Goal: Task Accomplishment & Management: Use online tool/utility

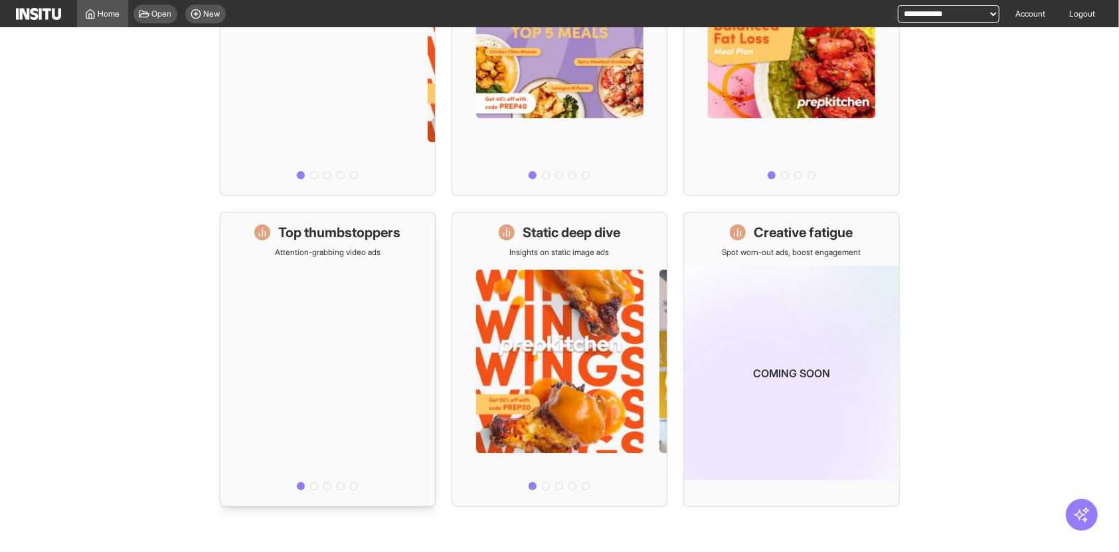
scroll to position [296, 0]
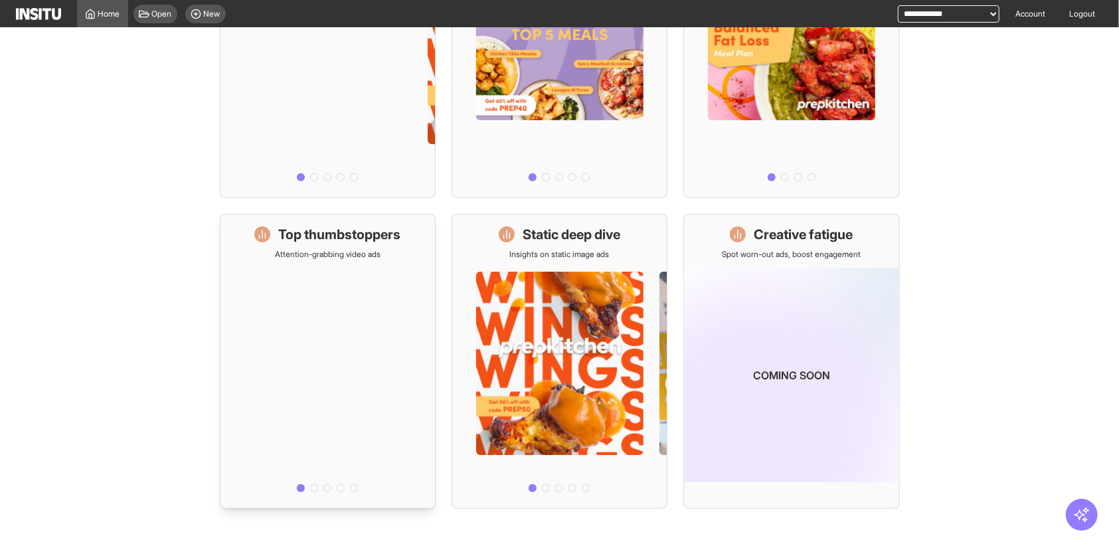
drag, startPoint x: 0, startPoint y: 0, endPoint x: 283, endPoint y: 240, distance: 371.2
click at [283, 240] on h1 "Top thumbstoppers" at bounding box center [339, 234] width 122 height 19
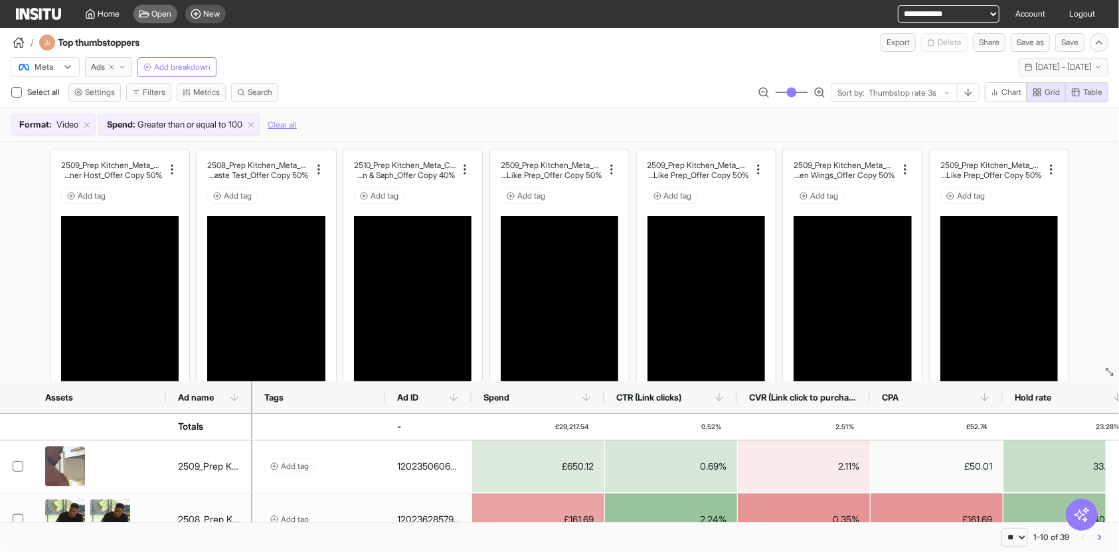
click at [161, 15] on span "Open" at bounding box center [162, 14] width 20 height 11
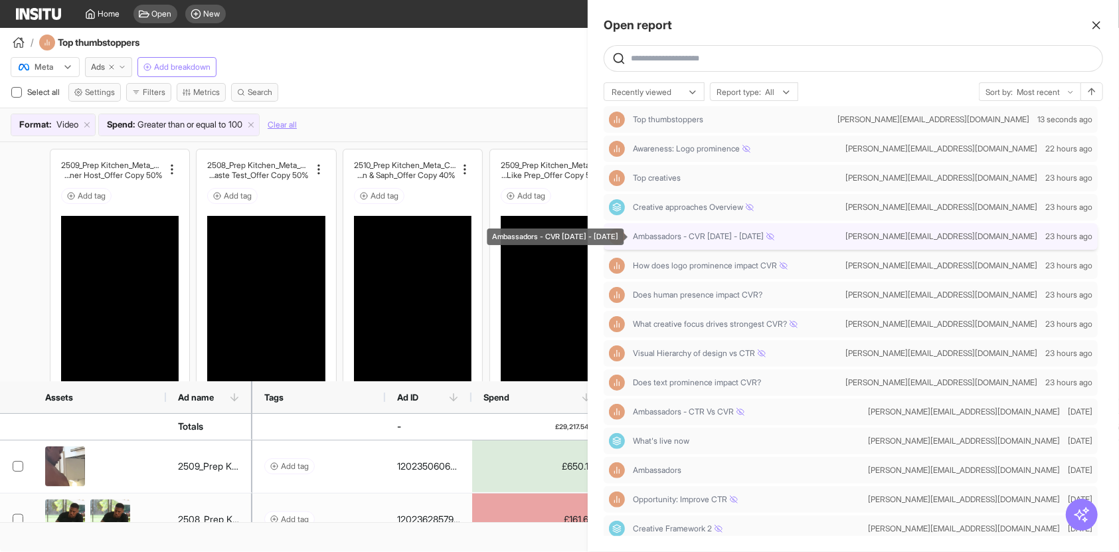
click at [681, 232] on span "Ambassadors - CVR [DATE] - [DATE]" at bounding box center [703, 236] width 141 height 11
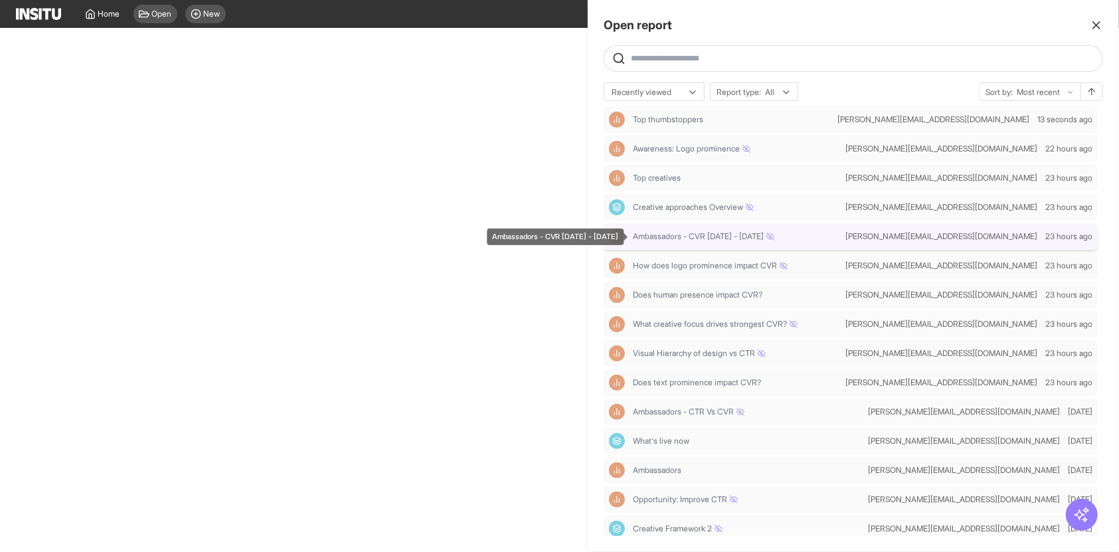
select select "**"
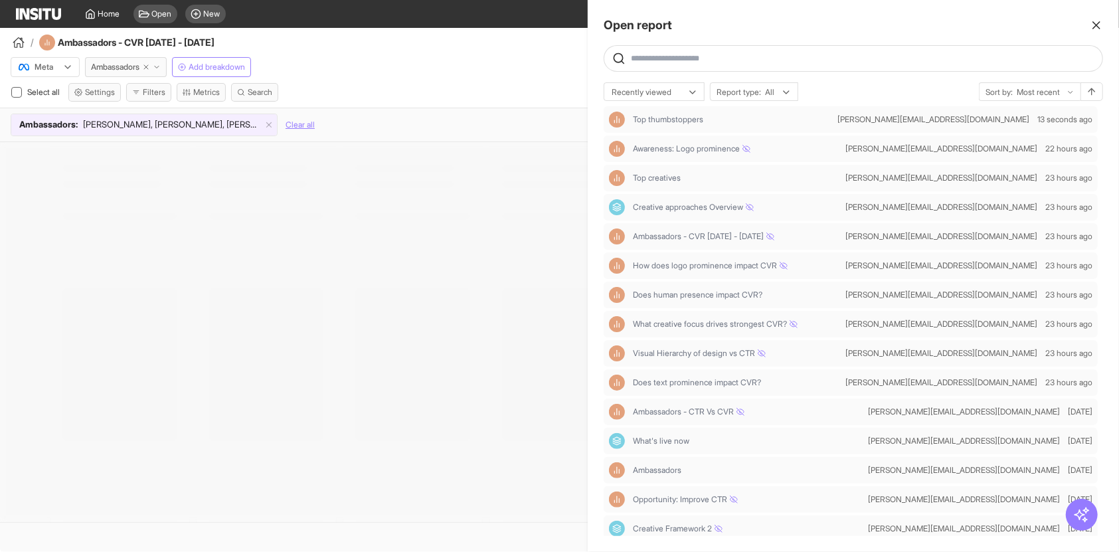
click at [440, 117] on div at bounding box center [559, 276] width 1119 height 552
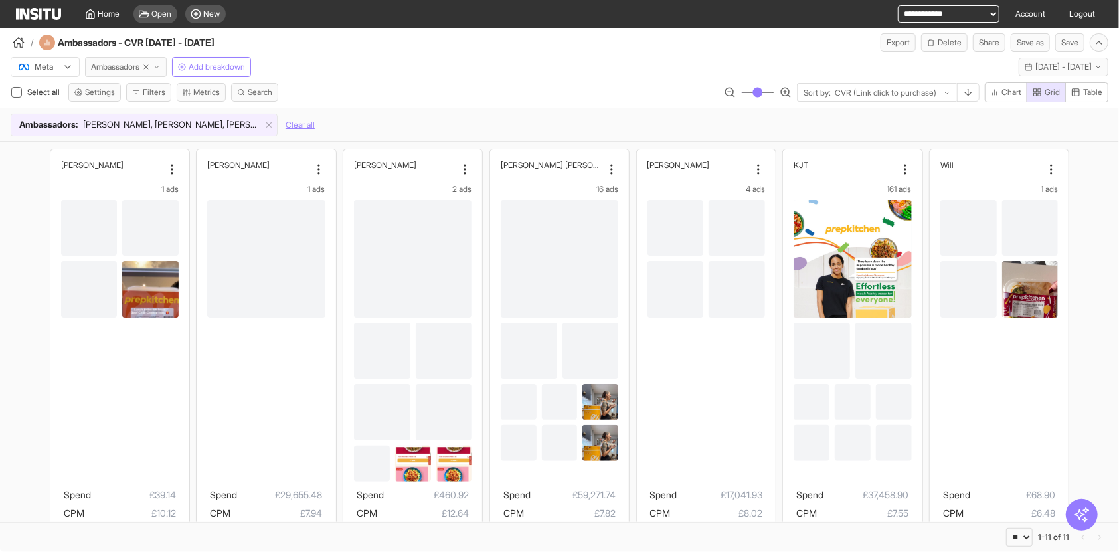
click at [129, 62] on span "Ambassadors" at bounding box center [115, 67] width 48 height 11
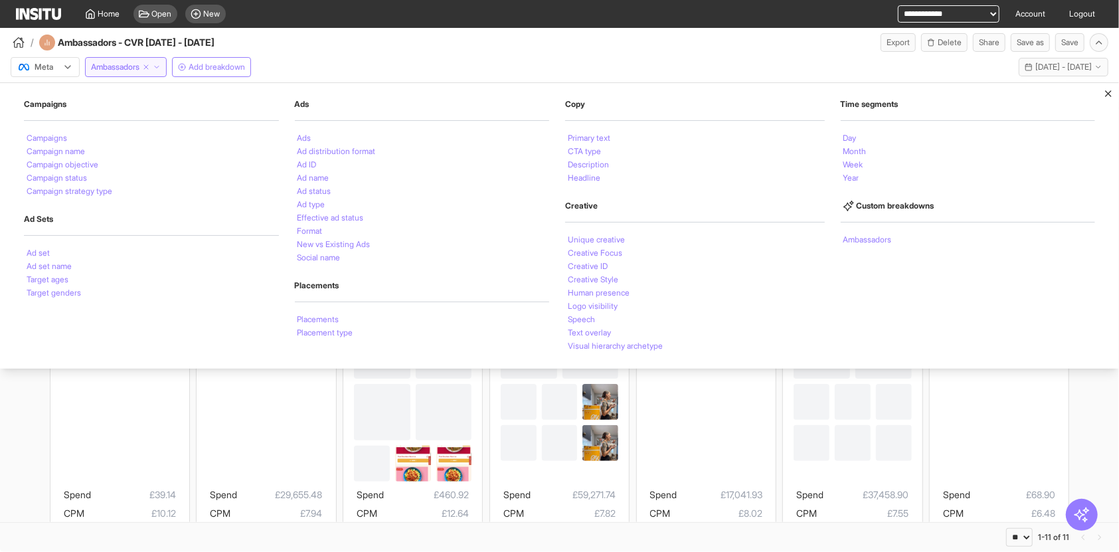
click at [428, 66] on div "Meta Ambassadors Campaigns Campaigns Campaign name Campaign objective Campaign …" at bounding box center [559, 64] width 1119 height 25
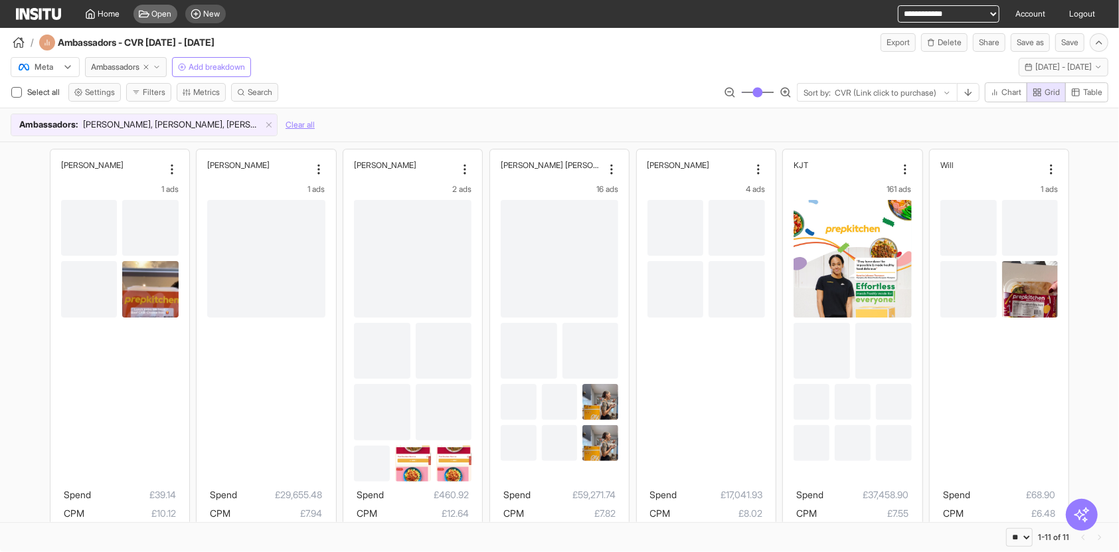
click at [147, 9] on icon at bounding box center [144, 14] width 11 height 11
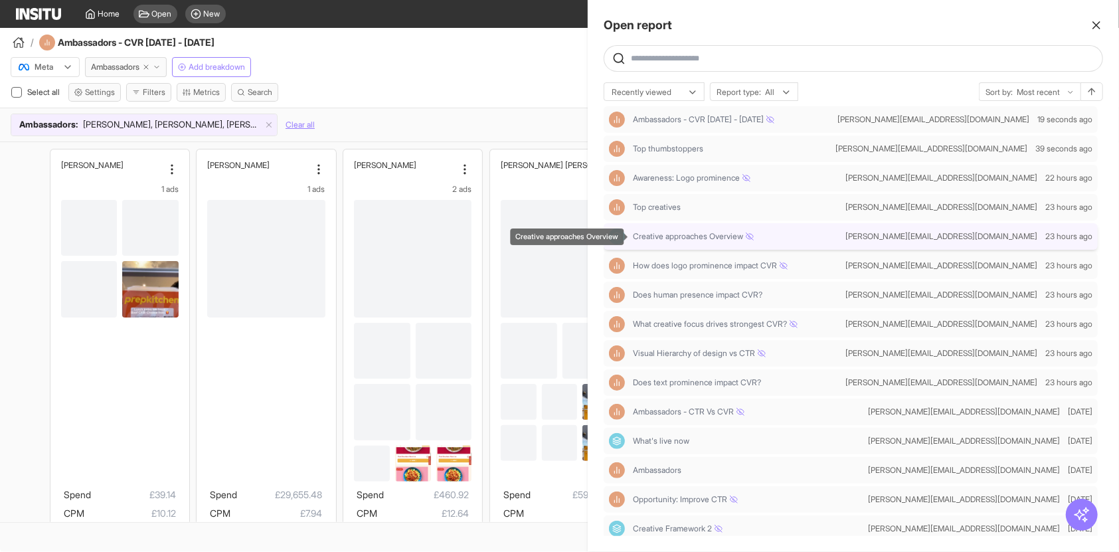
click at [695, 239] on span "Creative approaches Overview" at bounding box center [693, 236] width 121 height 11
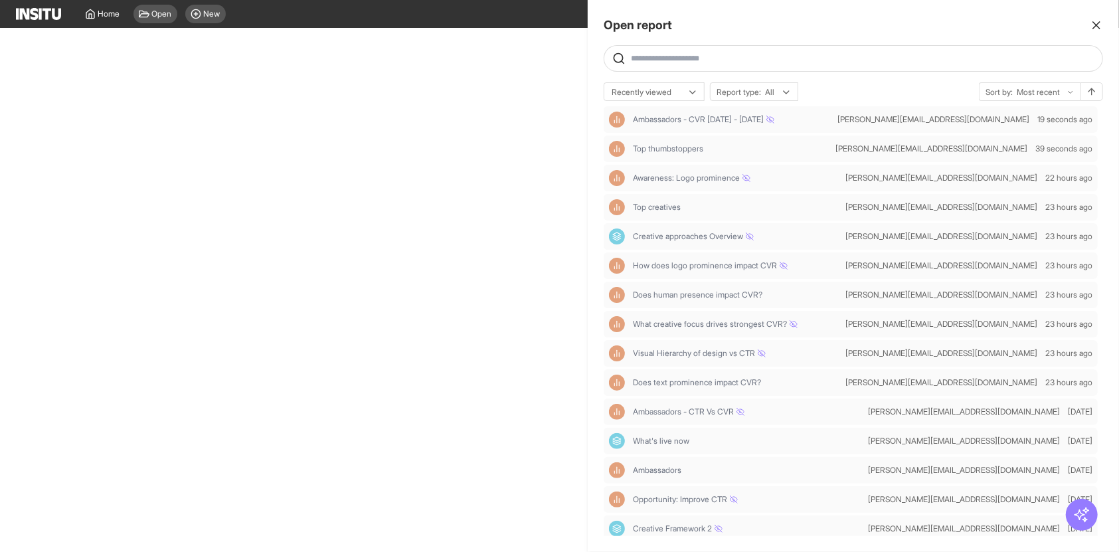
click at [414, 50] on div at bounding box center [559, 276] width 1119 height 552
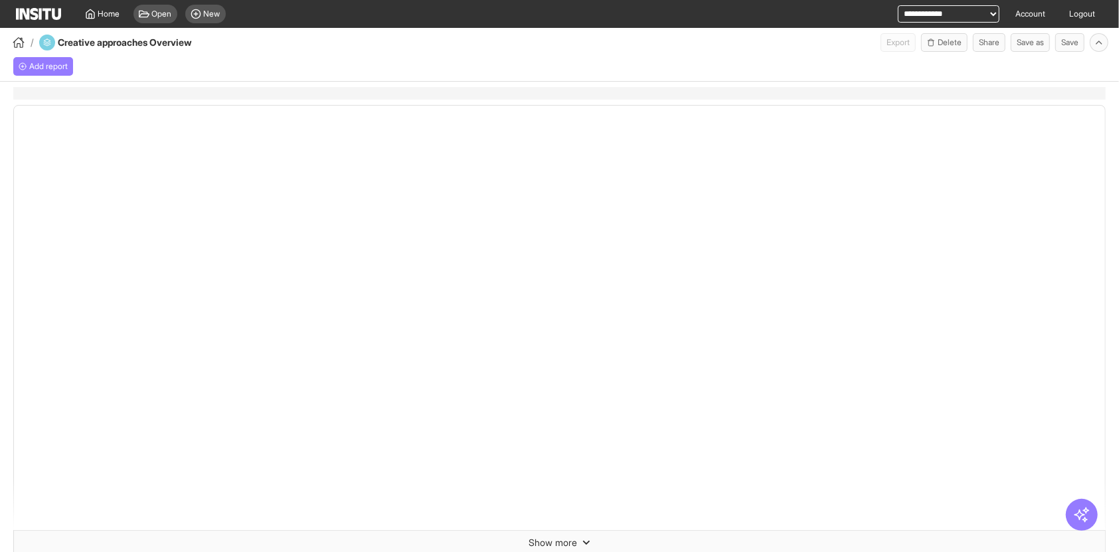
select select "**"
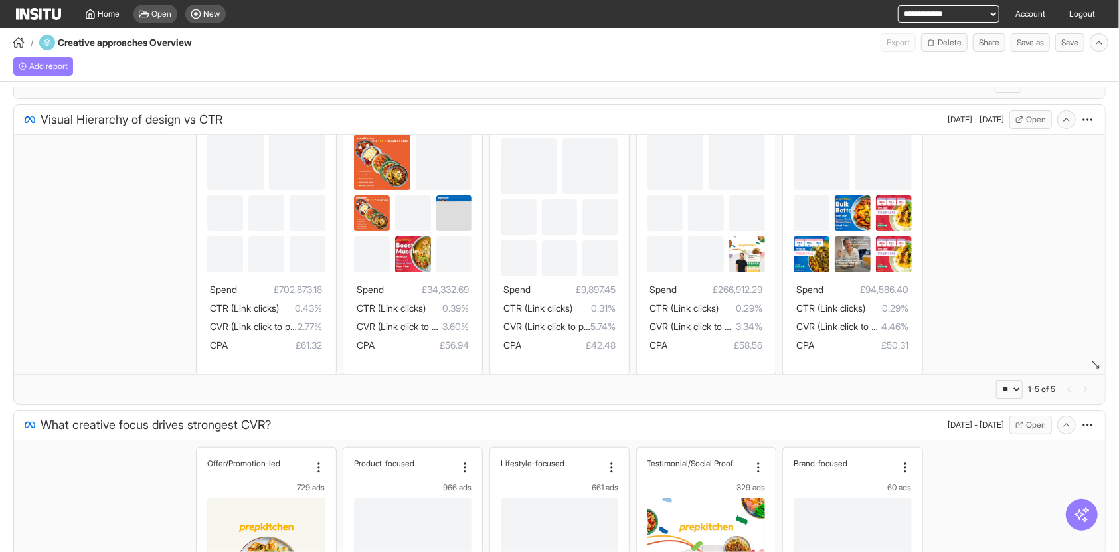
scroll to position [189, 0]
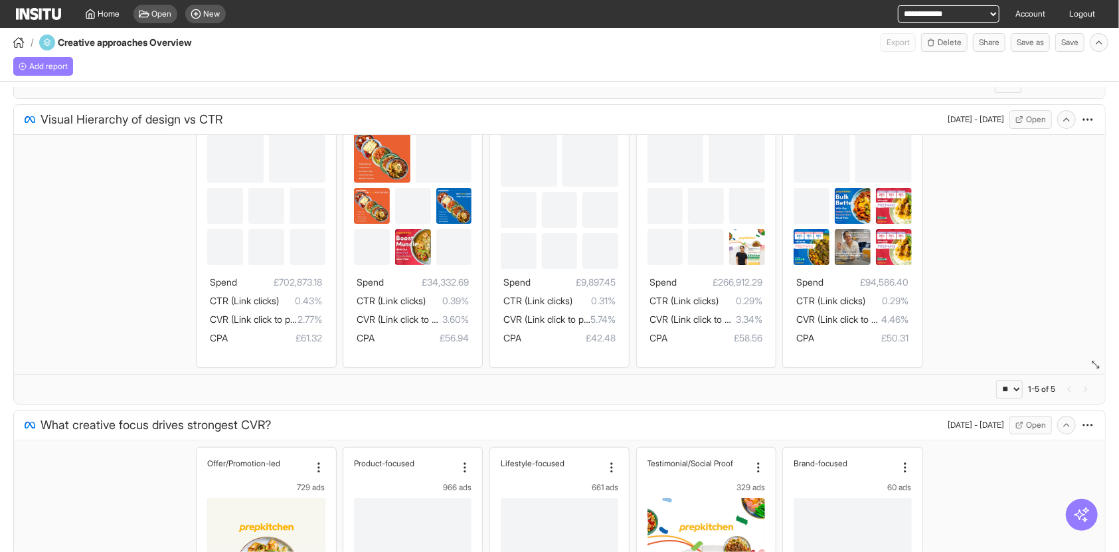
click at [954, 304] on div "Center-weighted focal 1890 ads Spend £702,873.18 CTR (Link clicks) 0.43% CVR (L…" at bounding box center [559, 160] width 1091 height 428
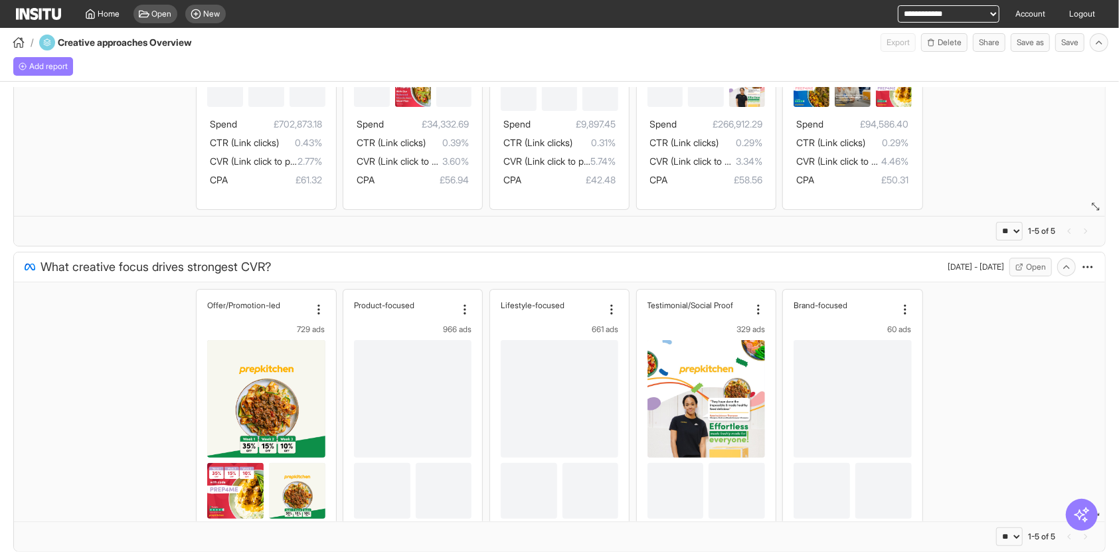
select select "**"
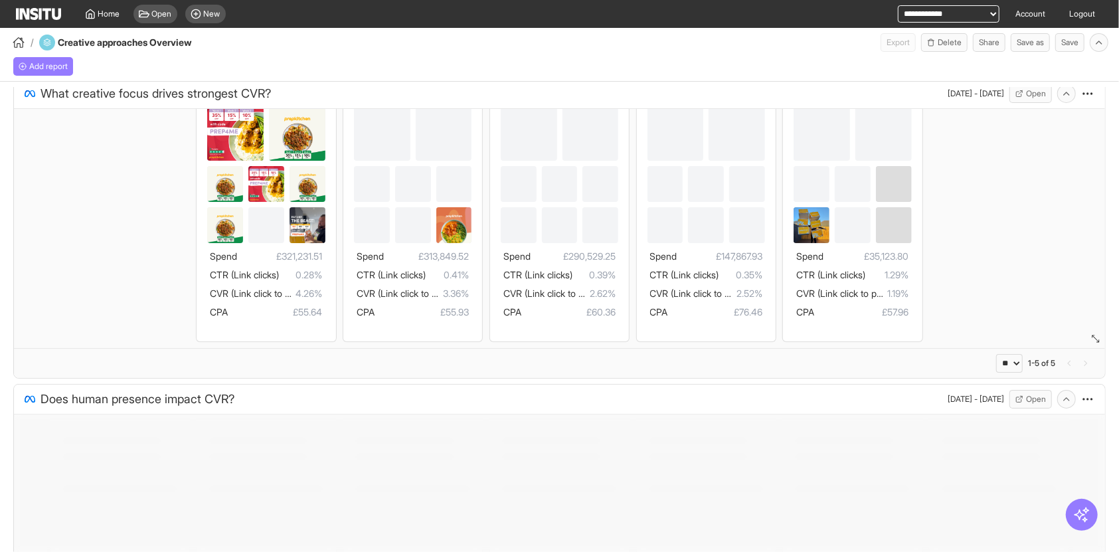
scroll to position [835, 0]
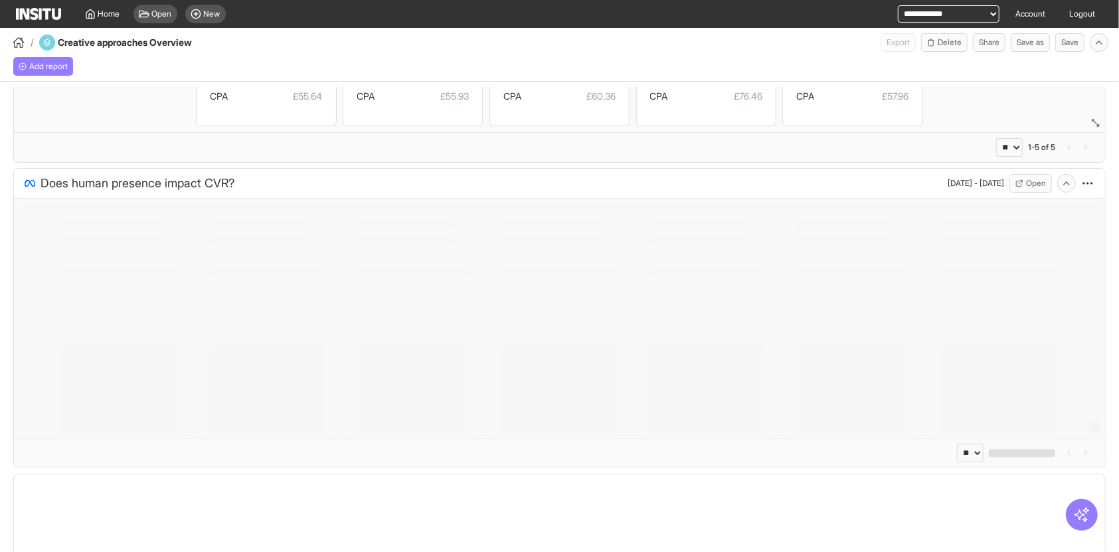
select select "**"
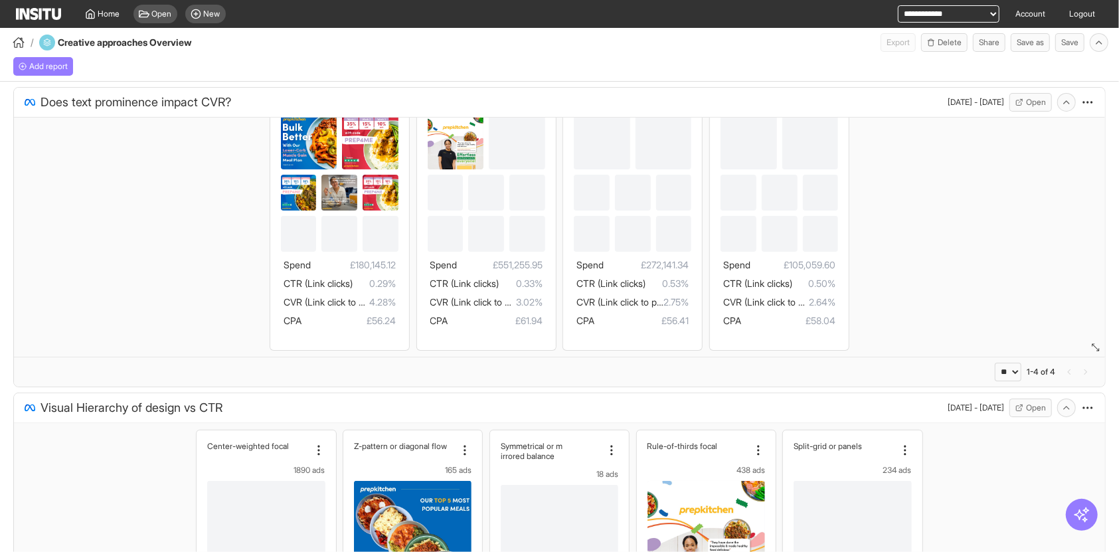
scroll to position [0, 0]
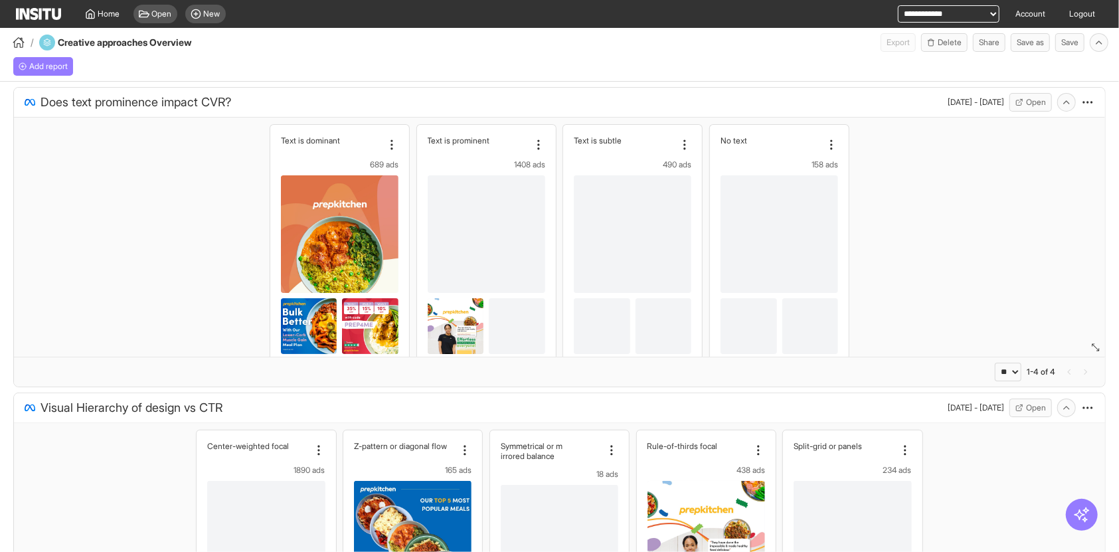
click at [181, 52] on div "Add report" at bounding box center [559, 67] width 1119 height 30
click at [157, 17] on span "Open" at bounding box center [162, 14] width 20 height 11
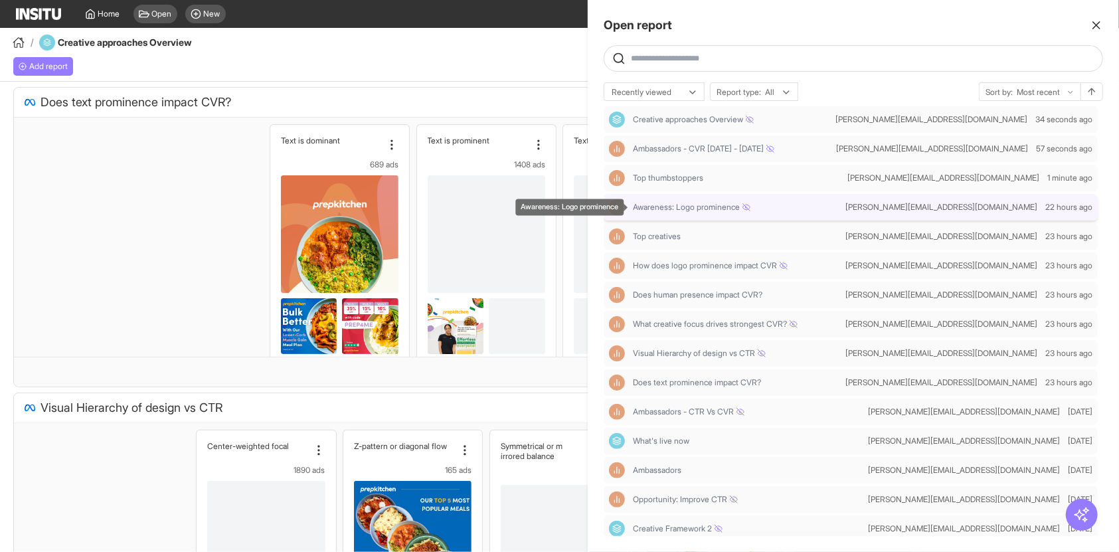
click at [706, 209] on span "Awareness: Logo prominence" at bounding box center [692, 207] width 118 height 11
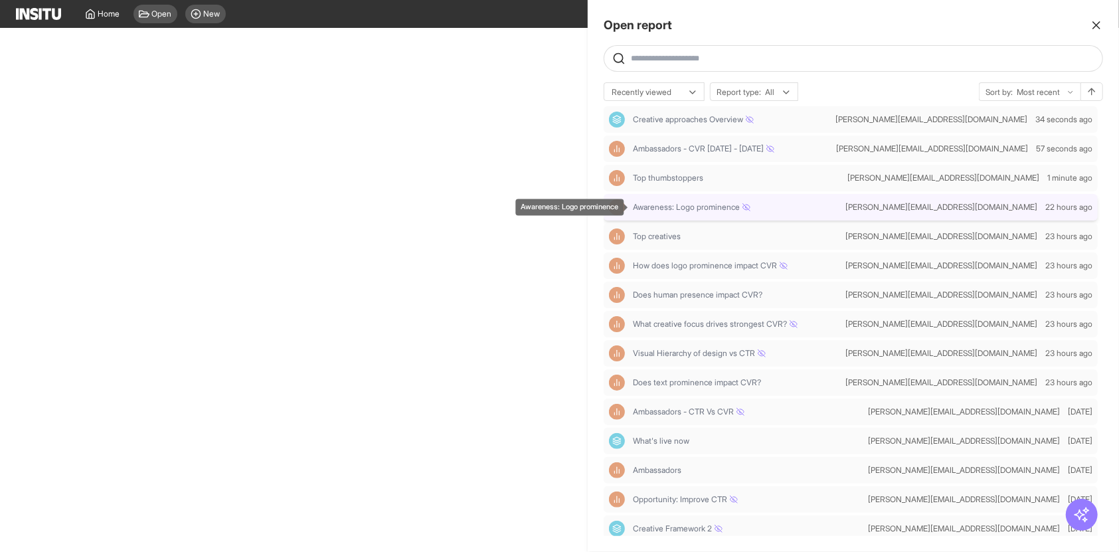
select select "**"
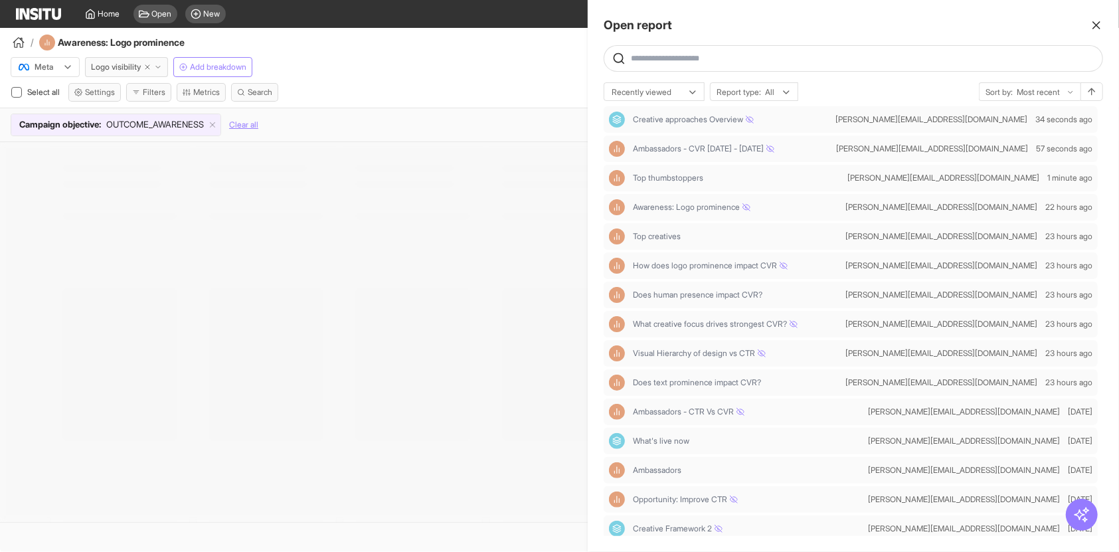
click at [504, 90] on div at bounding box center [559, 276] width 1119 height 552
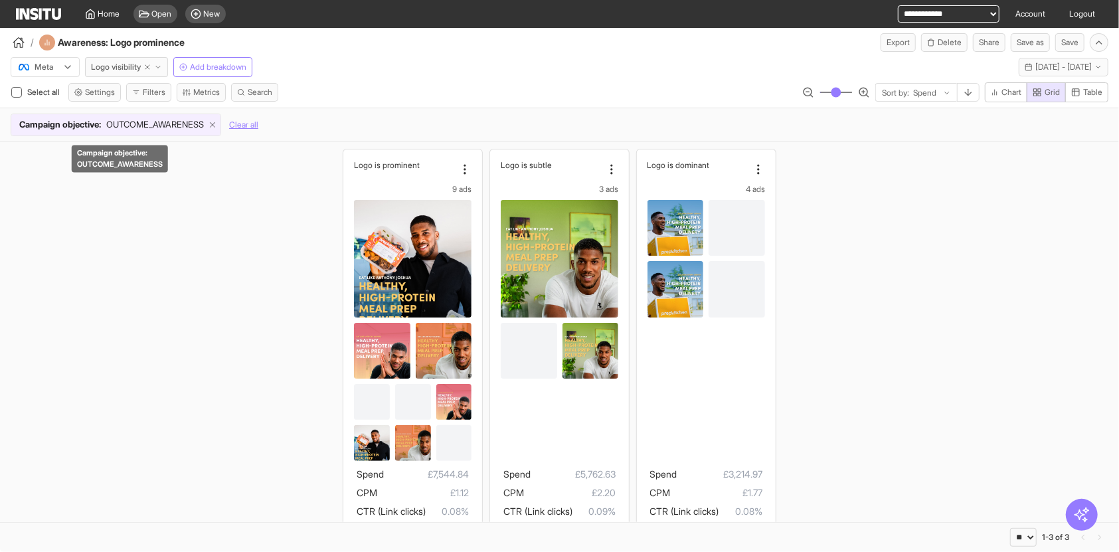
click at [217, 125] on icon at bounding box center [212, 124] width 9 height 9
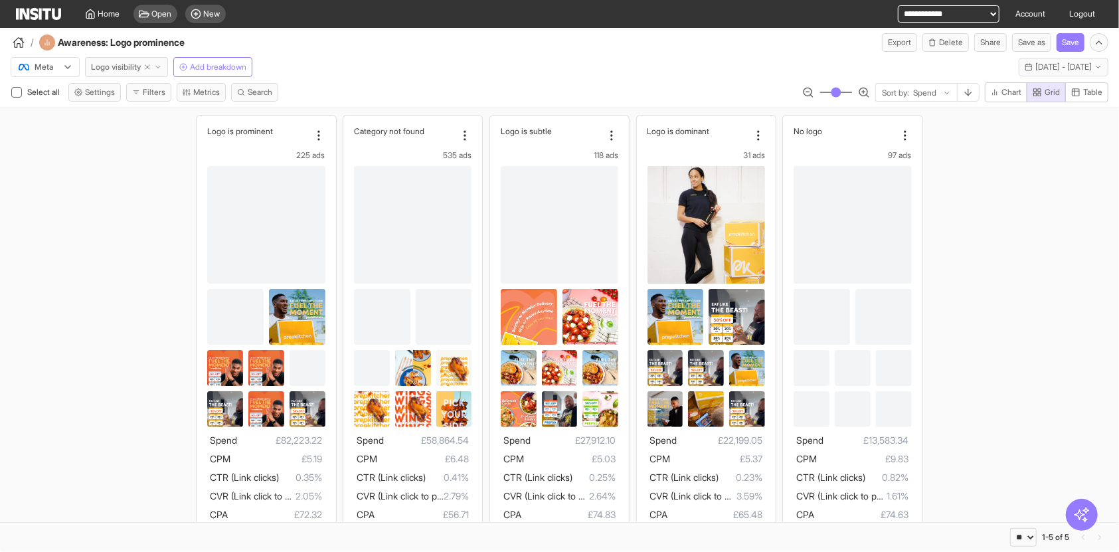
click at [146, 66] on icon "button" at bounding box center [147, 67] width 8 height 8
select select "**"
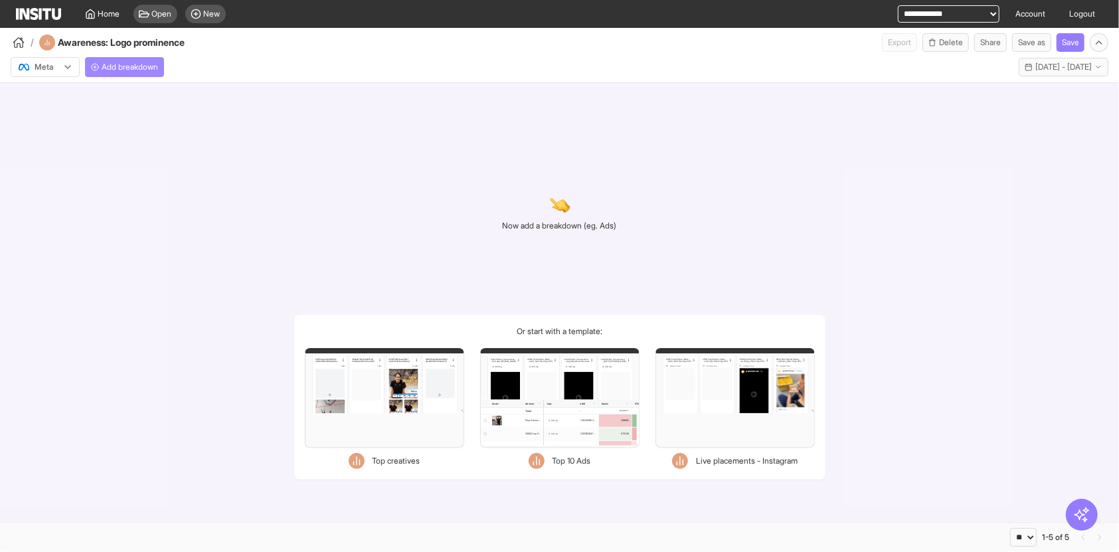
click at [133, 70] on span "Add breakdown" at bounding box center [130, 67] width 56 height 11
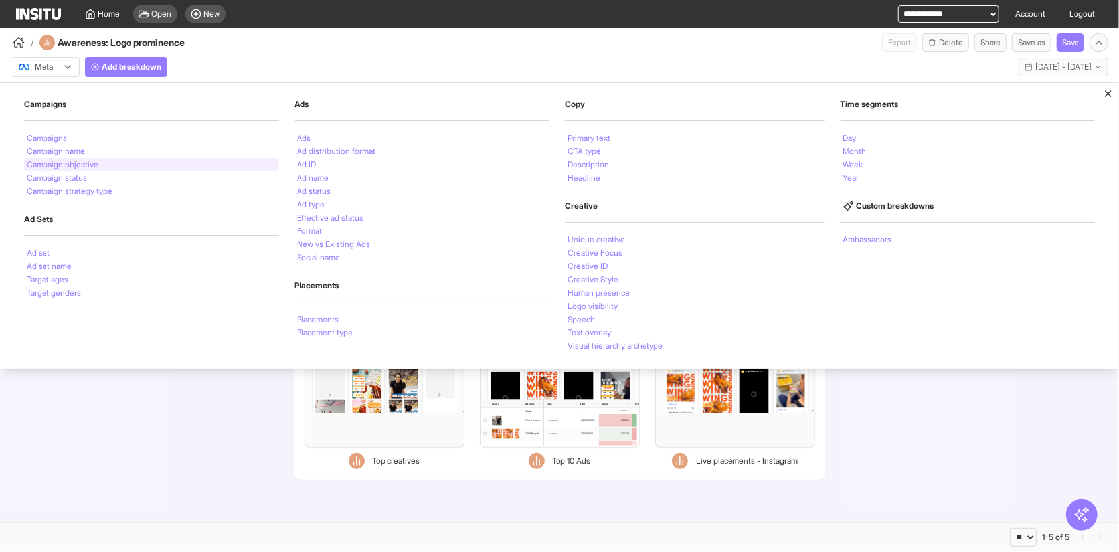
click at [171, 161] on div "Campaign objective" at bounding box center [151, 164] width 255 height 13
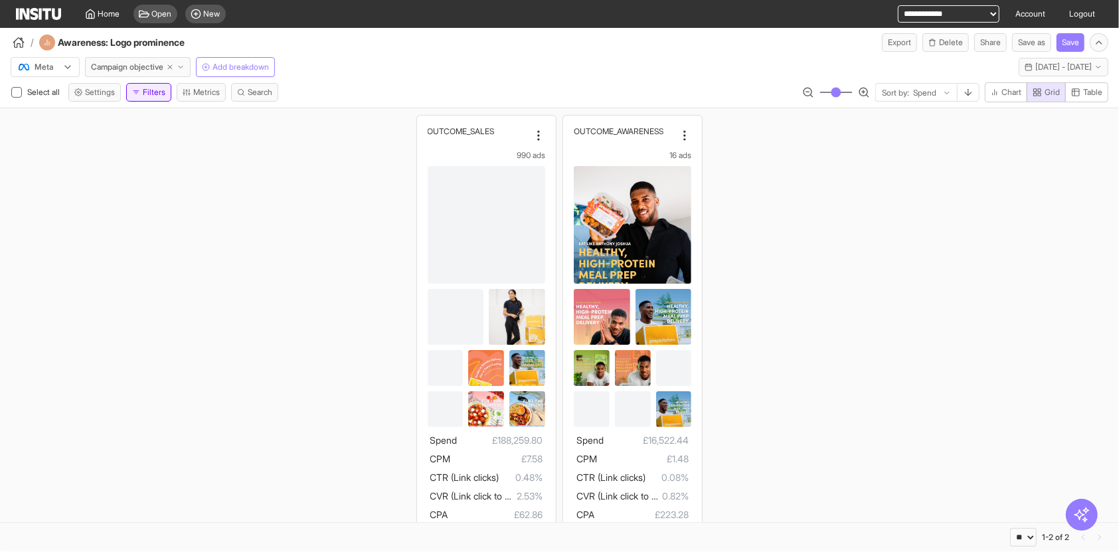
click at [140, 90] on icon "button" at bounding box center [136, 92] width 8 height 8
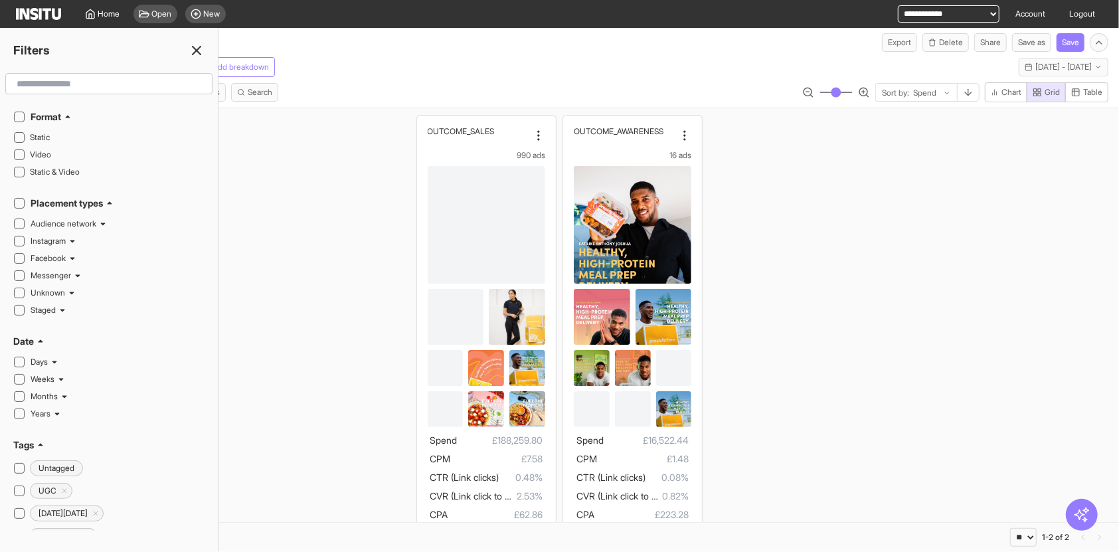
click at [141, 90] on input "text" at bounding box center [108, 84] width 195 height 24
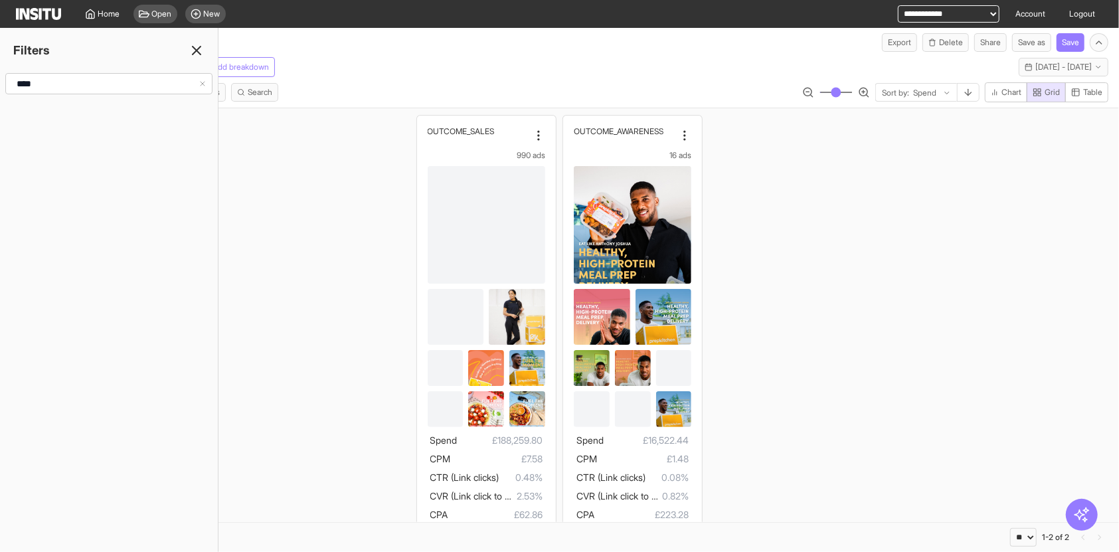
type input "*****"
type input "***"
click at [92, 129] on button "Campaign objective" at bounding box center [108, 139] width 191 height 21
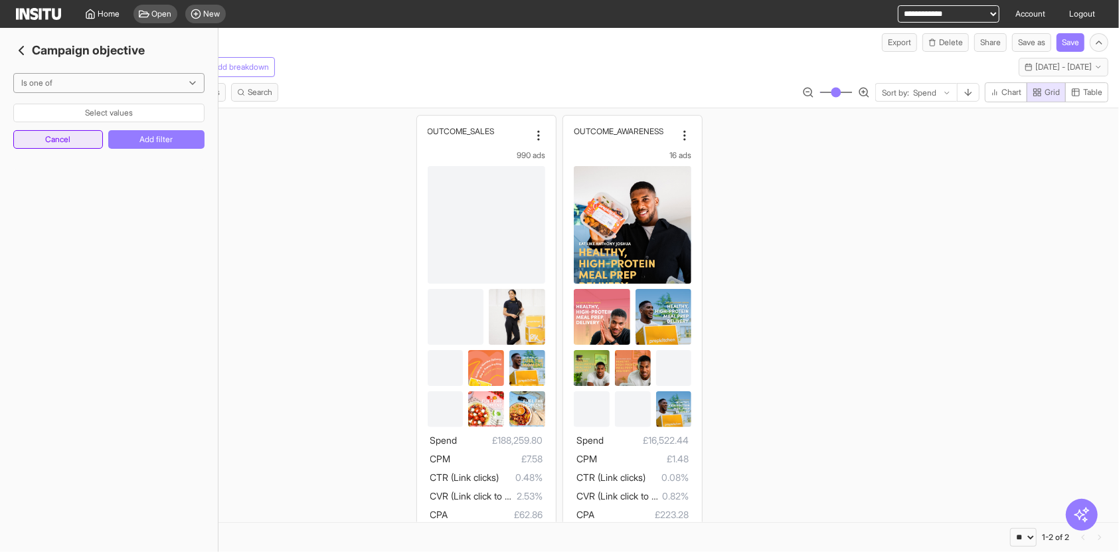
click at [96, 140] on button "Cancel" at bounding box center [58, 139] width 90 height 19
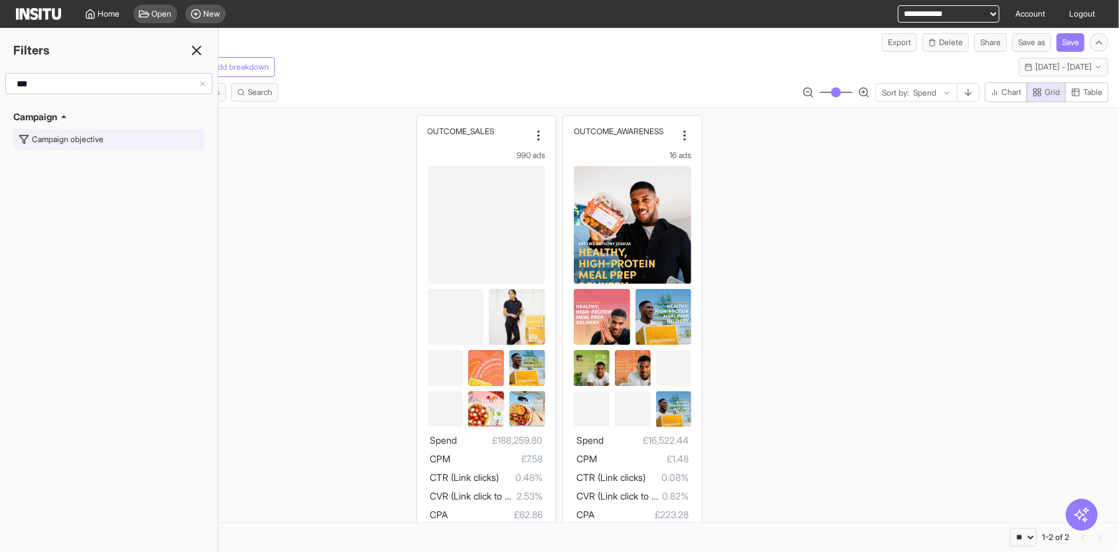
click at [112, 148] on button "Campaign objective" at bounding box center [108, 139] width 191 height 21
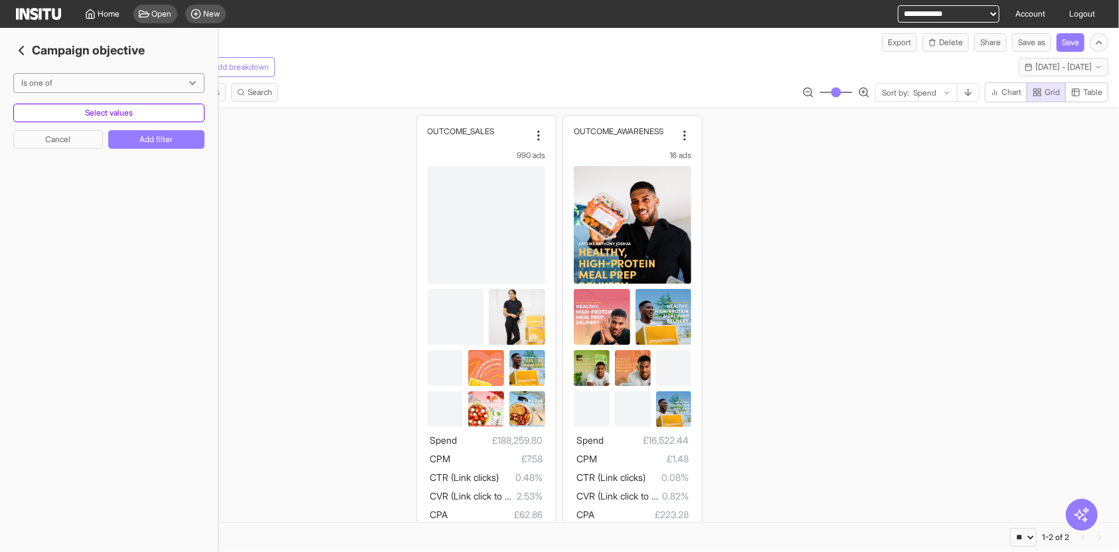
click at [101, 112] on button "Select values" at bounding box center [108, 113] width 191 height 19
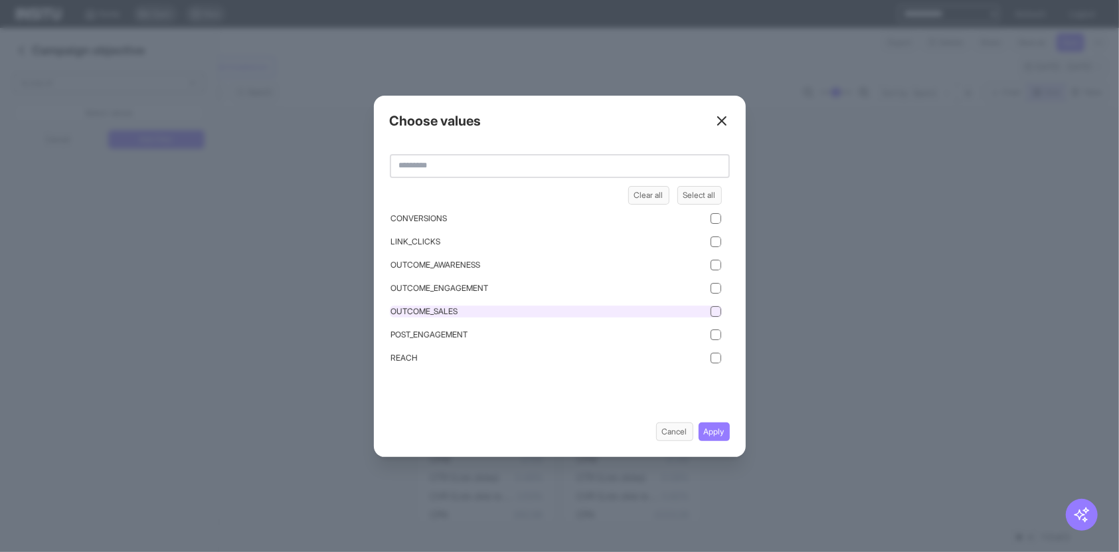
click at [466, 313] on div "OUTCOME_SALES" at bounding box center [556, 311] width 332 height 12
click at [716, 435] on button "Apply" at bounding box center [713, 431] width 31 height 19
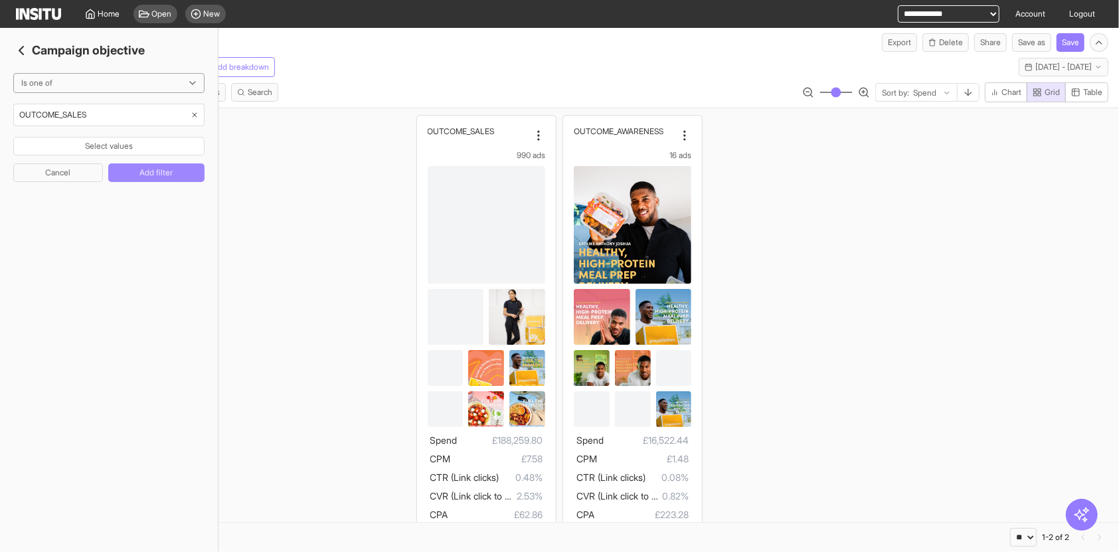
click at [118, 171] on button "Add filter" at bounding box center [156, 172] width 96 height 19
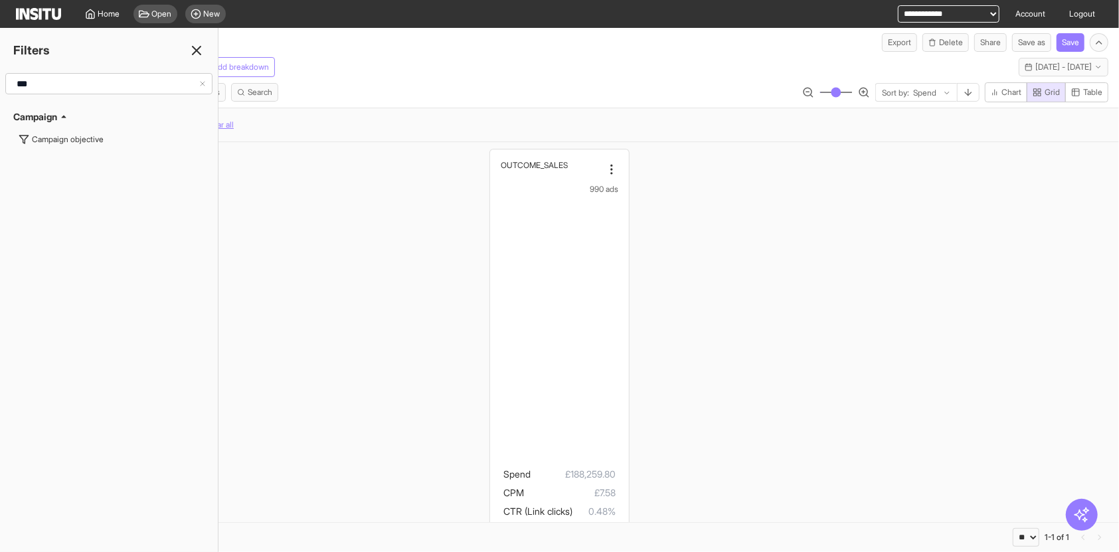
click at [194, 51] on icon at bounding box center [197, 50] width 16 height 16
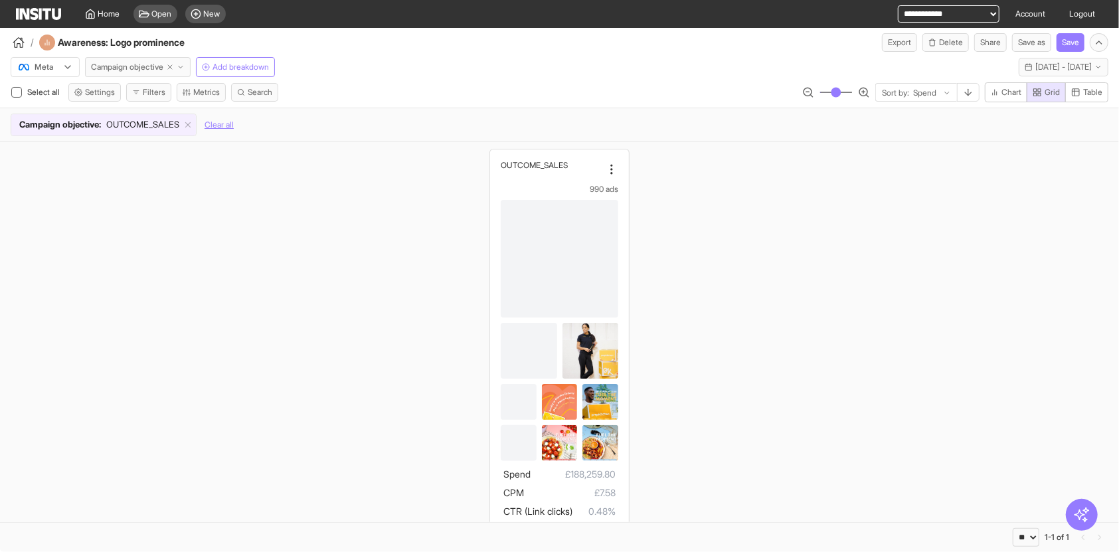
click at [159, 70] on span "Campaign objective" at bounding box center [127, 67] width 72 height 11
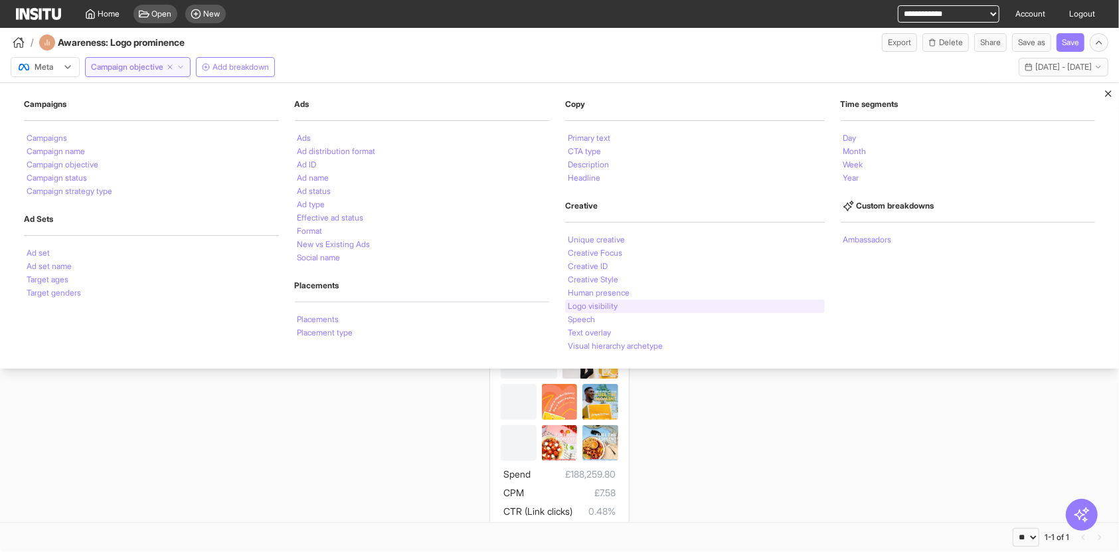
click at [713, 301] on div "Logo visibility" at bounding box center [695, 305] width 260 height 13
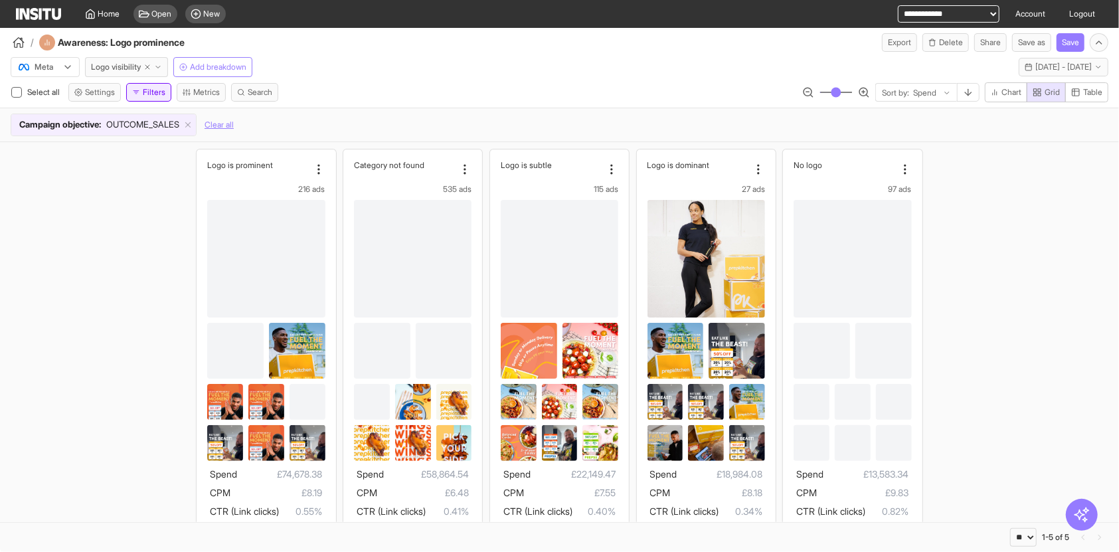
click at [154, 89] on button "Filters" at bounding box center [148, 92] width 45 height 19
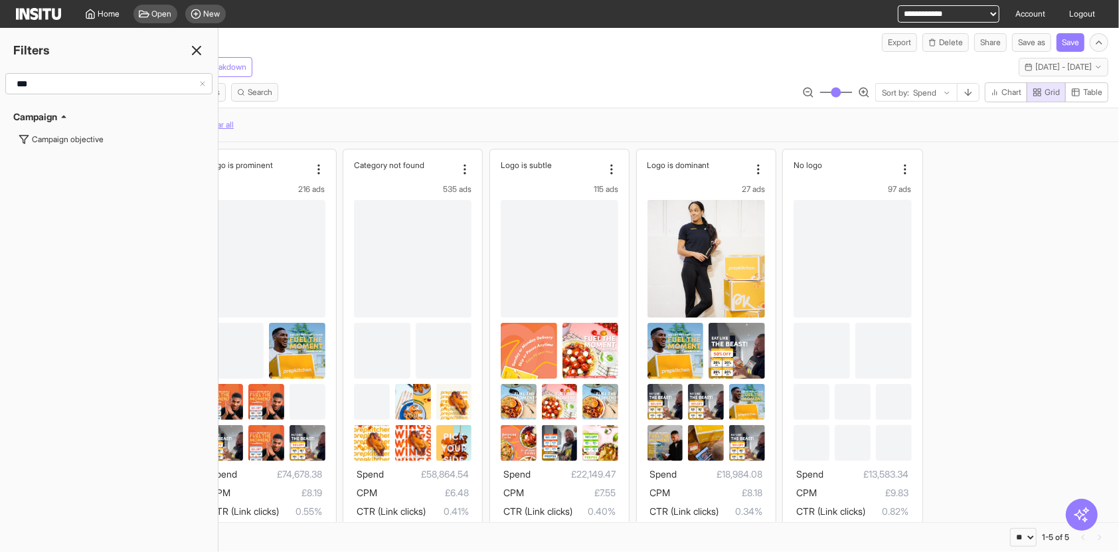
click at [109, 94] on input "***" at bounding box center [104, 84] width 187 height 24
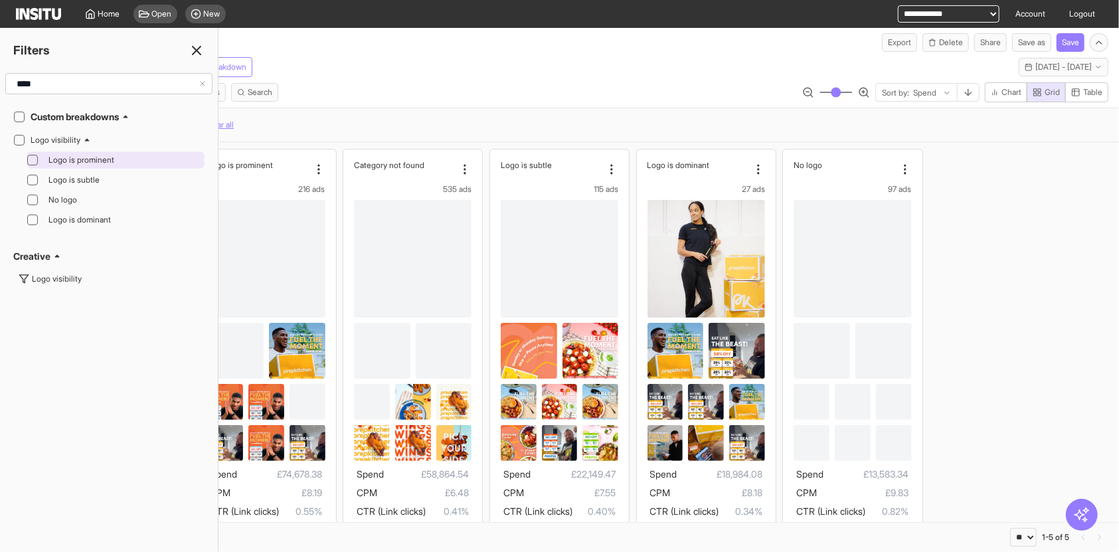
type input "****"
click at [35, 162] on icon at bounding box center [32, 160] width 7 height 7
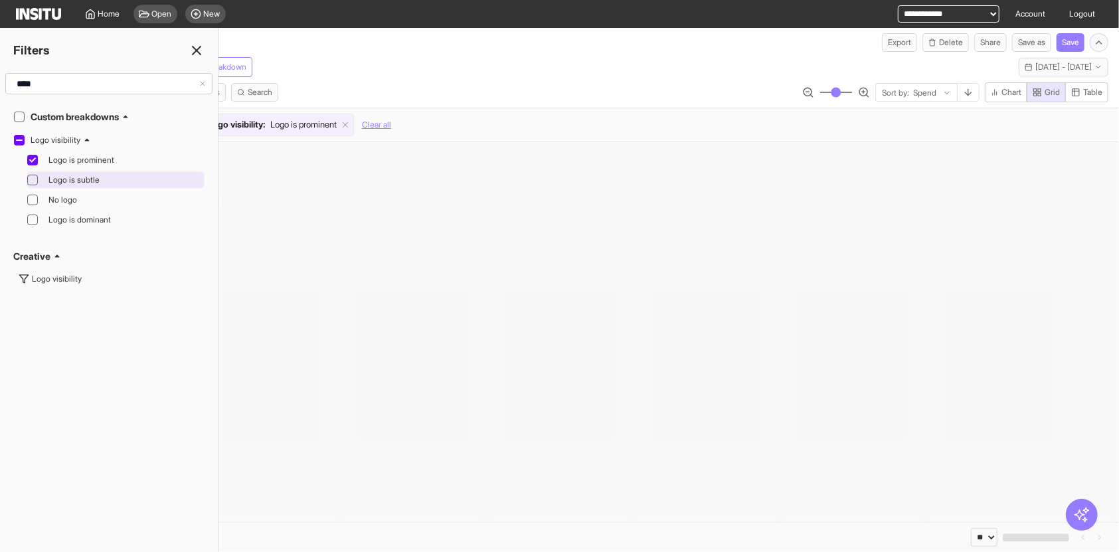
click at [28, 177] on div at bounding box center [32, 180] width 11 height 11
click at [33, 203] on div at bounding box center [32, 200] width 11 height 11
click at [37, 224] on div "Logo is dominant" at bounding box center [116, 219] width 178 height 17
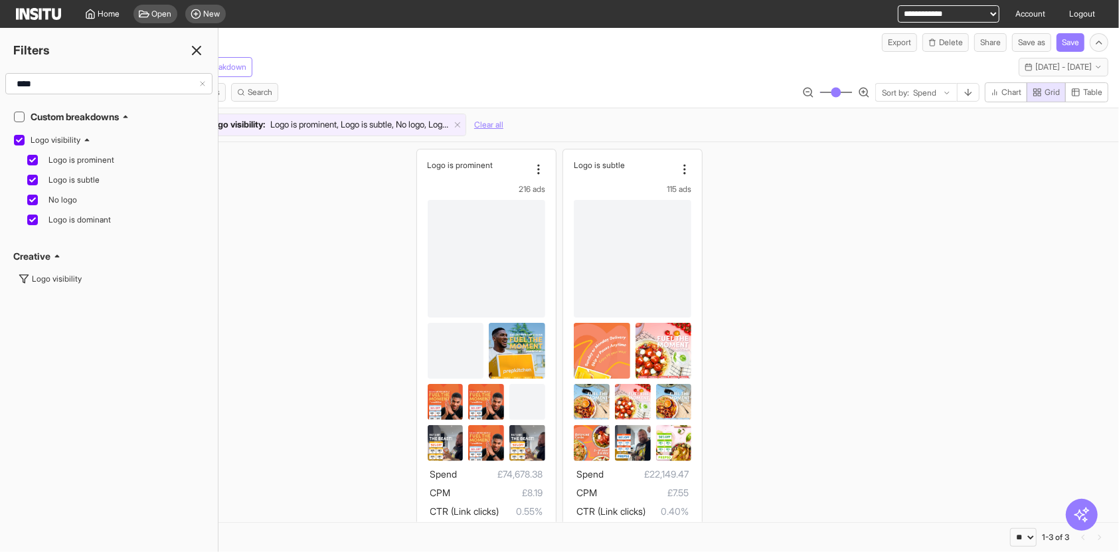
click at [194, 49] on icon at bounding box center [197, 50] width 16 height 16
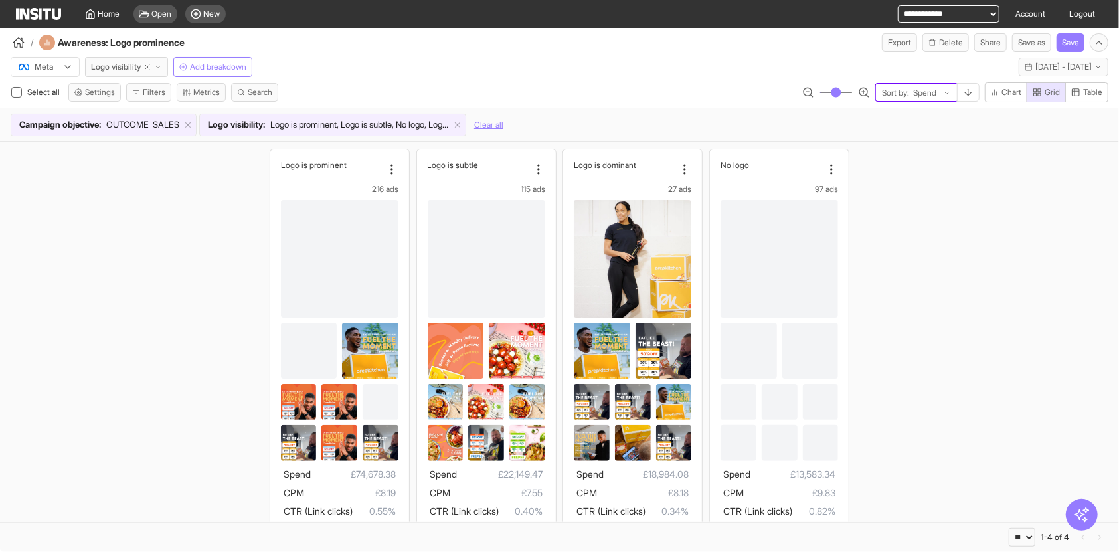
click at [902, 93] on span "Sort by:" at bounding box center [895, 93] width 27 height 11
click at [901, 162] on div "CVR (Link click to purchase)" at bounding box center [913, 144] width 84 height 35
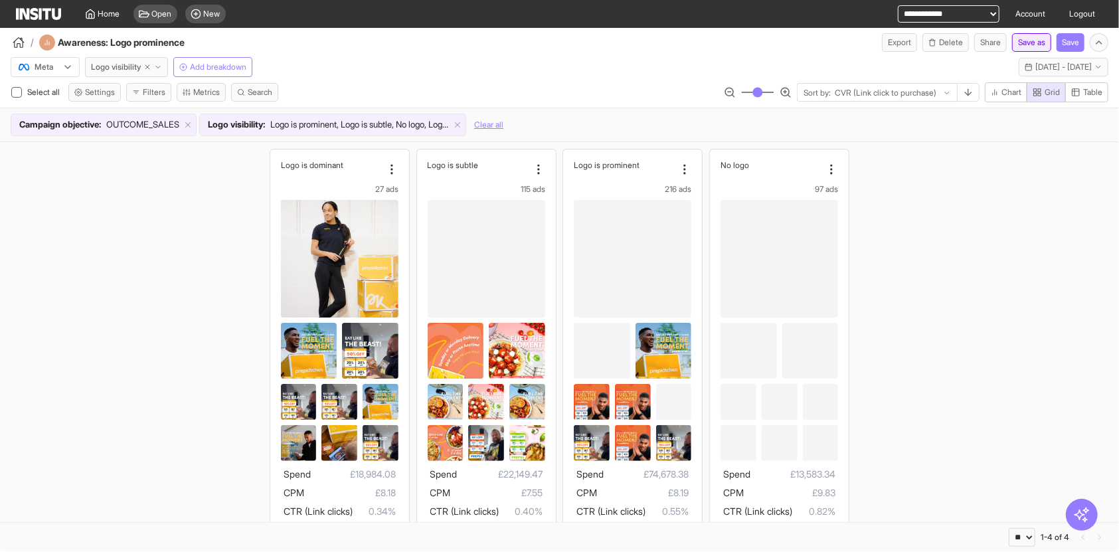
click at [1012, 46] on button "Save as" at bounding box center [1031, 42] width 39 height 19
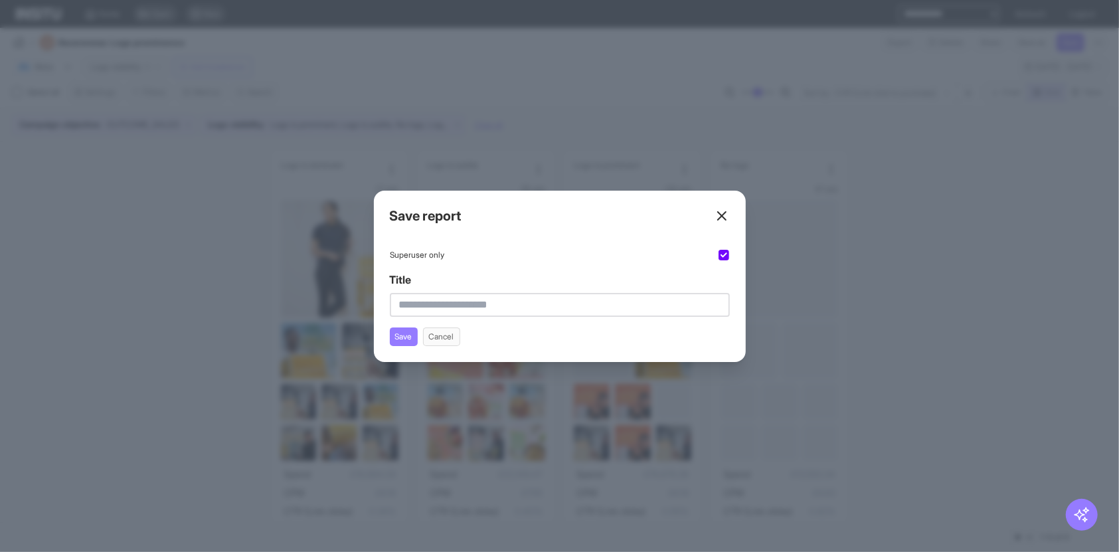
click at [529, 305] on input "Title" at bounding box center [560, 305] width 340 height 24
type input "**********"
click at [403, 343] on button "Save" at bounding box center [404, 336] width 28 height 19
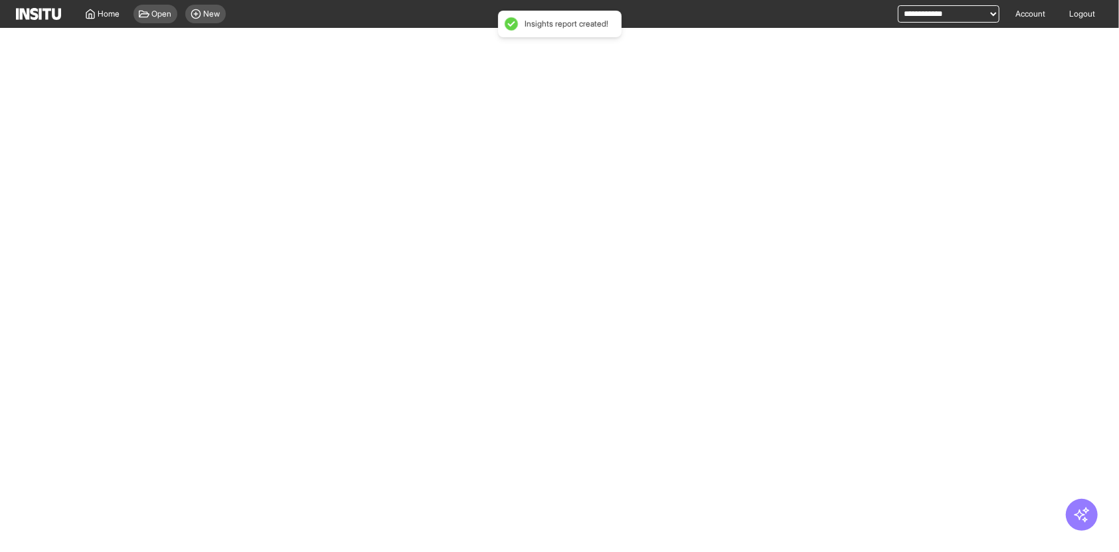
select select "**"
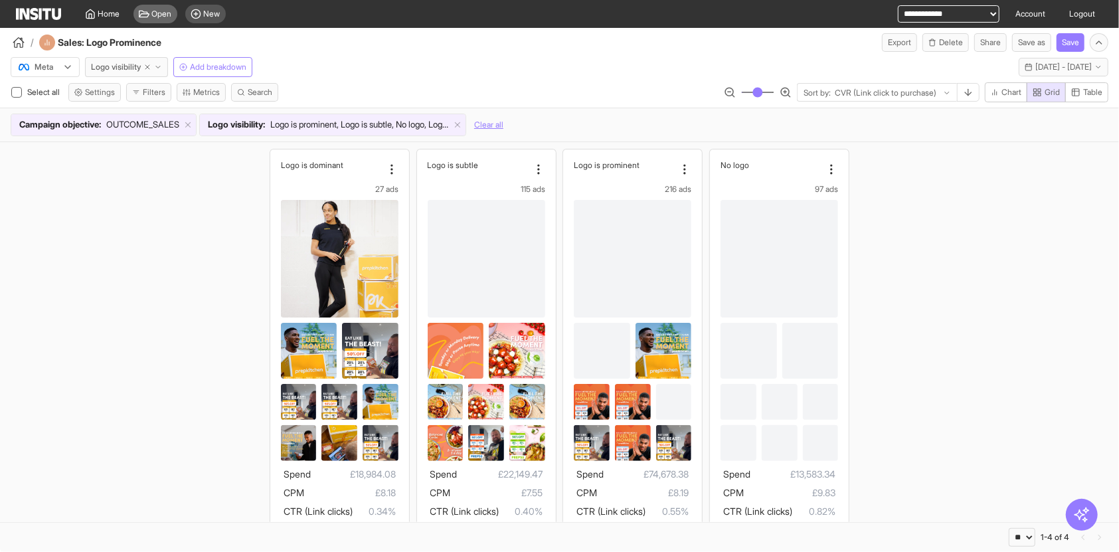
click at [161, 12] on span "Open" at bounding box center [162, 14] width 20 height 11
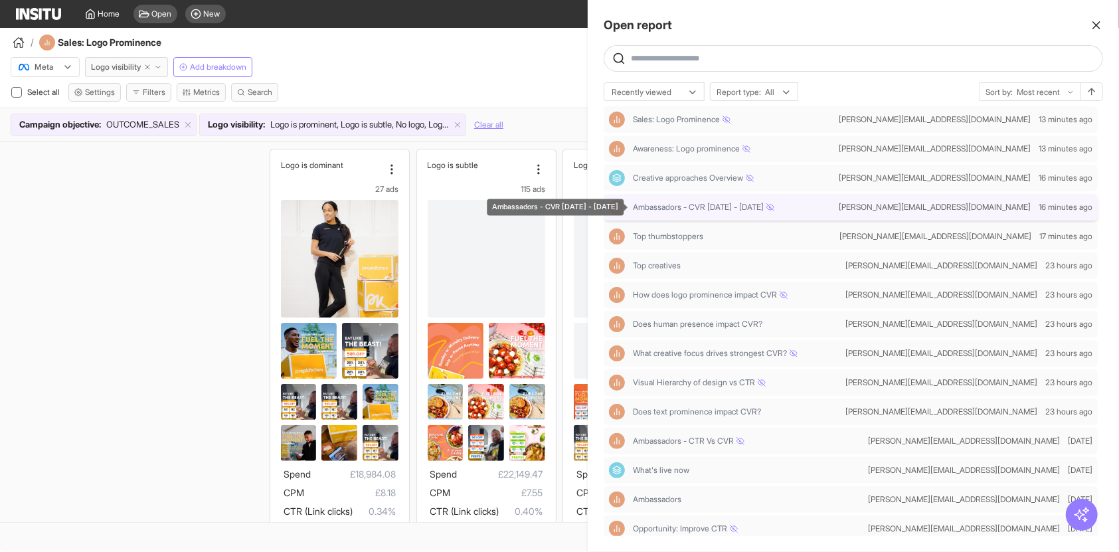
click at [707, 208] on span "Ambassadors - CVR [DATE] - [DATE]" at bounding box center [703, 207] width 141 height 11
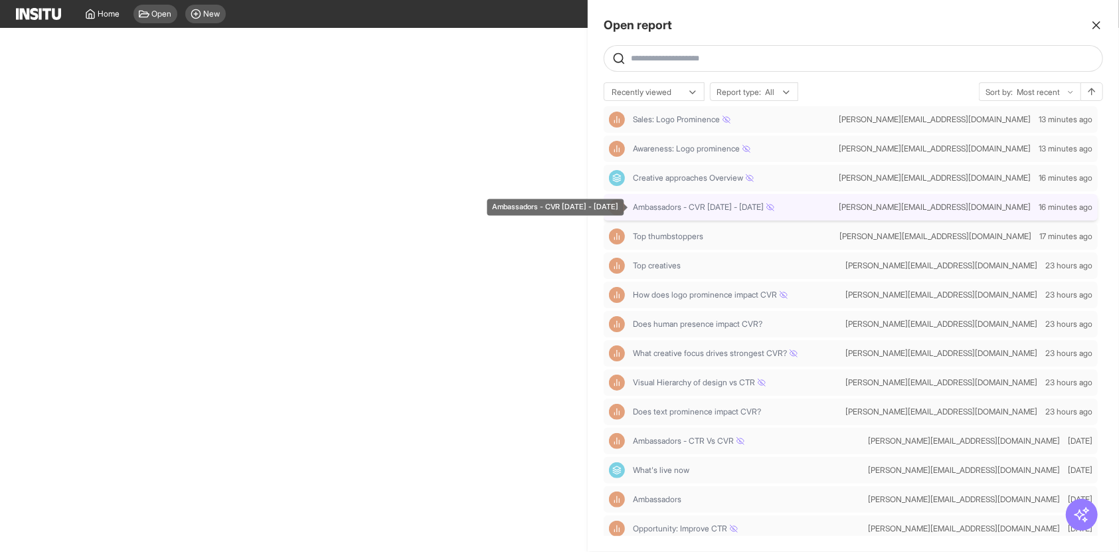
select select "**"
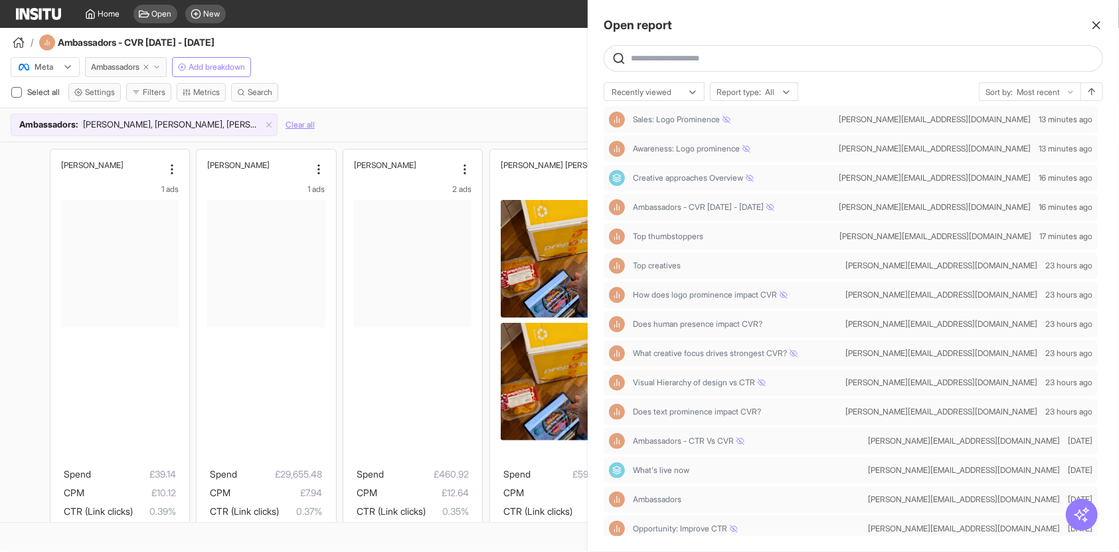
click at [500, 120] on div at bounding box center [559, 276] width 1119 height 552
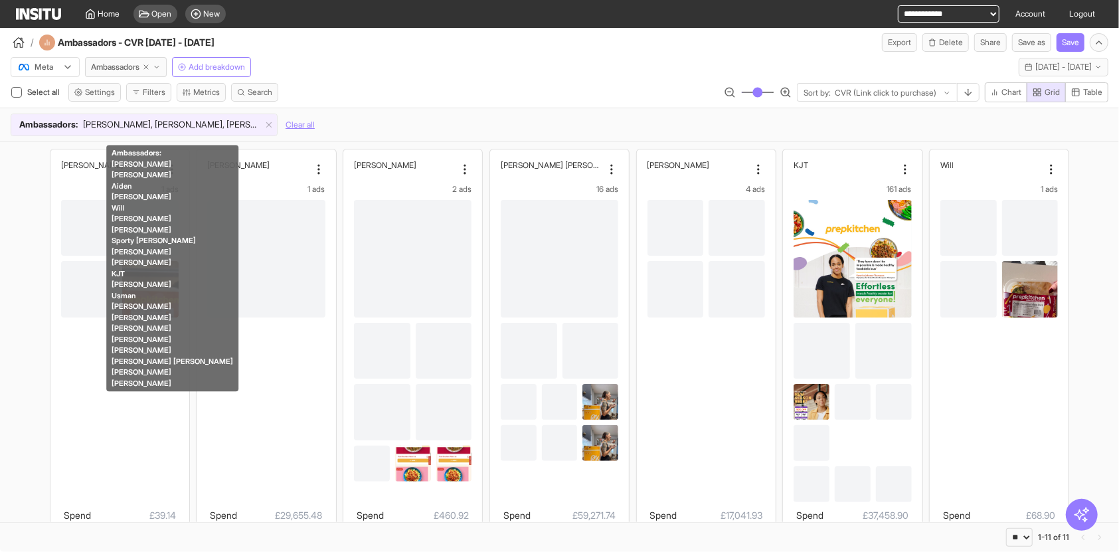
click at [212, 125] on span "[PERSON_NAME], [PERSON_NAME], [PERSON_NAME], [PERSON_NAME], [PERSON_NAME], [PER…" at bounding box center [171, 124] width 177 height 13
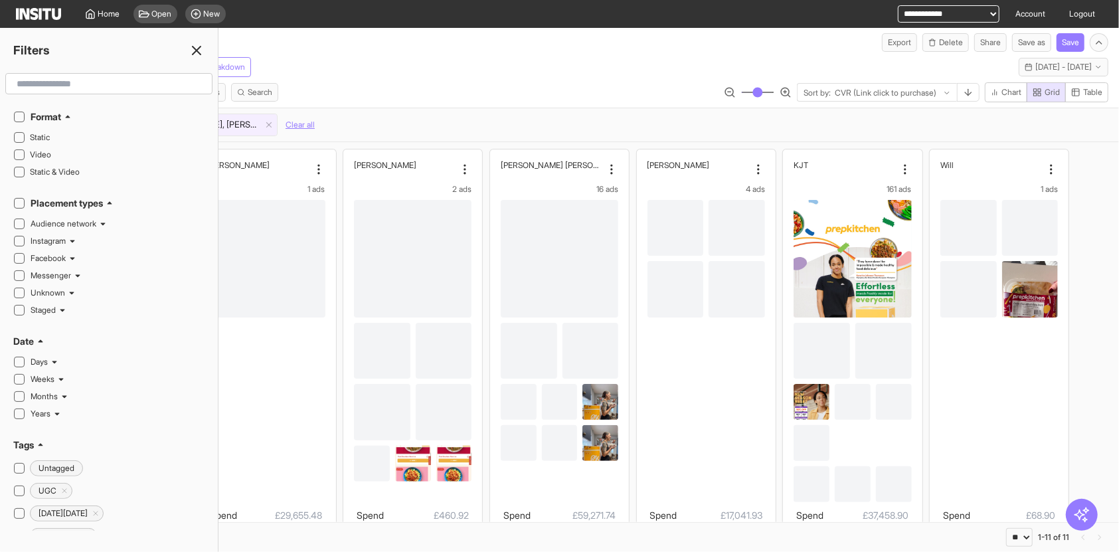
click at [99, 86] on input "text" at bounding box center [108, 84] width 195 height 24
click at [448, 95] on div "Select all Settings Filters Metrics Search Sort by: CVR (Link click to purchase…" at bounding box center [559, 94] width 1119 height 25
click at [190, 47] on icon at bounding box center [197, 50] width 16 height 16
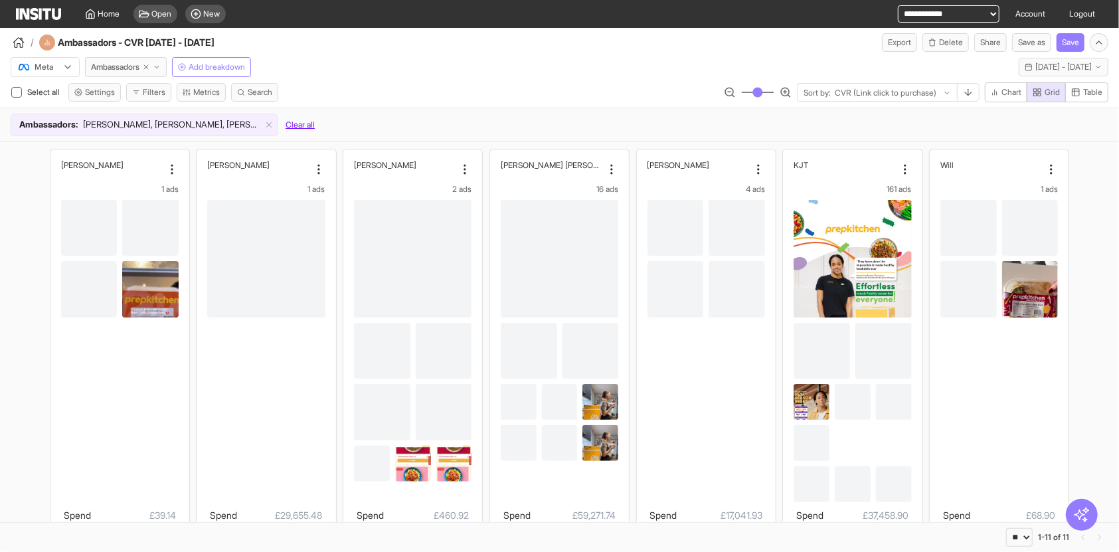
click at [292, 123] on button "Clear all" at bounding box center [300, 125] width 29 height 23
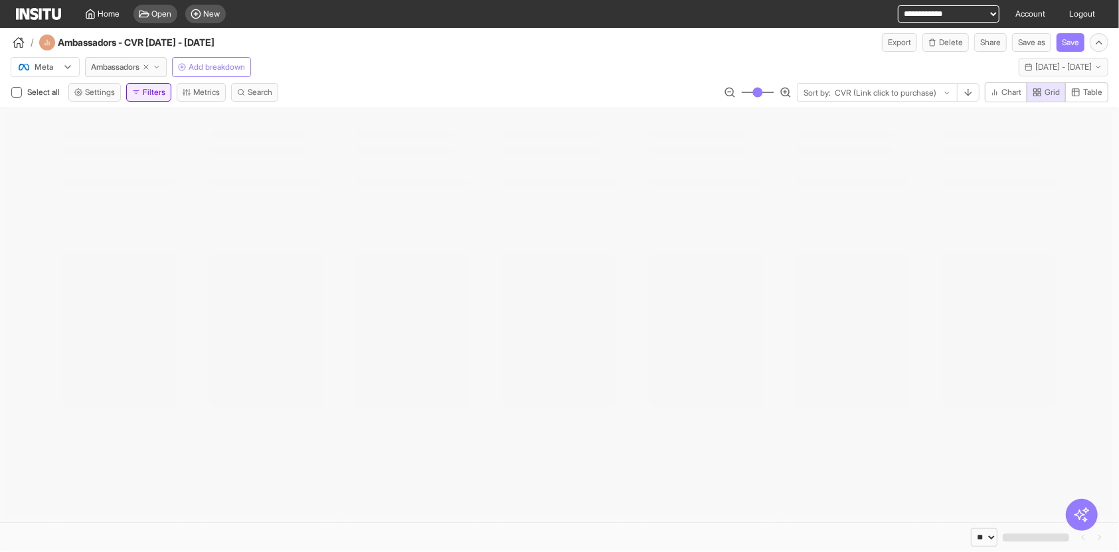
click at [153, 97] on button "Filters" at bounding box center [148, 92] width 45 height 19
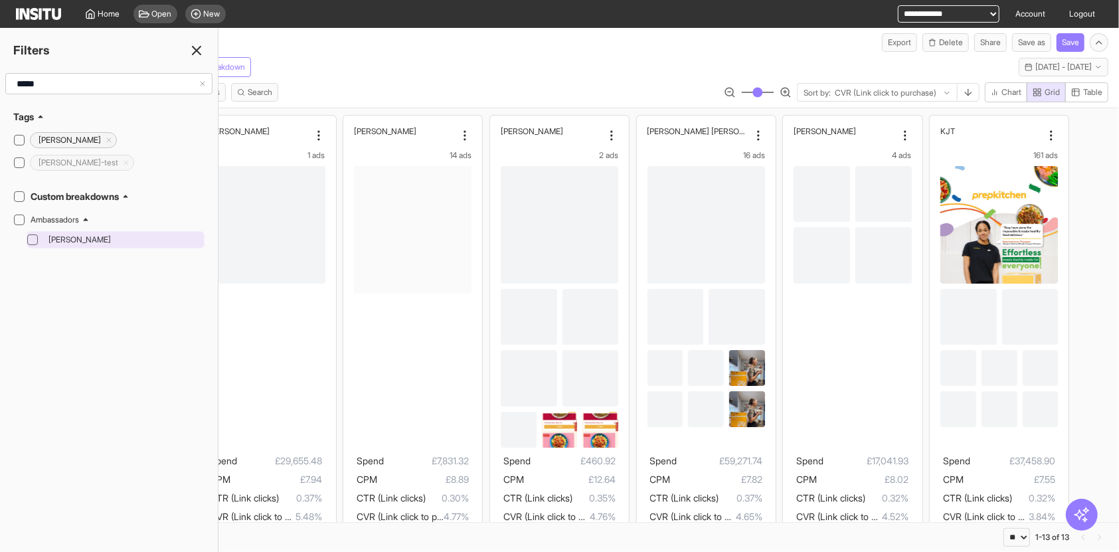
type input "*****"
click at [35, 237] on icon at bounding box center [32, 239] width 7 height 5
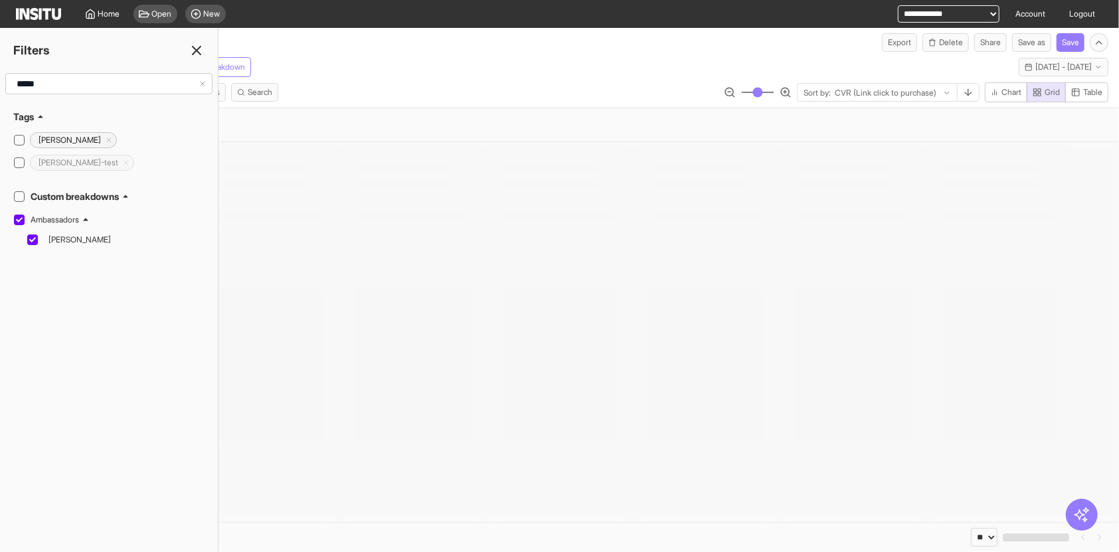
click at [198, 52] on line at bounding box center [197, 50] width 8 height 8
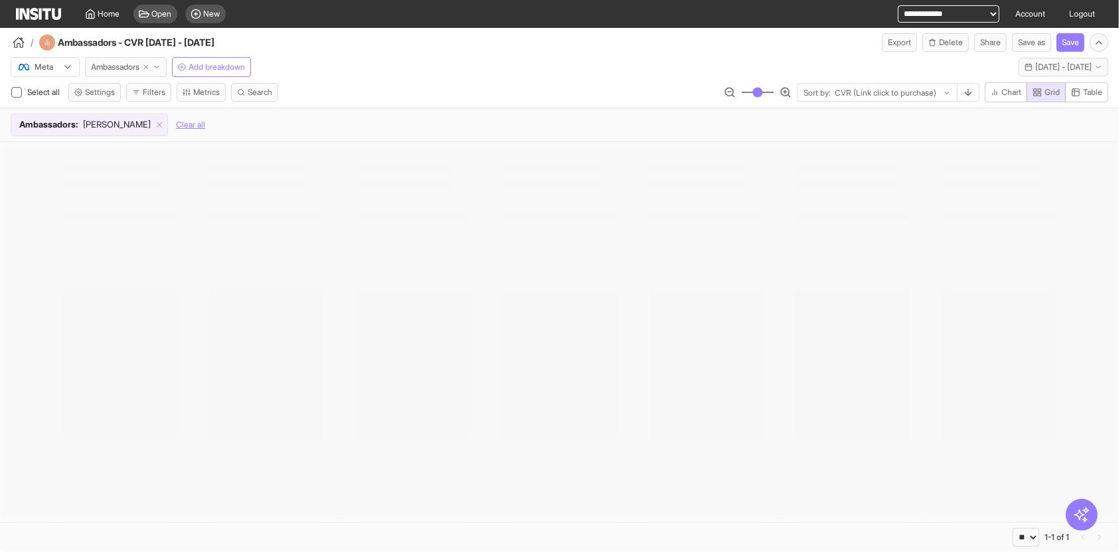
click at [116, 70] on span "Ambassadors" at bounding box center [115, 67] width 48 height 11
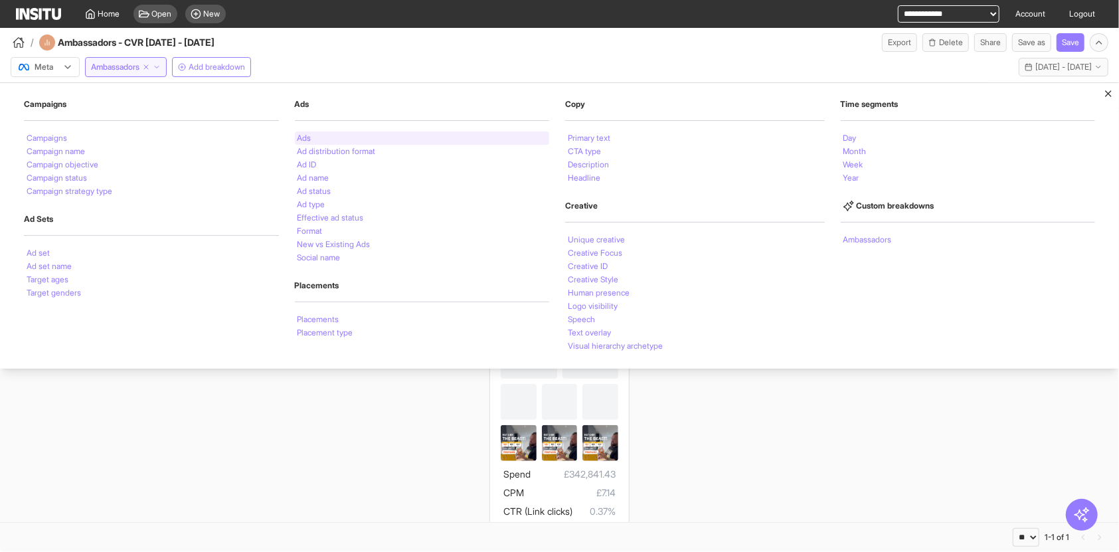
click at [320, 136] on div "Ads" at bounding box center [422, 137] width 255 height 13
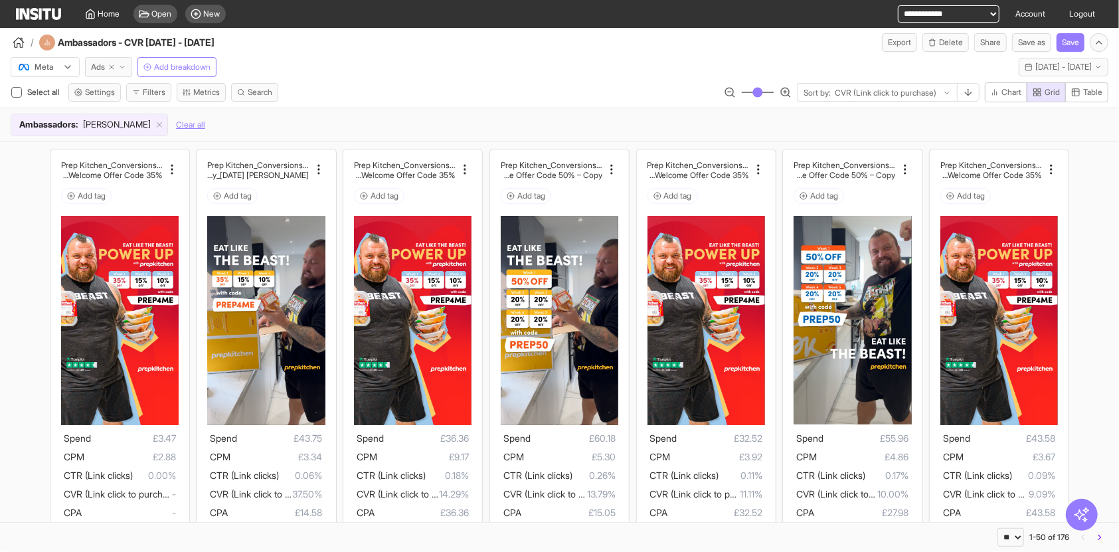
click at [100, 68] on span "Ads" at bounding box center [98, 67] width 14 height 11
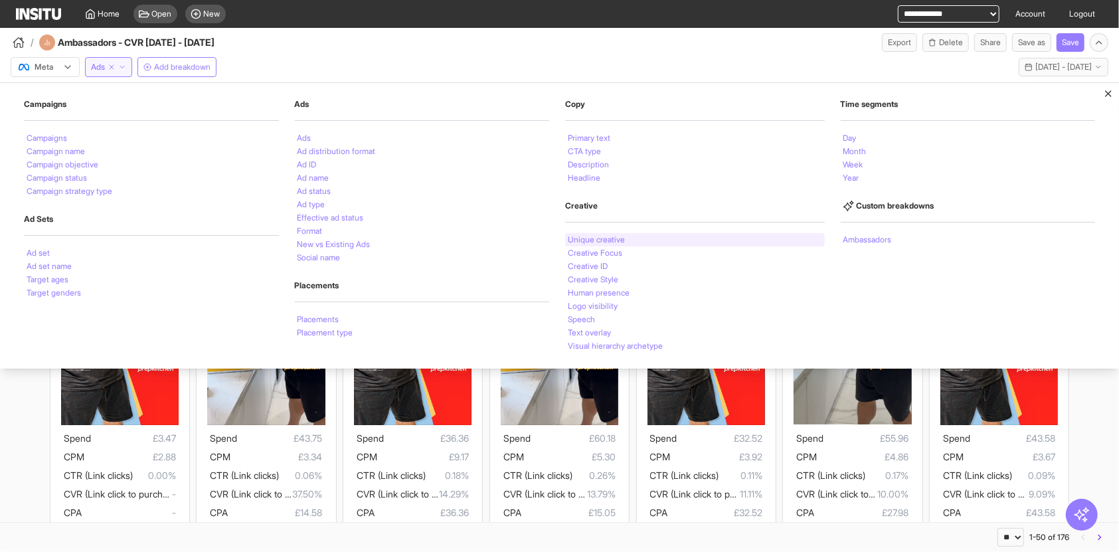
click at [590, 244] on div "Unique creative" at bounding box center [695, 239] width 260 height 13
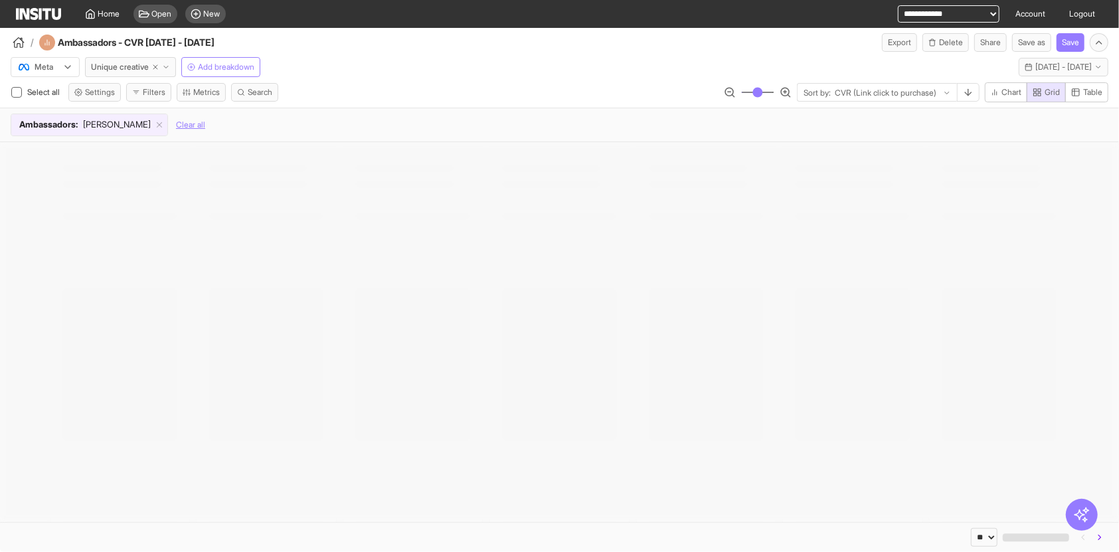
click at [446, 54] on div "Meta Unique creative Add breakdown [DATE] - [DATE] [DATE] - [DATE]" at bounding box center [559, 64] width 1119 height 25
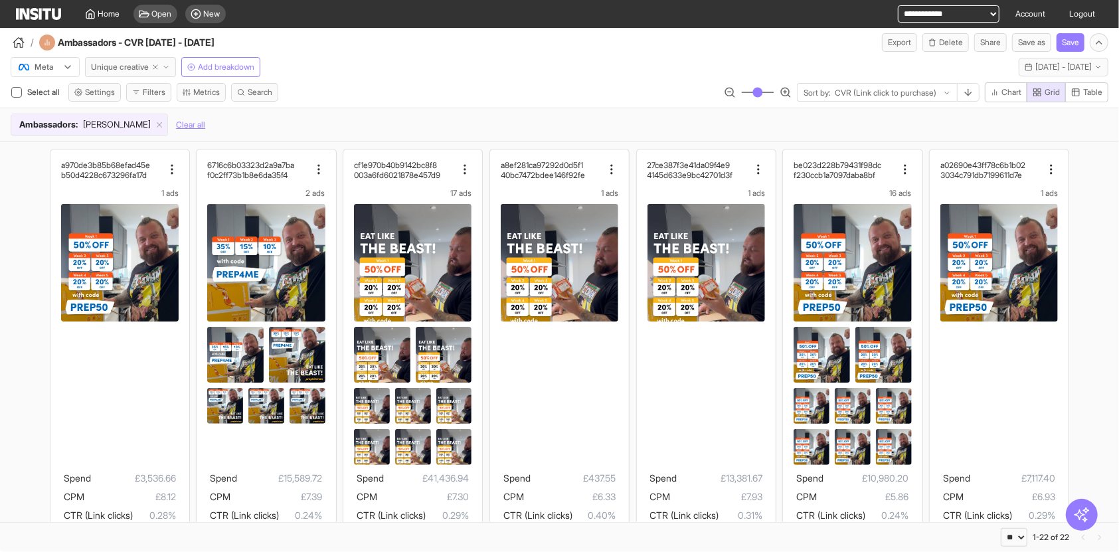
click at [133, 65] on span "Unique creative" at bounding box center [120, 67] width 58 height 11
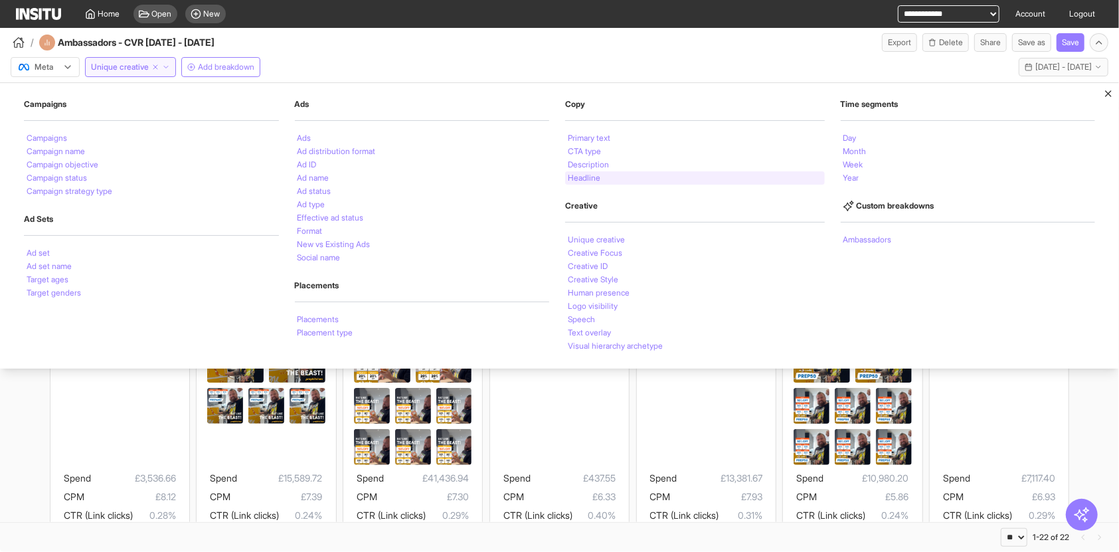
click at [608, 173] on div "Headline" at bounding box center [695, 177] width 260 height 13
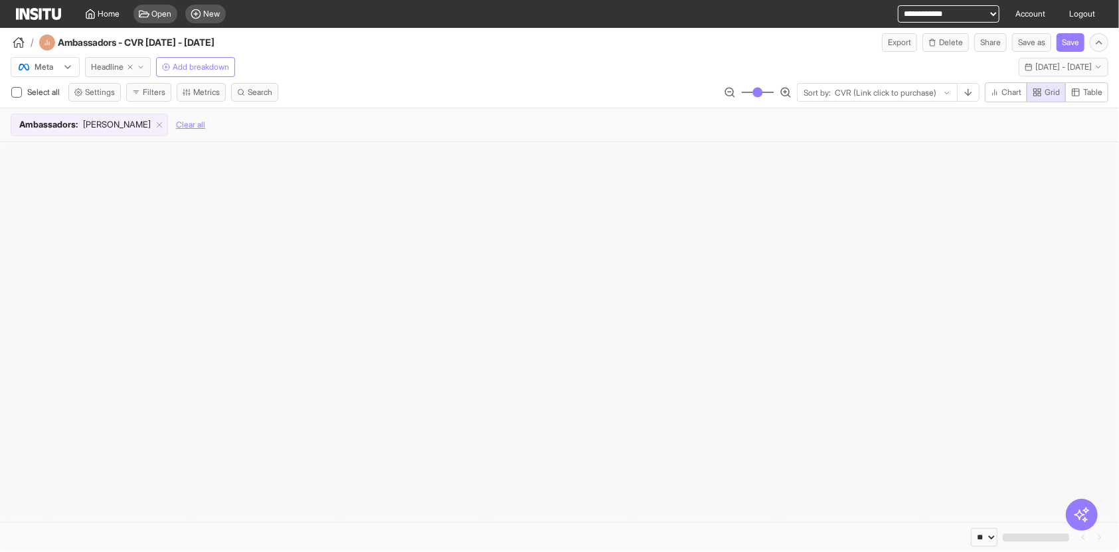
click at [122, 69] on span "Headline" at bounding box center [107, 67] width 33 height 11
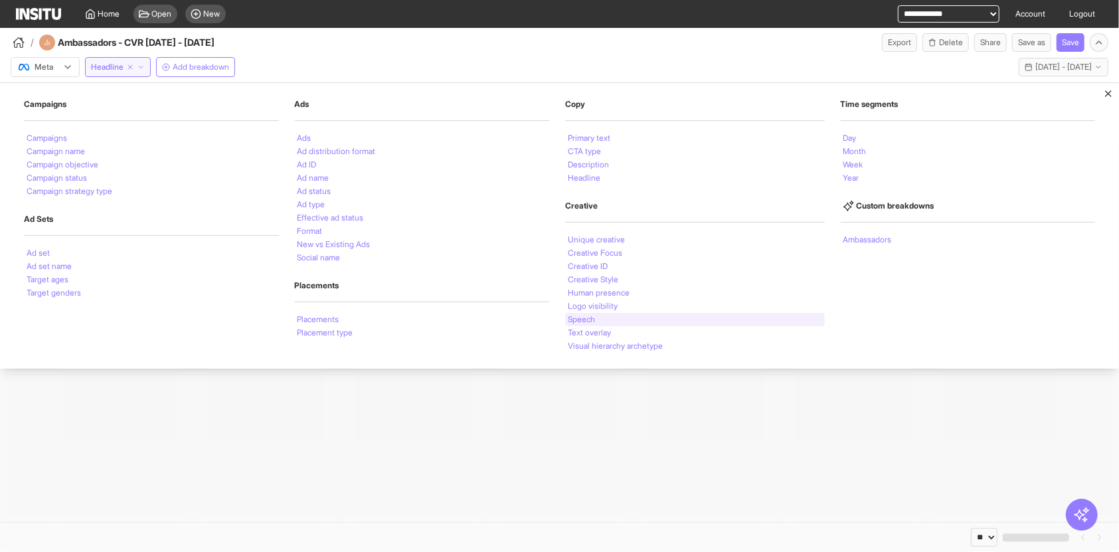
click at [643, 316] on div "Speech" at bounding box center [695, 319] width 260 height 13
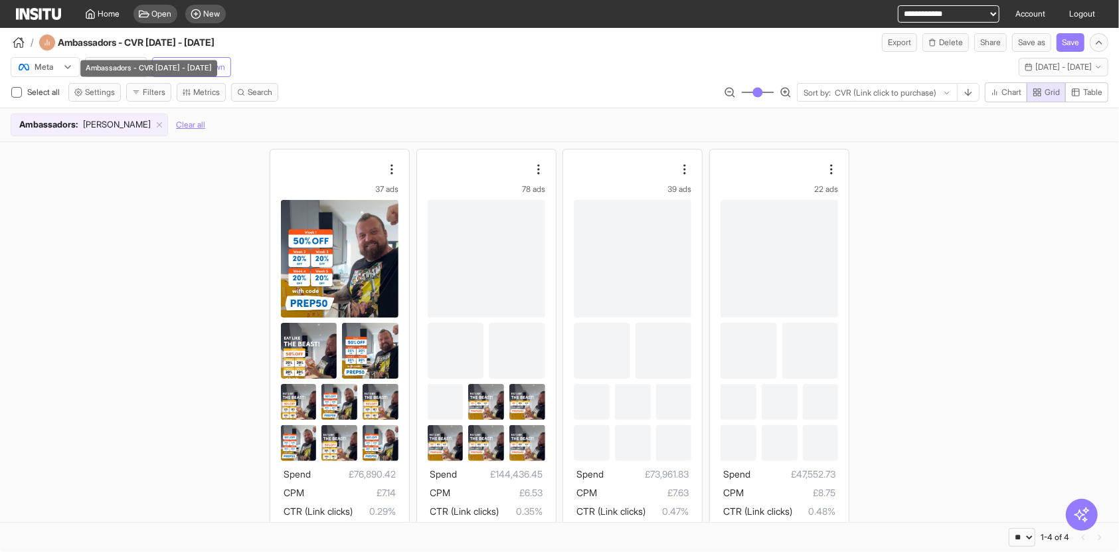
click at [94, 69] on div "Ambassadors - CVR [DATE] - [DATE]" at bounding box center [148, 68] width 137 height 17
click at [108, 72] on span "Speech" at bounding box center [105, 67] width 29 height 11
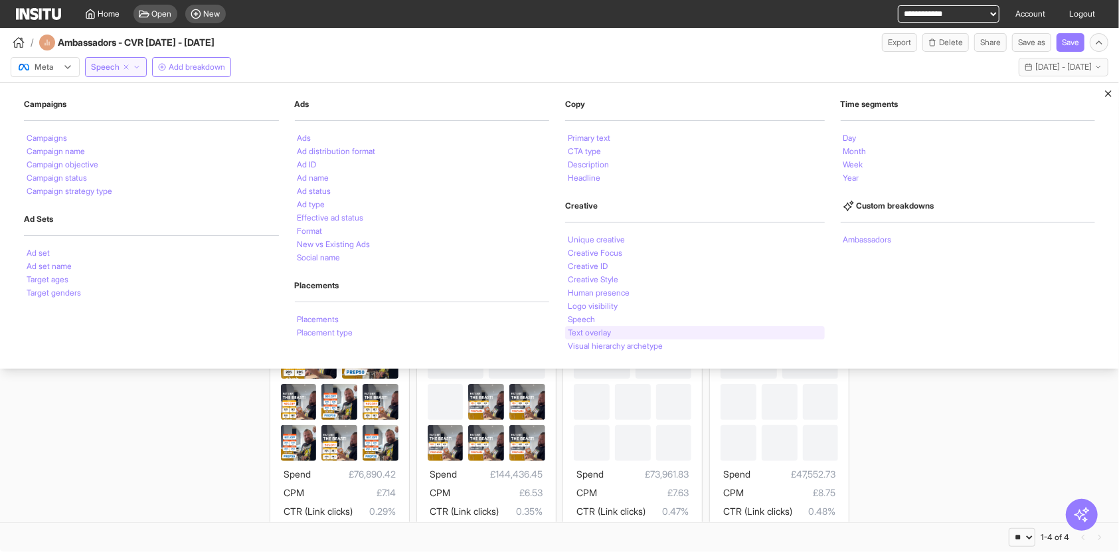
click at [610, 332] on li "Text overlay" at bounding box center [589, 333] width 43 height 8
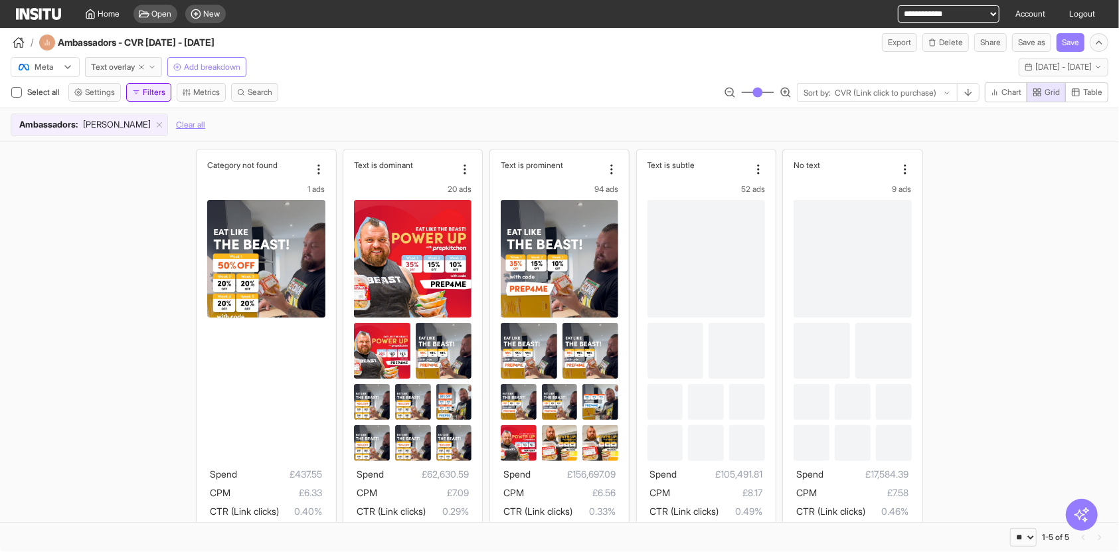
click at [159, 94] on button "Filters" at bounding box center [148, 92] width 45 height 19
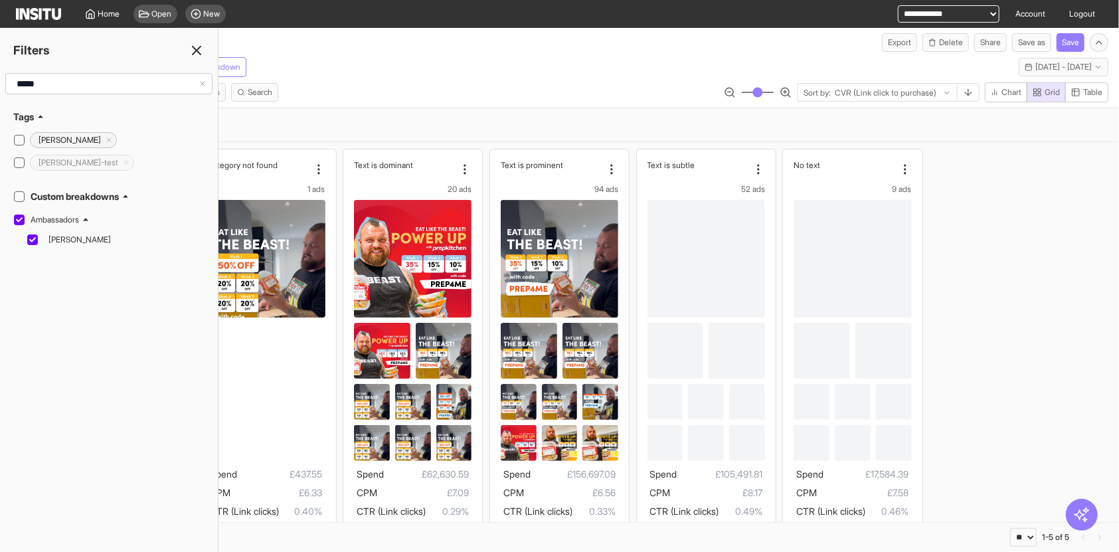
click at [48, 89] on input "*****" at bounding box center [104, 84] width 187 height 24
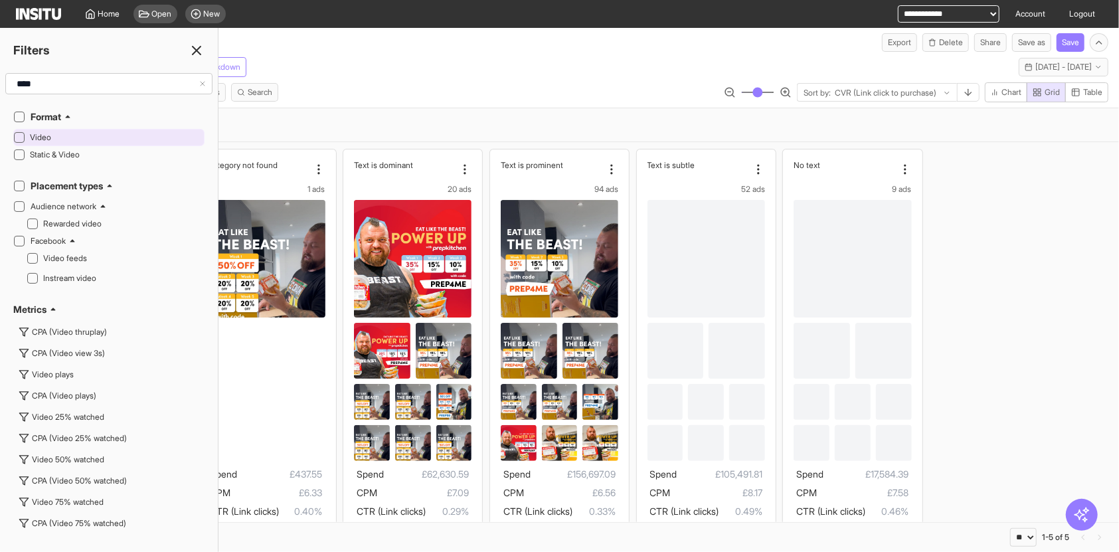
type input "****"
click at [22, 135] on div at bounding box center [19, 137] width 11 height 11
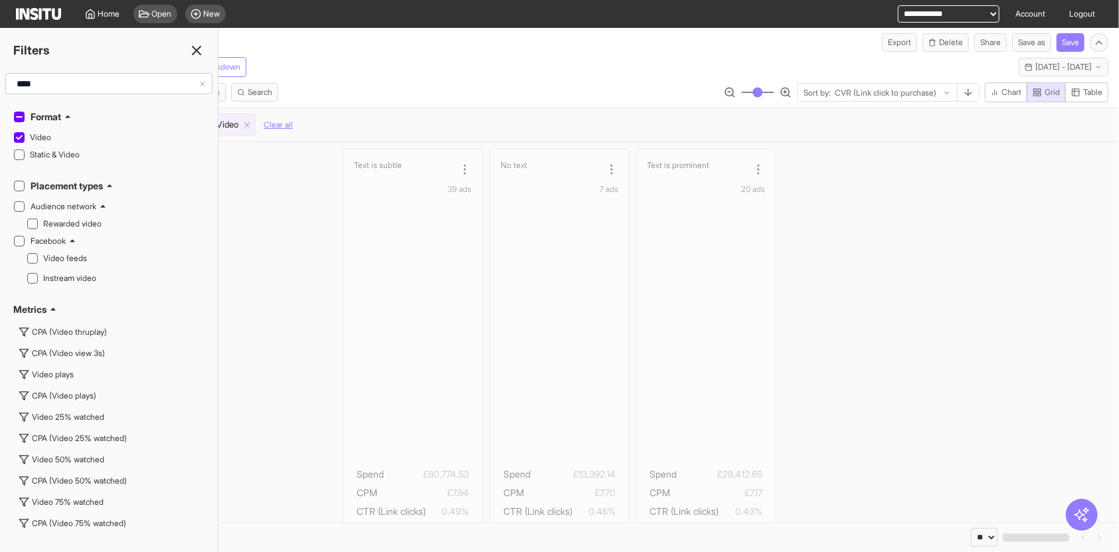
click at [191, 50] on icon at bounding box center [197, 50] width 16 height 16
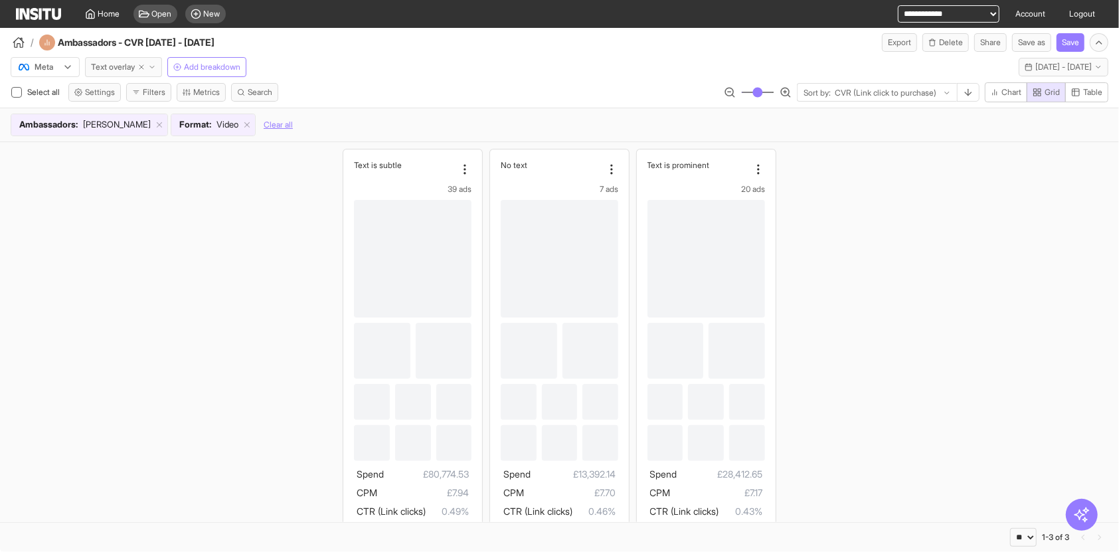
click at [105, 68] on span "Text overlay" at bounding box center [113, 67] width 44 height 11
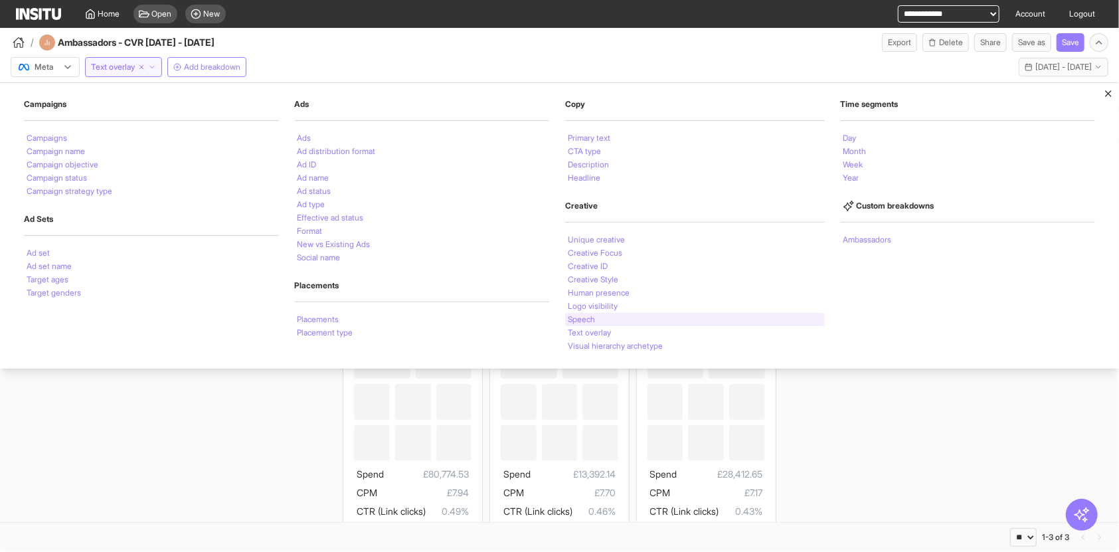
click at [593, 316] on li "Speech" at bounding box center [581, 319] width 27 height 8
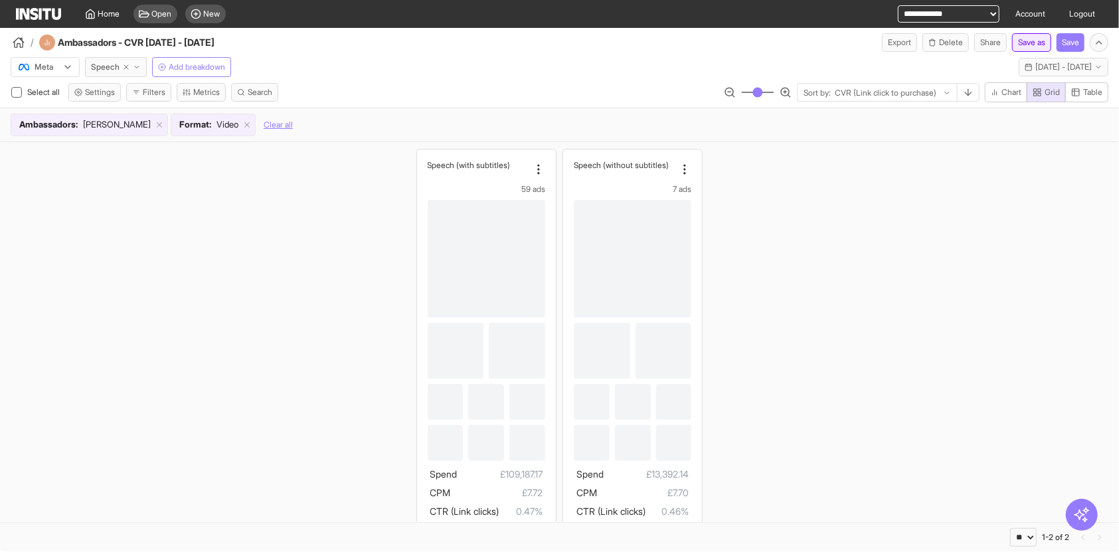
click at [1013, 45] on button "Save as" at bounding box center [1031, 42] width 39 height 19
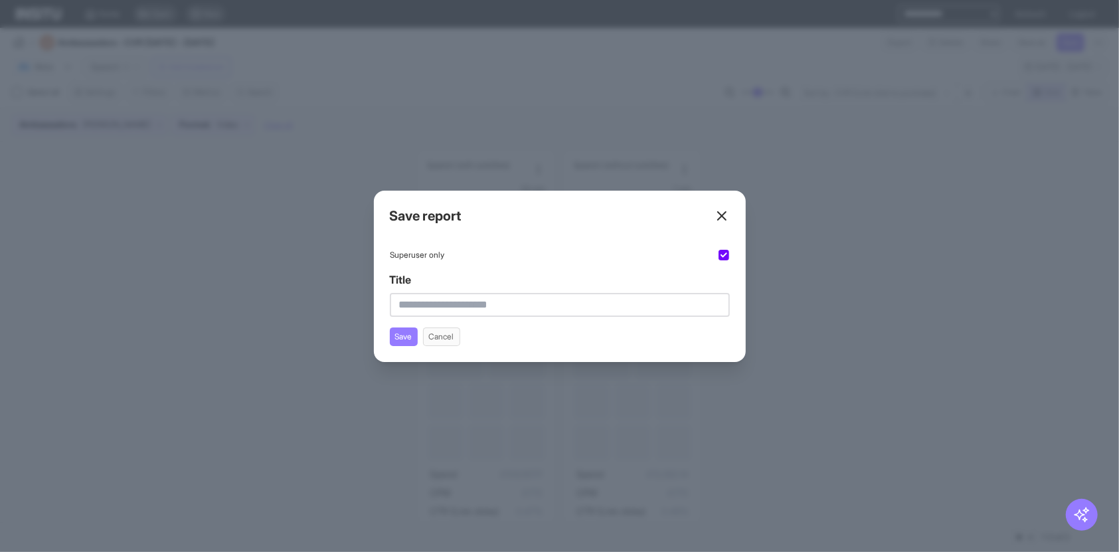
click at [641, 299] on input "Title" at bounding box center [560, 305] width 340 height 24
type input "**********"
click at [398, 338] on button "Save" at bounding box center [404, 336] width 28 height 19
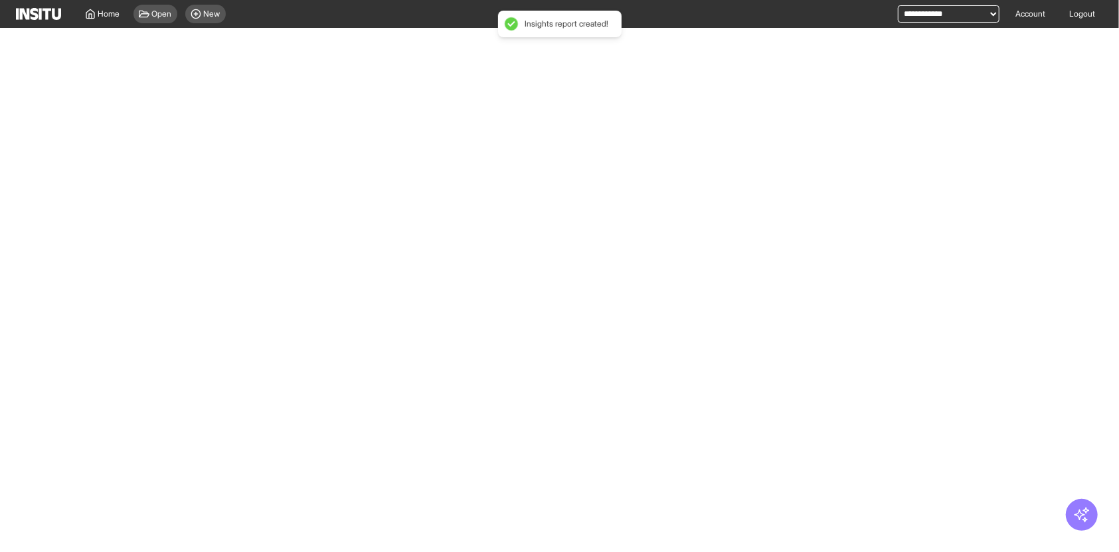
select select "**"
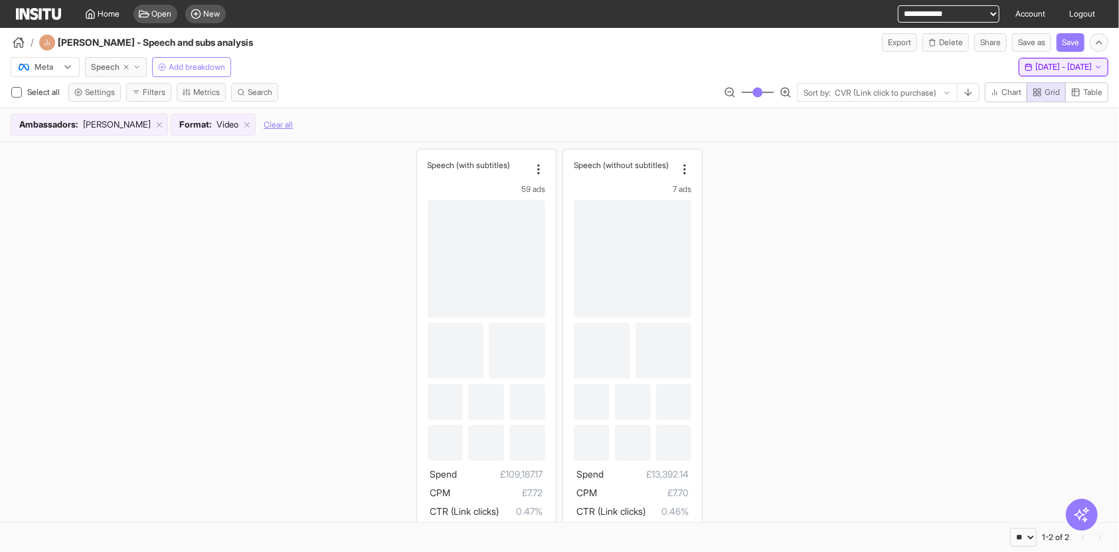
click at [1042, 68] on span "[DATE] - [DATE]" at bounding box center [1063, 67] width 56 height 11
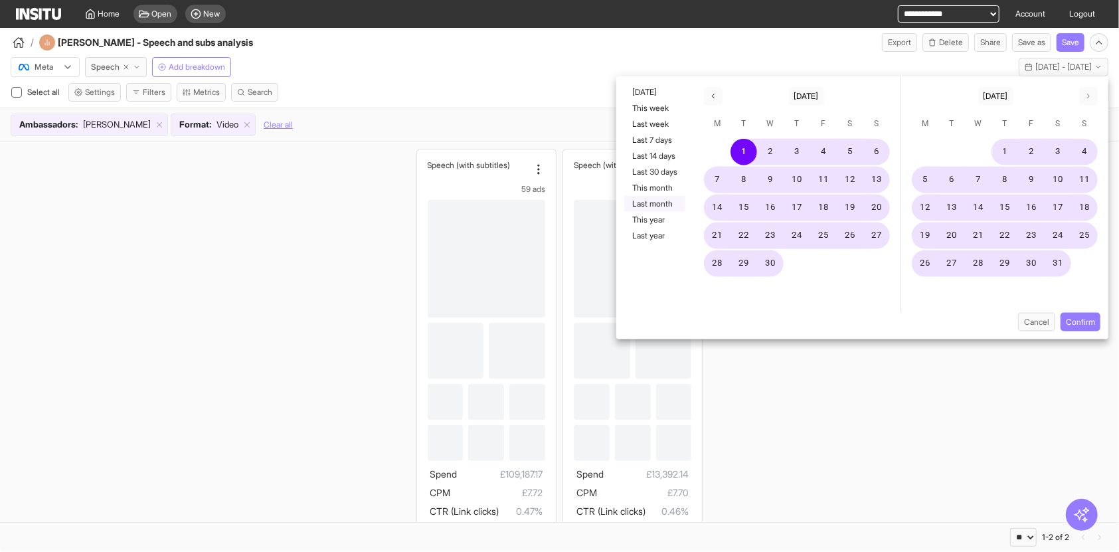
click at [661, 202] on button "Last month" at bounding box center [654, 204] width 61 height 16
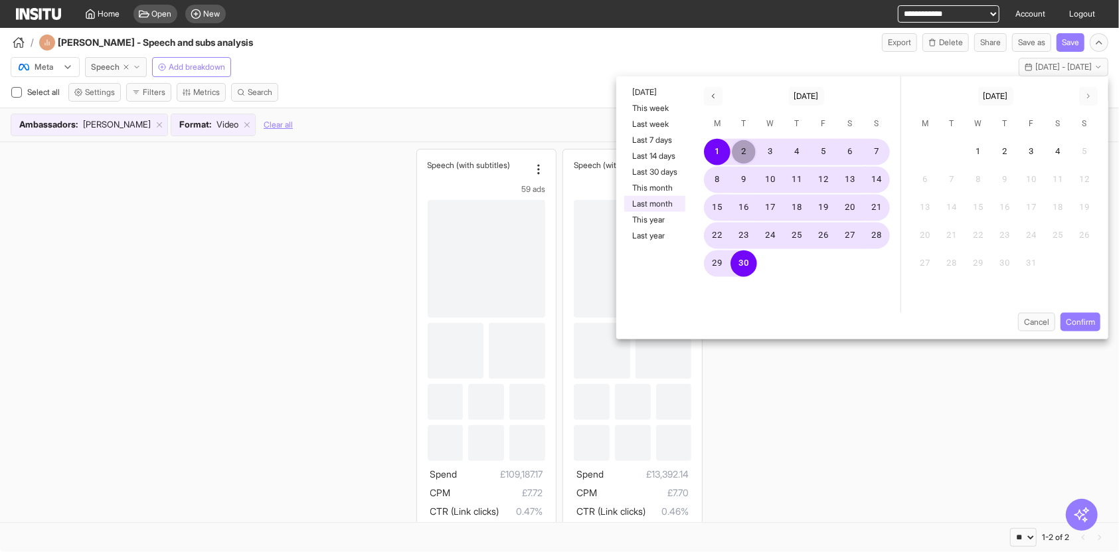
click at [743, 155] on button "2" at bounding box center [743, 152] width 27 height 27
click at [722, 153] on button "1" at bounding box center [717, 152] width 27 height 27
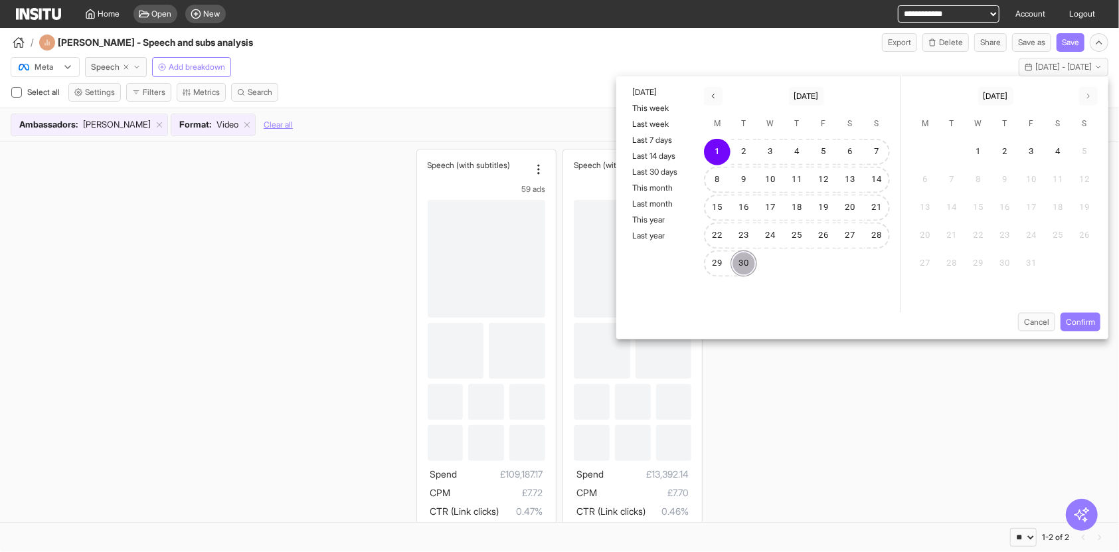
click at [740, 258] on button "30" at bounding box center [743, 263] width 27 height 27
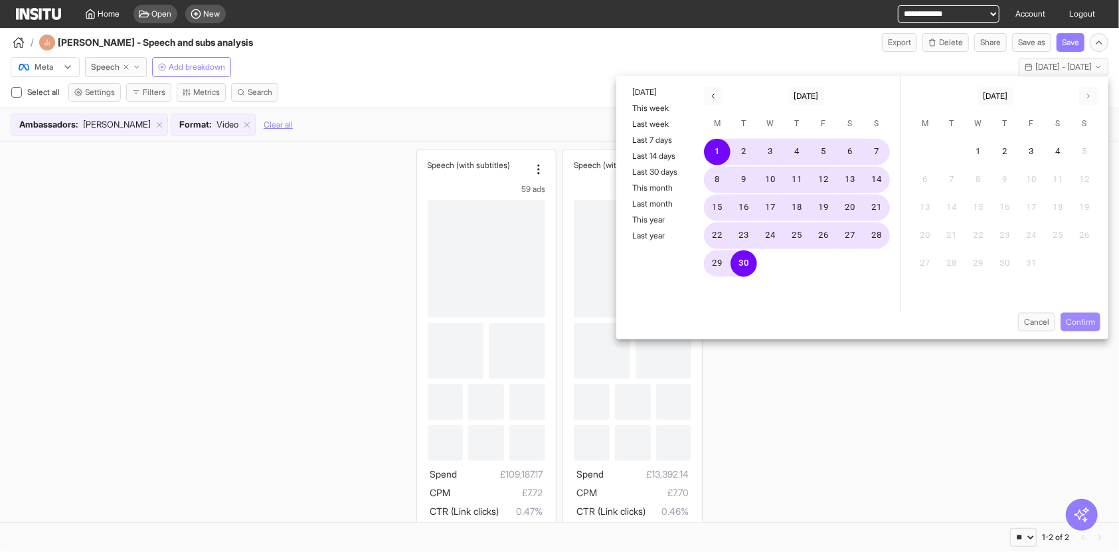
click at [1069, 317] on button "Confirm" at bounding box center [1080, 322] width 40 height 19
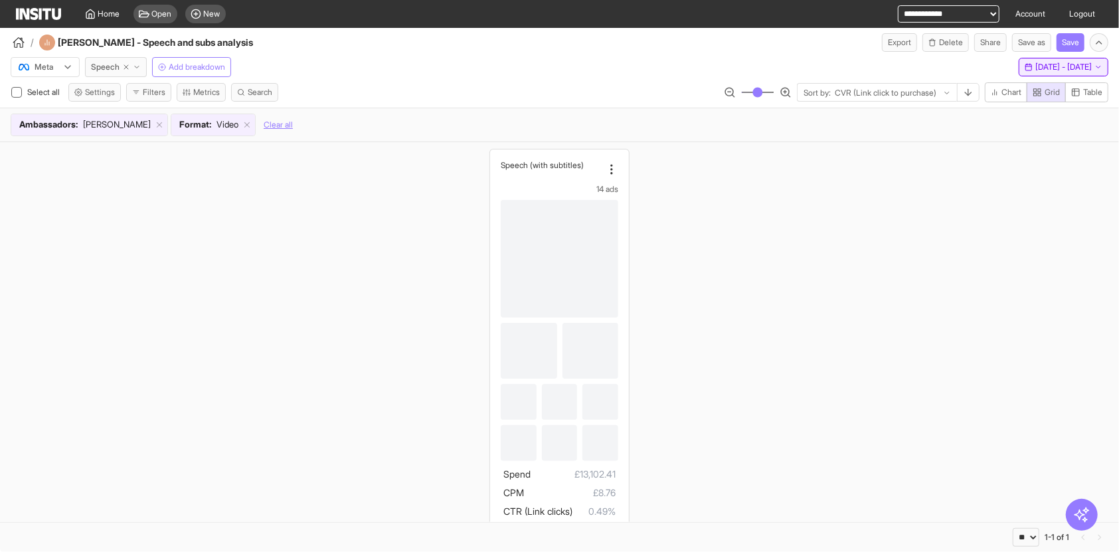
click at [1038, 62] on span "[DATE] - [DATE]" at bounding box center [1063, 67] width 56 height 11
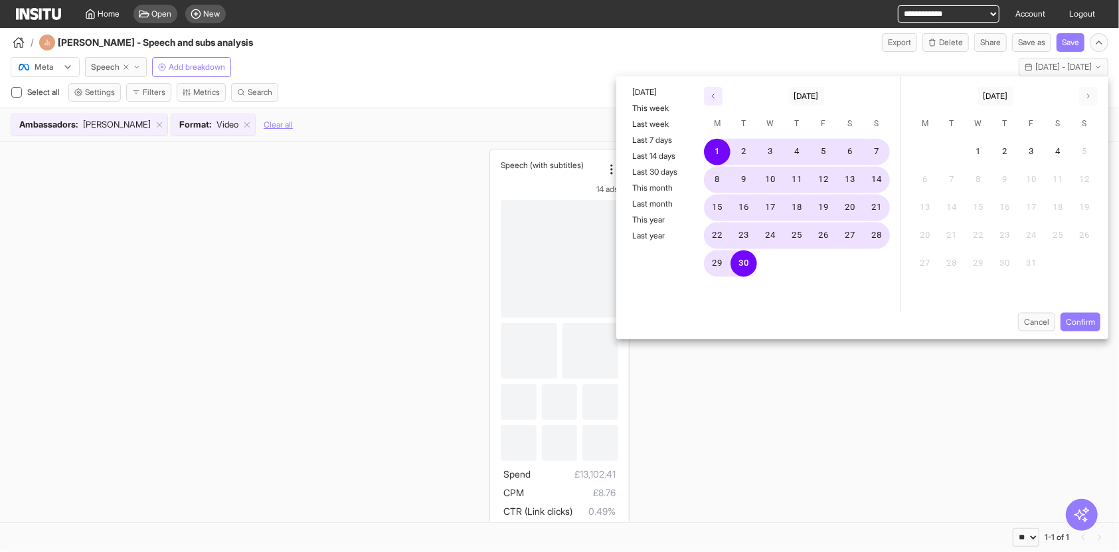
click at [715, 93] on icon "button" at bounding box center [713, 96] width 8 height 8
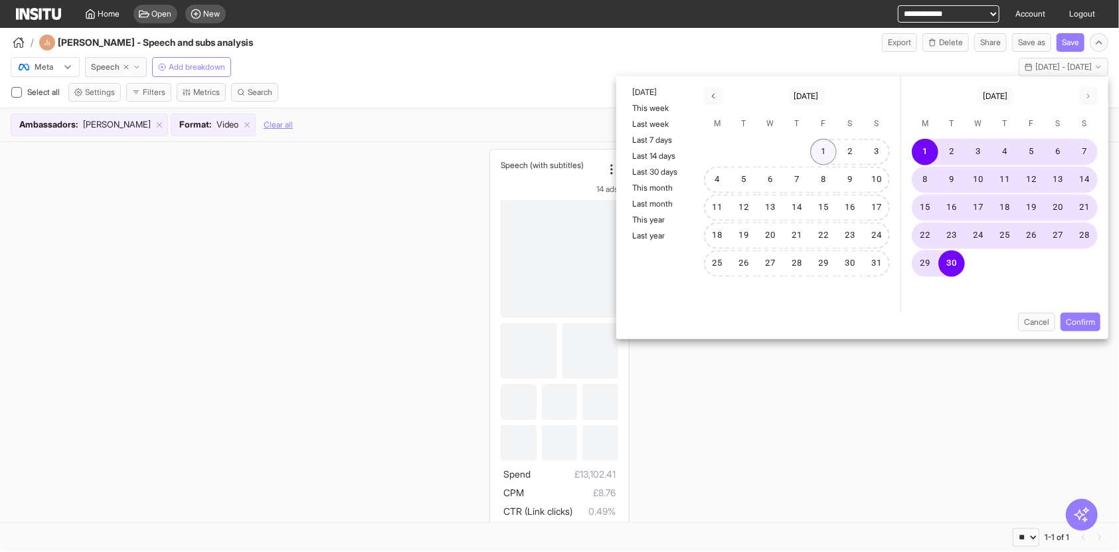
click at [827, 147] on button "1" at bounding box center [823, 152] width 27 height 27
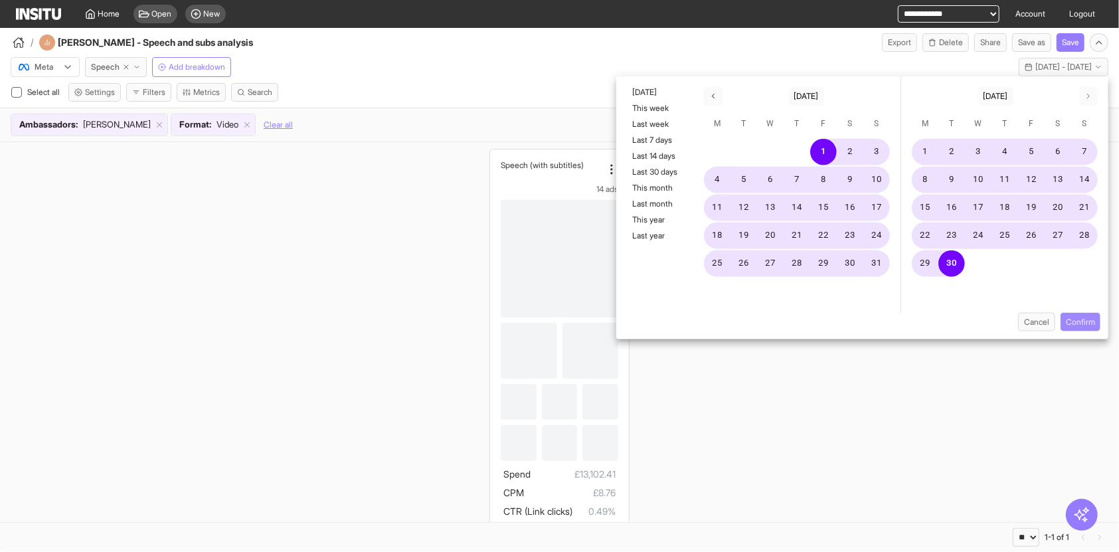
click at [1078, 320] on button "Confirm" at bounding box center [1080, 322] width 40 height 19
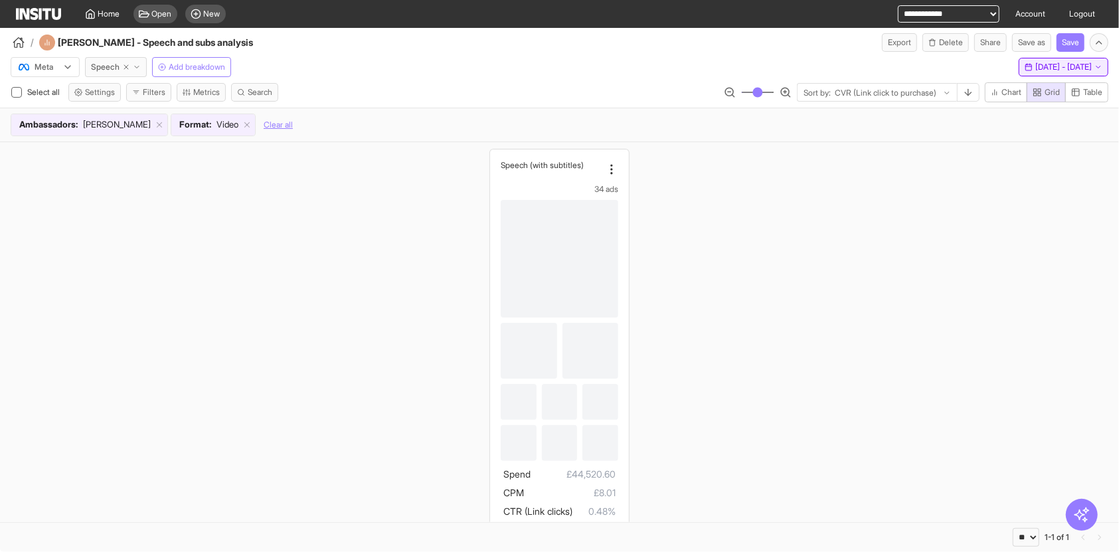
click at [1024, 70] on icon "button" at bounding box center [1028, 67] width 8 height 8
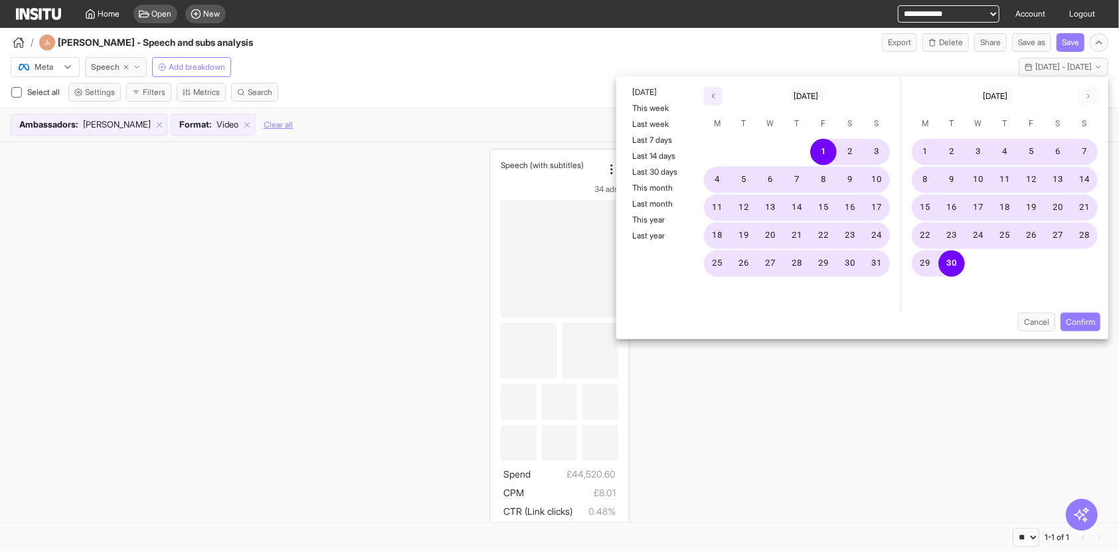
click at [710, 94] on icon "button" at bounding box center [713, 96] width 8 height 8
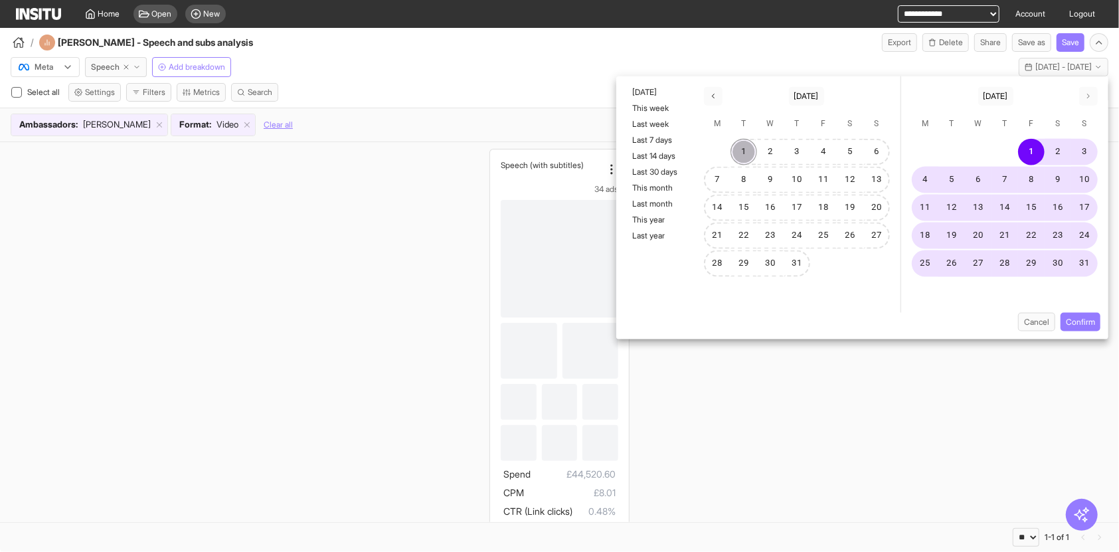
click at [746, 157] on button "1" at bounding box center [743, 152] width 27 height 27
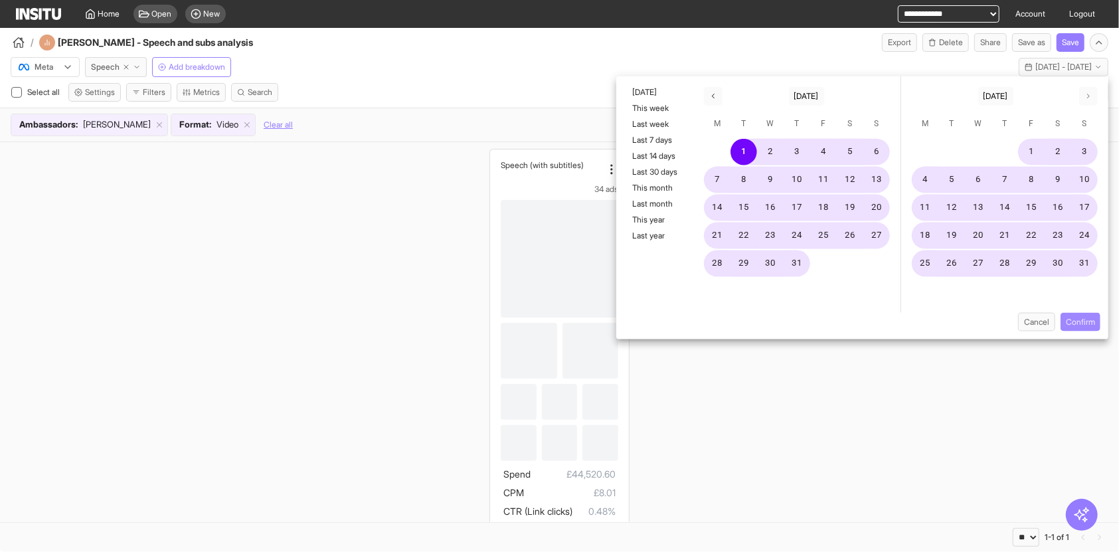
click at [1072, 321] on button "Confirm" at bounding box center [1080, 322] width 40 height 19
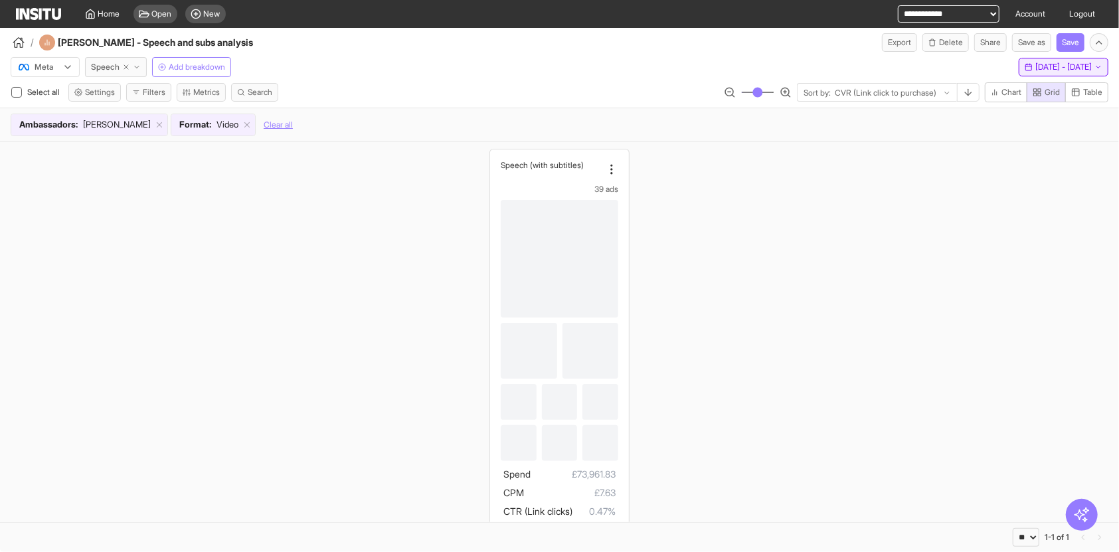
click at [1024, 70] on icon "button" at bounding box center [1028, 67] width 8 height 8
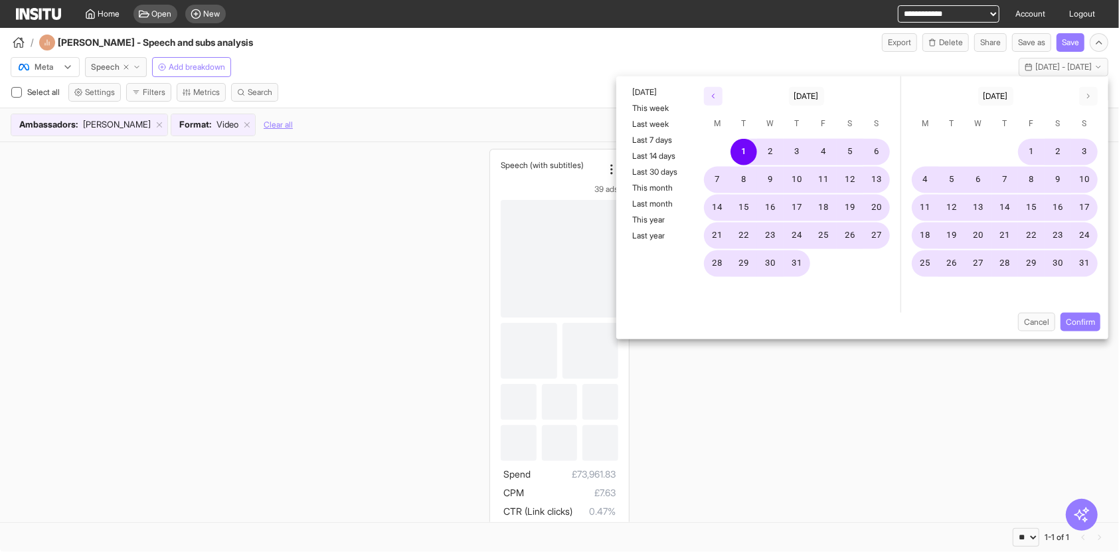
click at [711, 96] on icon "button" at bounding box center [713, 96] width 8 height 8
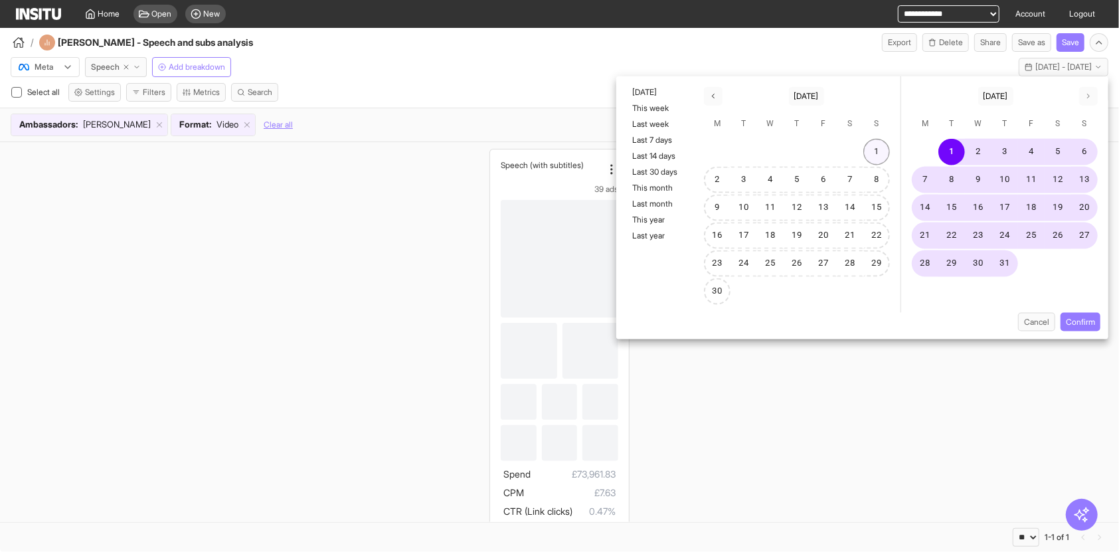
click at [875, 149] on button "1" at bounding box center [876, 152] width 27 height 27
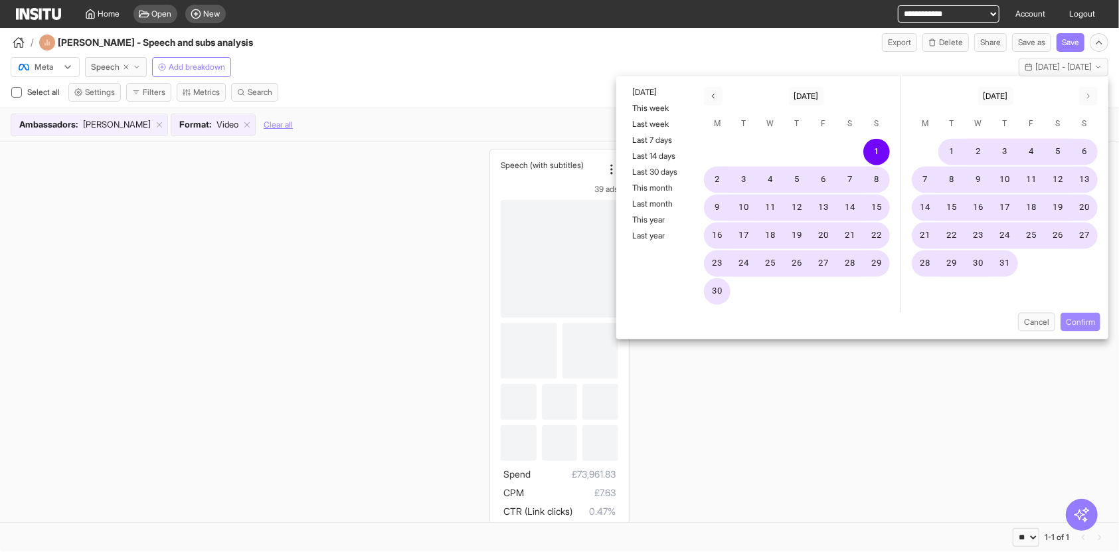
click at [1083, 329] on button "Confirm" at bounding box center [1080, 322] width 40 height 19
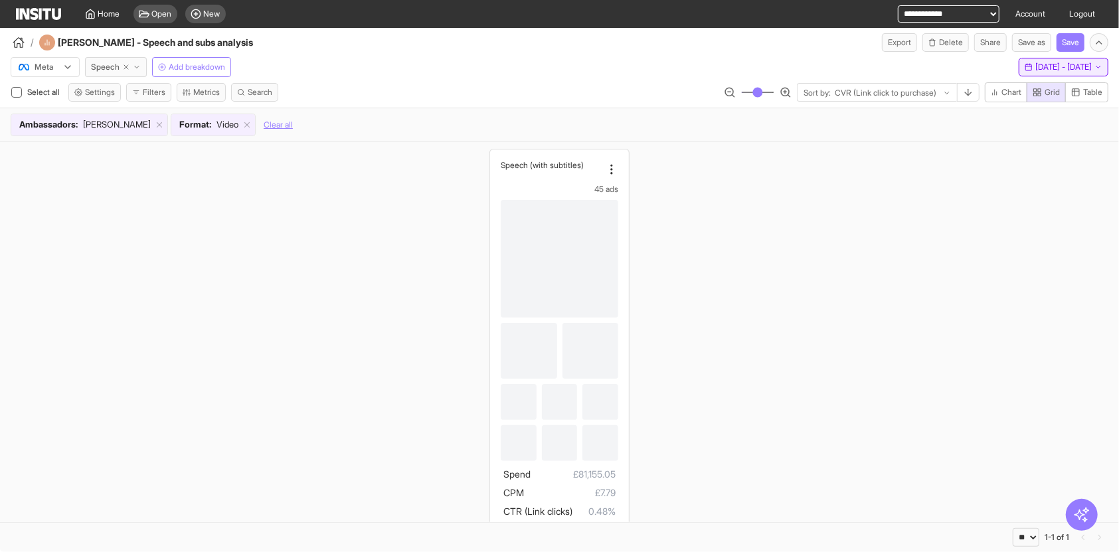
click at [1039, 68] on span "[DATE] - [DATE]" at bounding box center [1063, 67] width 56 height 11
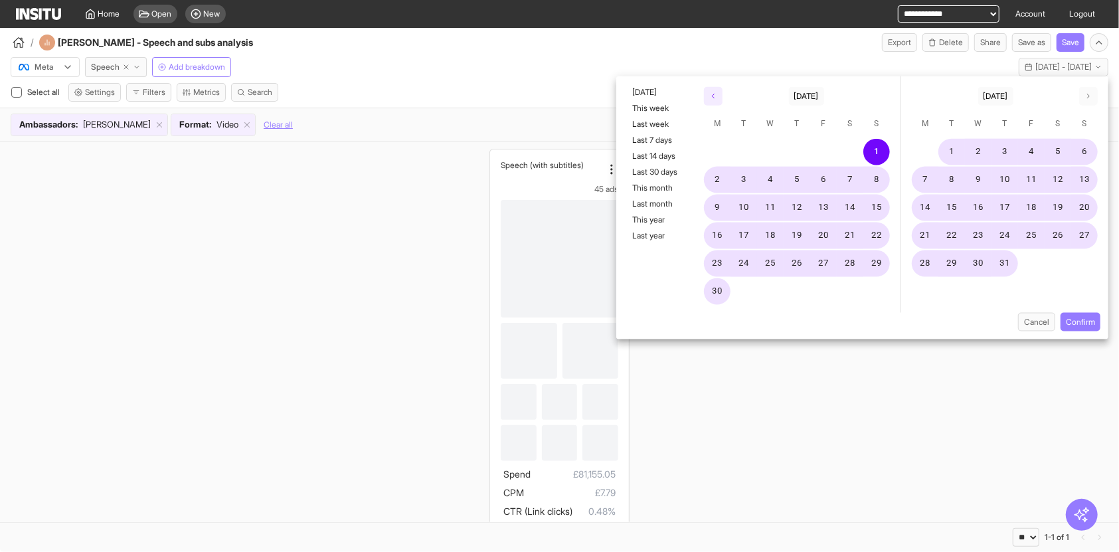
click at [717, 98] on icon "button" at bounding box center [713, 96] width 8 height 8
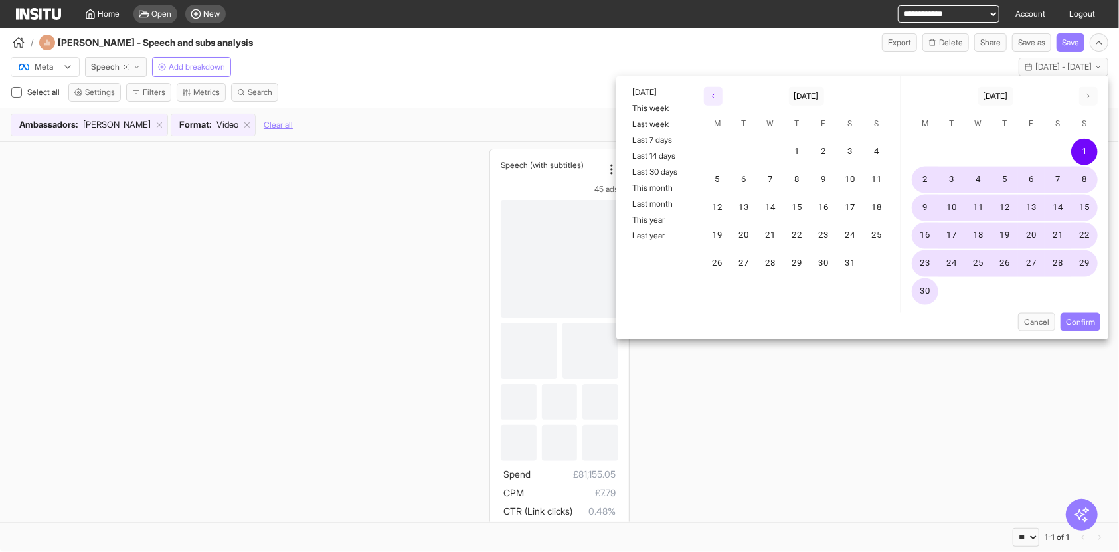
click at [713, 95] on polyline "button" at bounding box center [713, 96] width 2 height 4
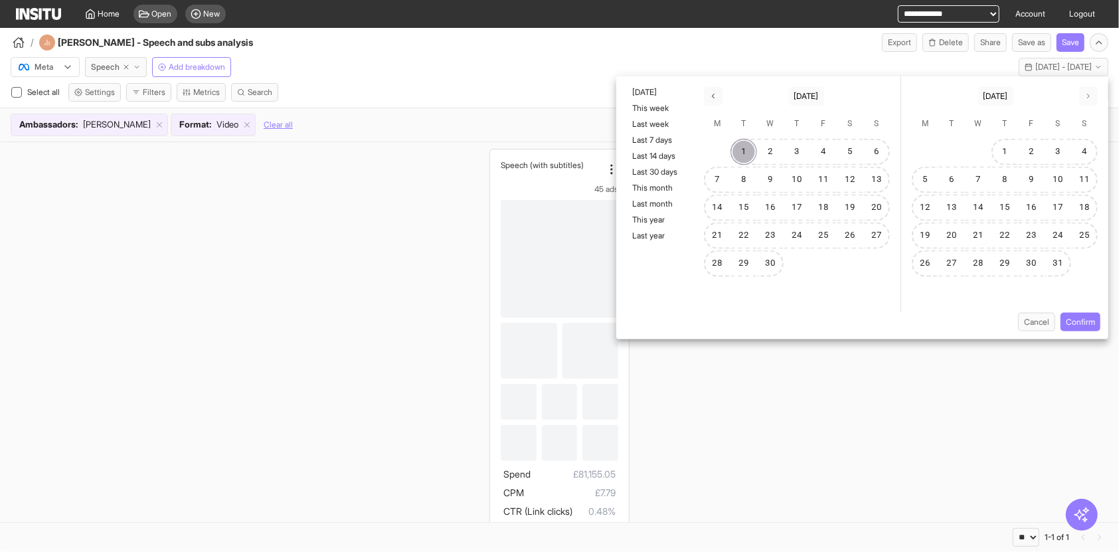
click at [749, 152] on button "1" at bounding box center [743, 152] width 27 height 27
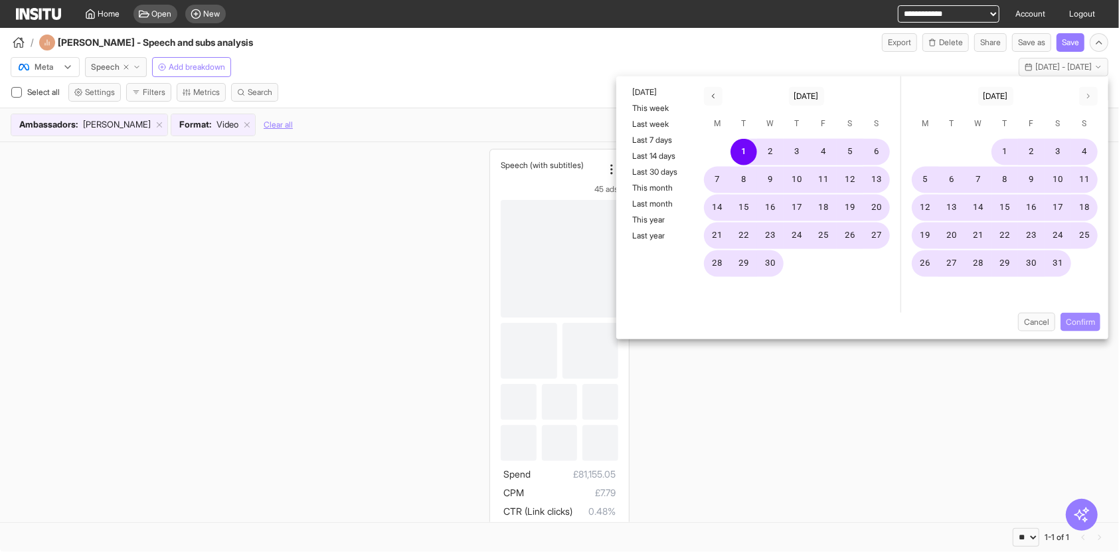
click at [1090, 327] on button "Confirm" at bounding box center [1080, 322] width 40 height 19
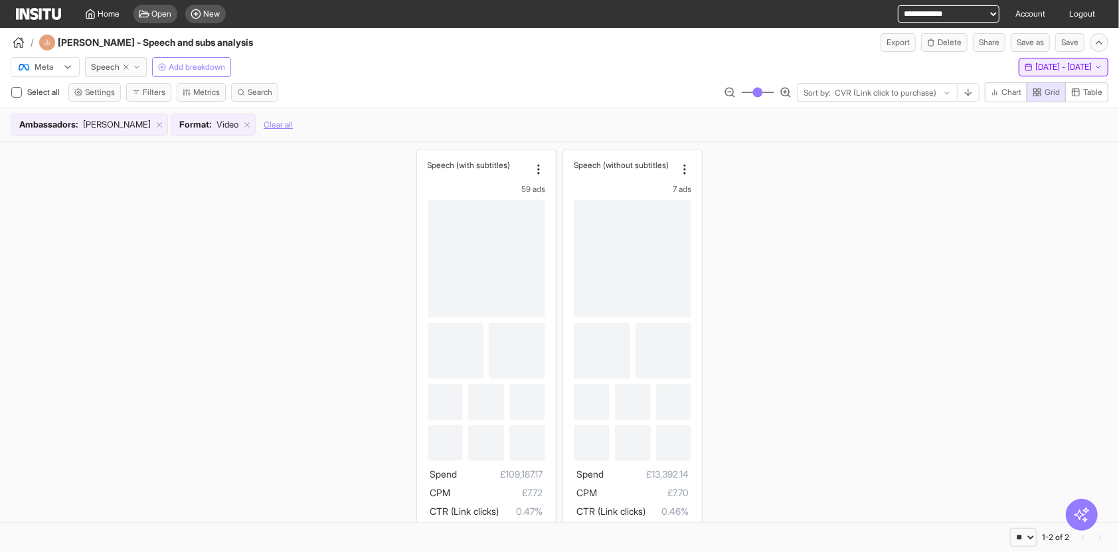
click at [1068, 66] on span "[DATE] - [DATE]" at bounding box center [1063, 67] width 56 height 11
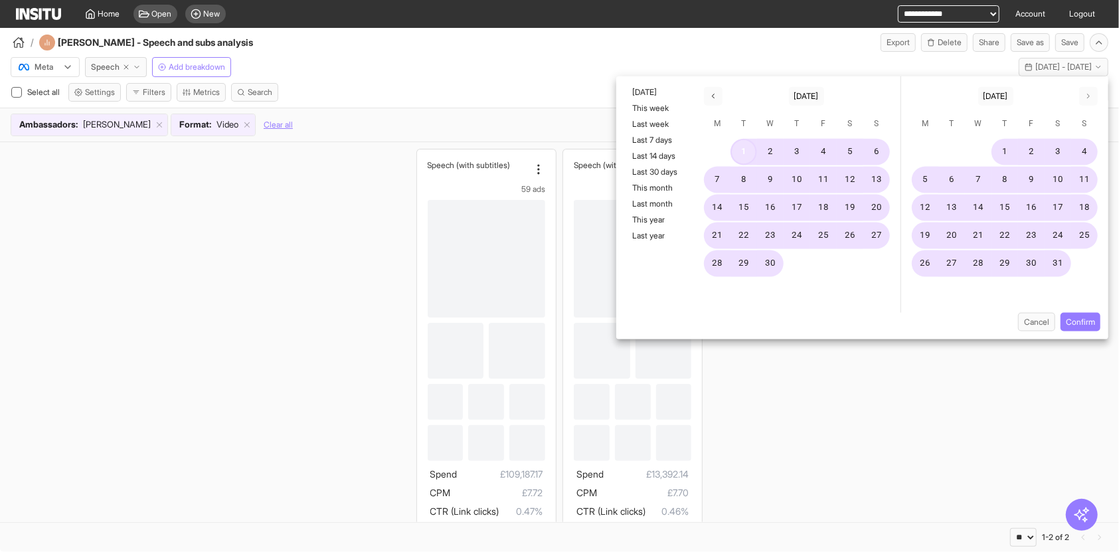
click at [752, 147] on button "1" at bounding box center [743, 152] width 27 height 27
click at [1068, 260] on button "31" at bounding box center [1057, 263] width 27 height 27
click at [1092, 321] on button "Confirm" at bounding box center [1080, 322] width 40 height 19
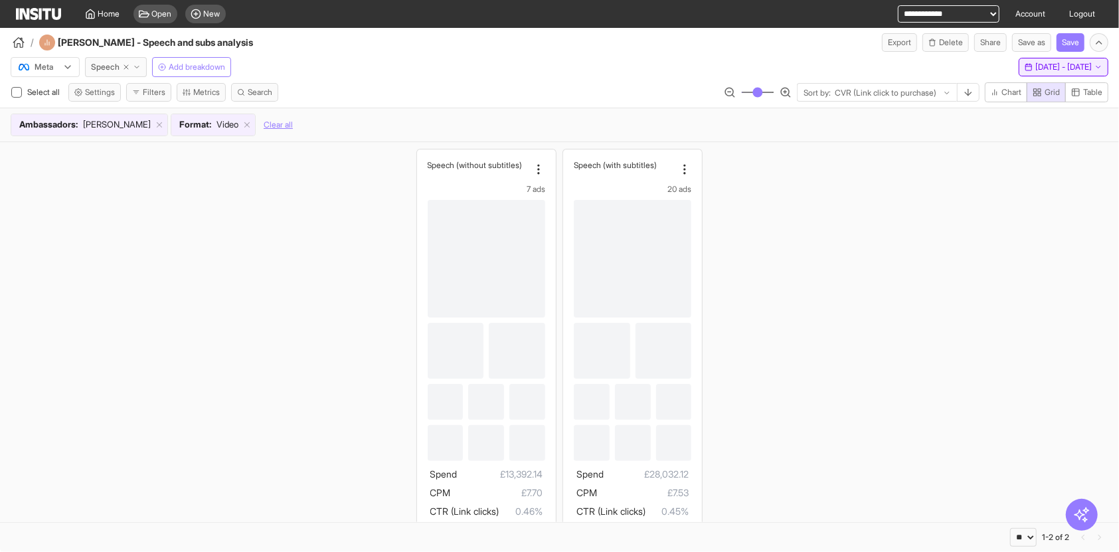
click at [1046, 71] on span "[DATE] - [DATE]" at bounding box center [1063, 67] width 56 height 11
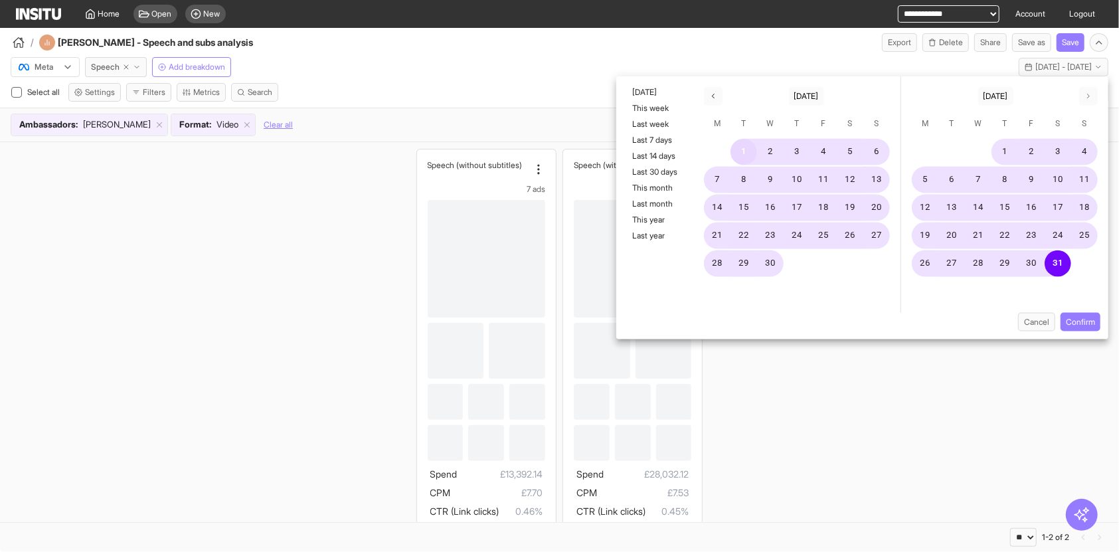
click at [746, 149] on button "1" at bounding box center [743, 152] width 27 height 27
click at [769, 268] on button "30" at bounding box center [770, 263] width 27 height 27
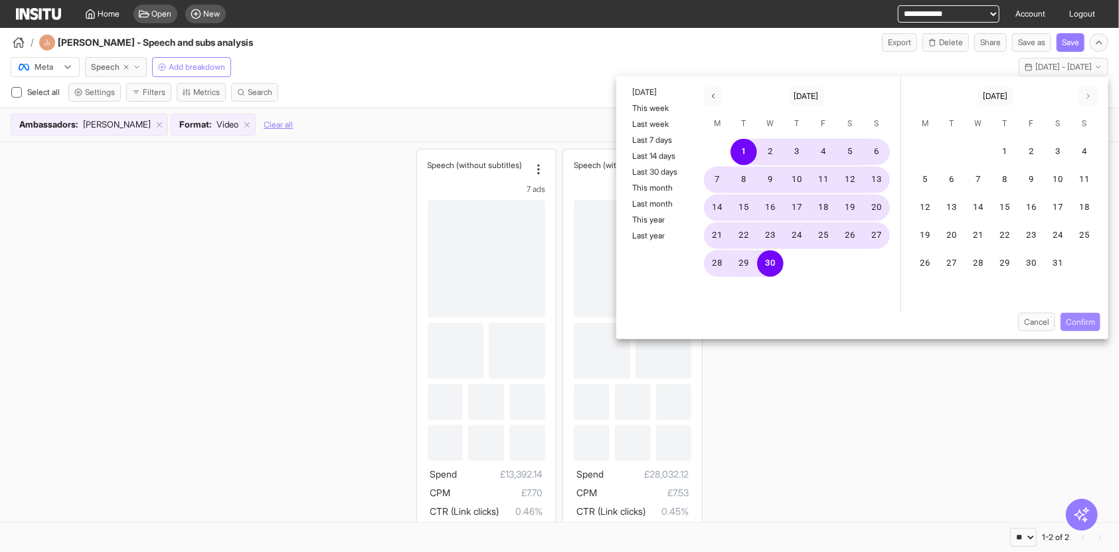
click at [1079, 325] on button "Confirm" at bounding box center [1080, 322] width 40 height 19
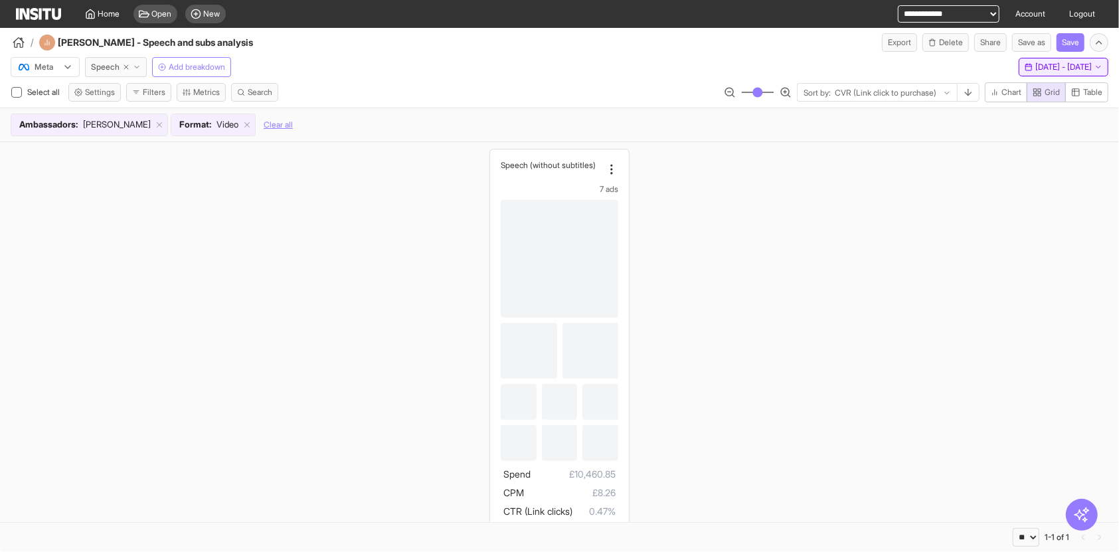
click at [1035, 69] on span "[DATE] - [DATE]" at bounding box center [1063, 67] width 56 height 11
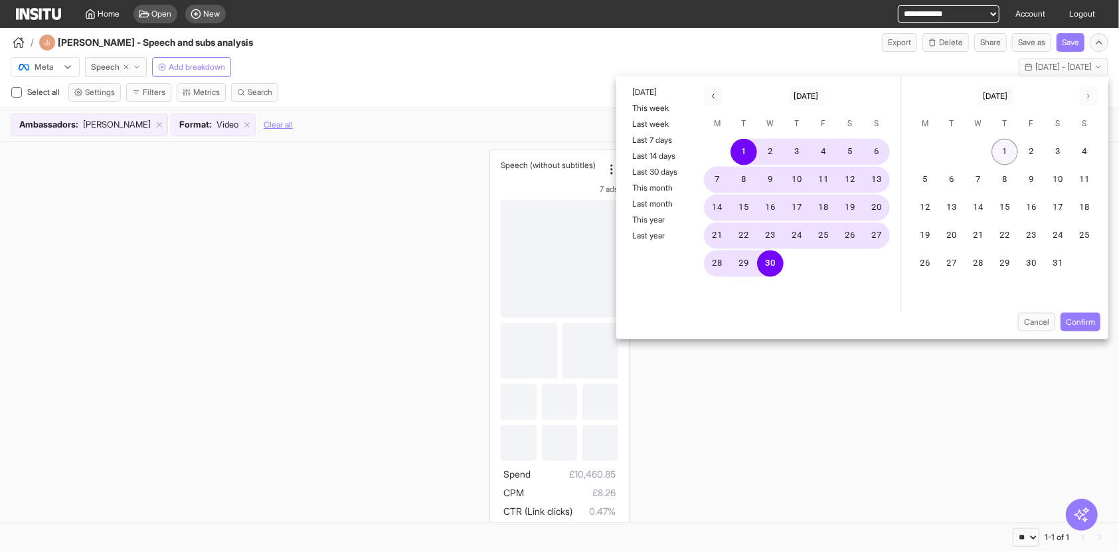
click at [1007, 156] on button "1" at bounding box center [1004, 152] width 27 height 27
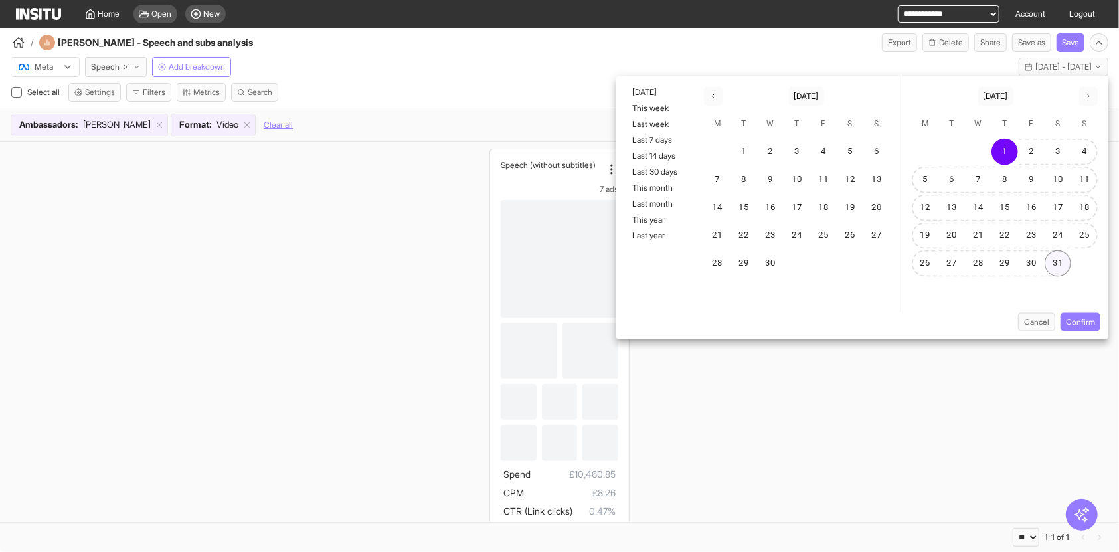
click at [1050, 258] on button "31" at bounding box center [1057, 263] width 27 height 27
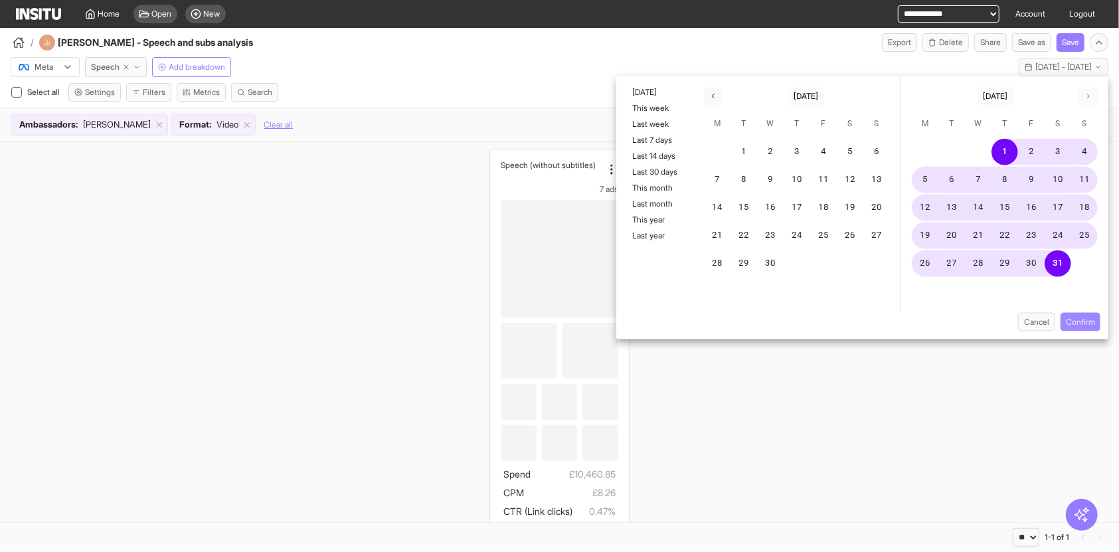
click at [1074, 325] on button "Confirm" at bounding box center [1080, 322] width 40 height 19
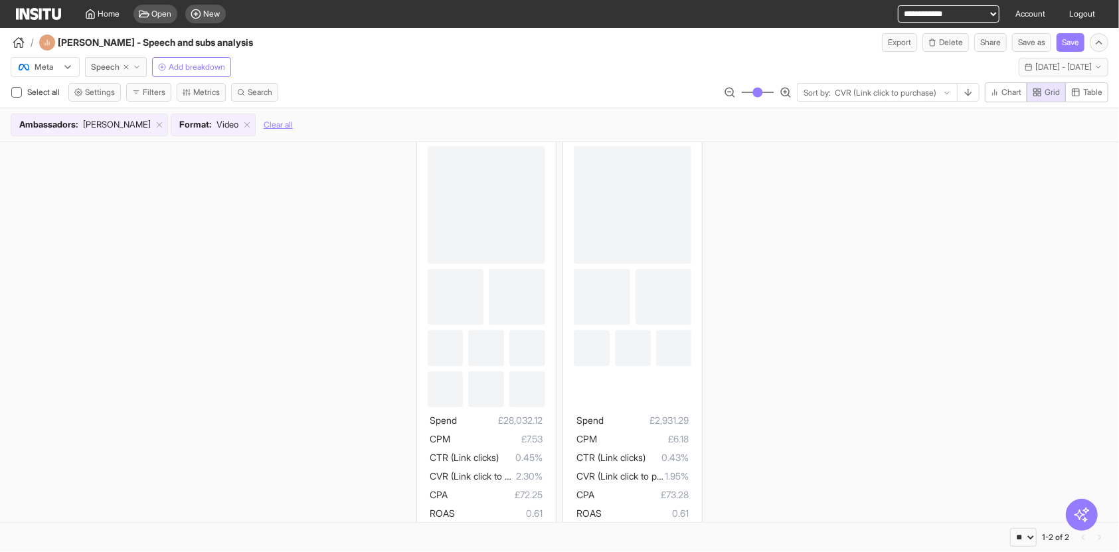
scroll to position [80, 0]
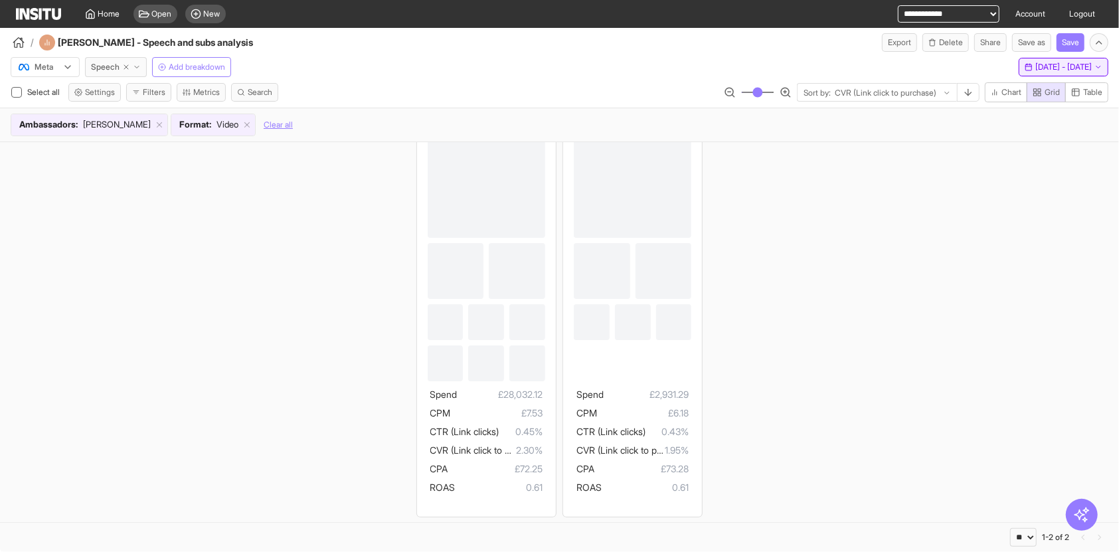
click at [1044, 74] on button "[DATE] - [DATE] [DATE] - [DATE]" at bounding box center [1064, 67] width 90 height 19
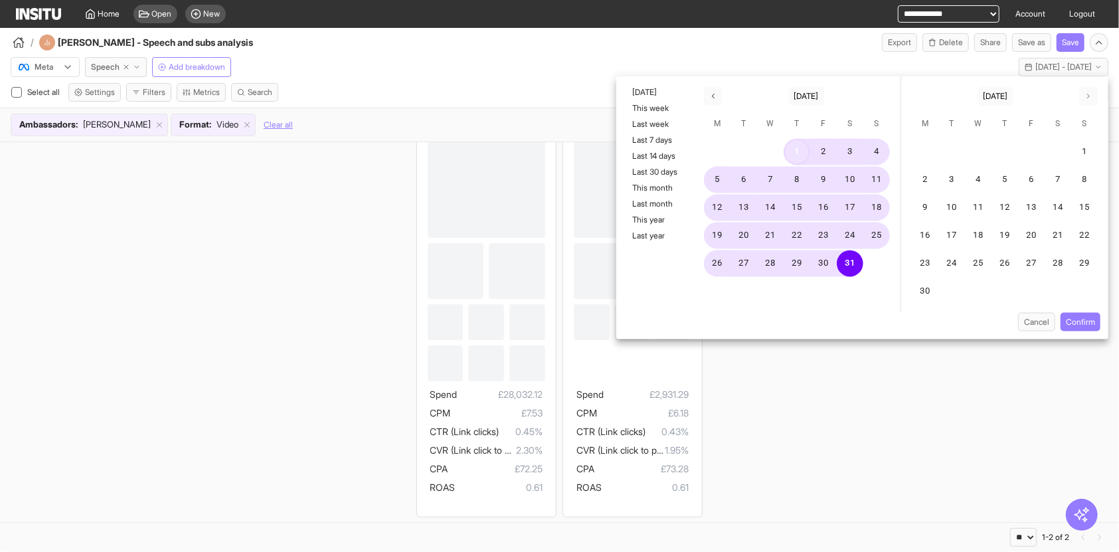
click at [797, 152] on button "1" at bounding box center [796, 152] width 27 height 27
click at [937, 286] on button "30" at bounding box center [925, 291] width 27 height 27
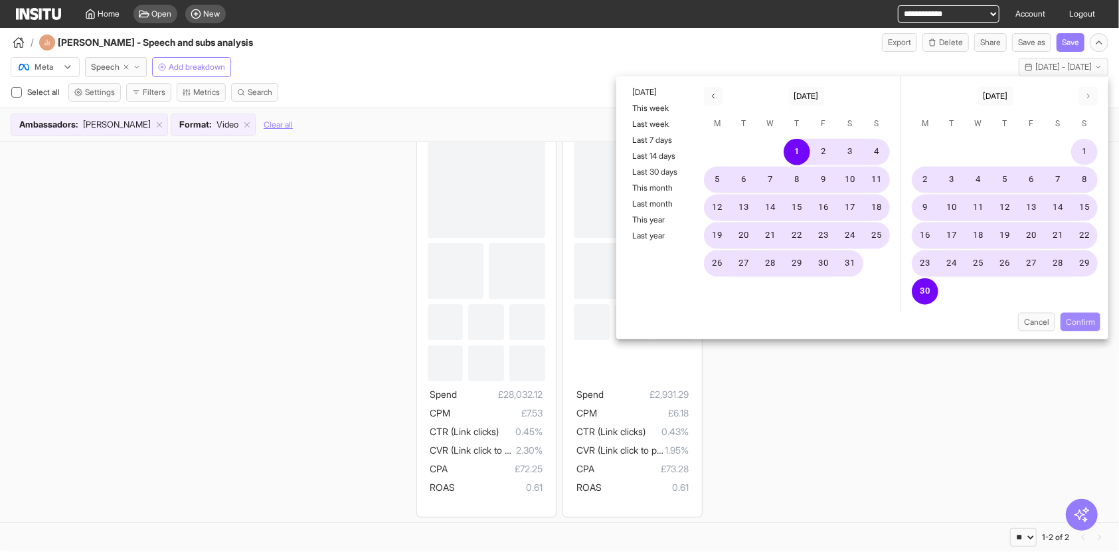
click at [1074, 323] on button "Confirm" at bounding box center [1080, 322] width 40 height 19
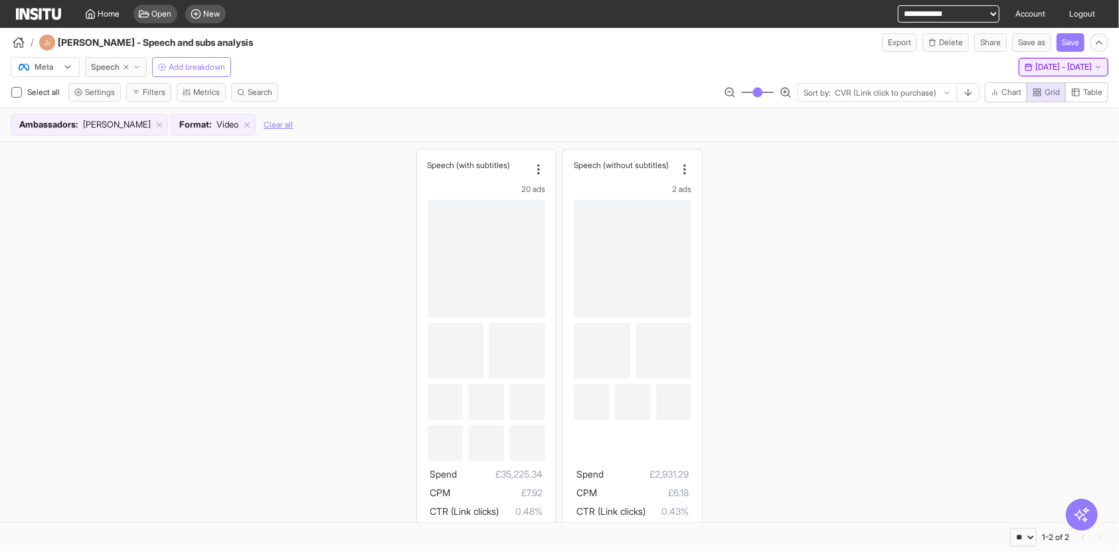
click at [1035, 67] on span "[DATE] - [DATE]" at bounding box center [1063, 67] width 56 height 11
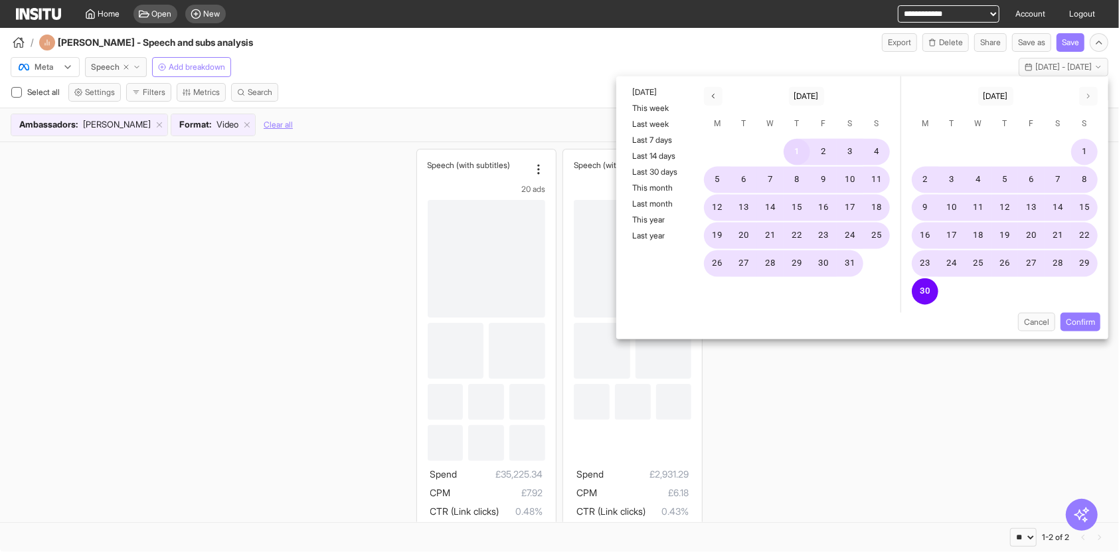
click at [796, 151] on button "1" at bounding box center [796, 152] width 27 height 27
click at [1092, 102] on button "button" at bounding box center [1088, 96] width 19 height 19
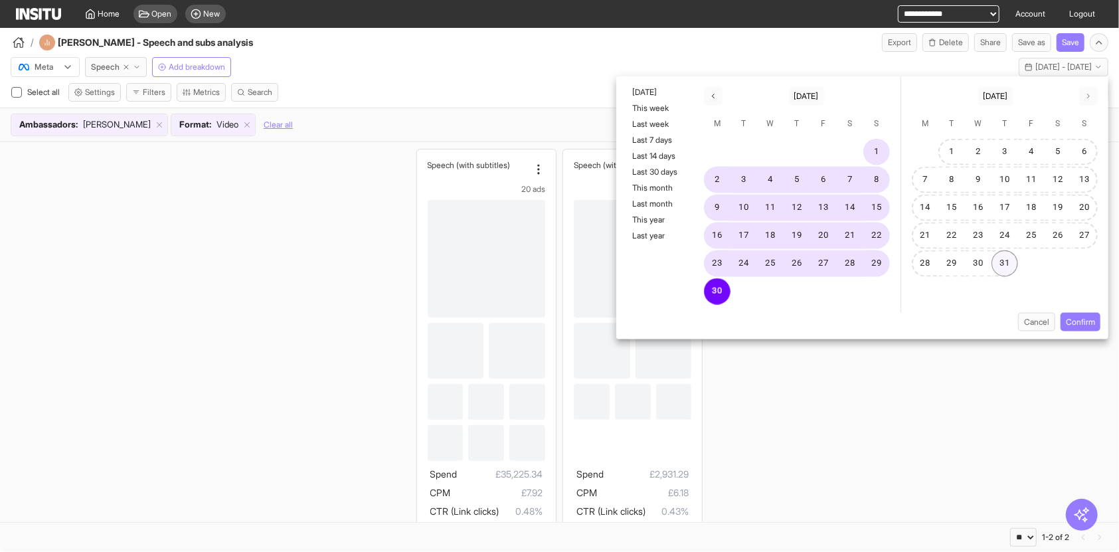
click at [1015, 262] on button "31" at bounding box center [1004, 263] width 27 height 27
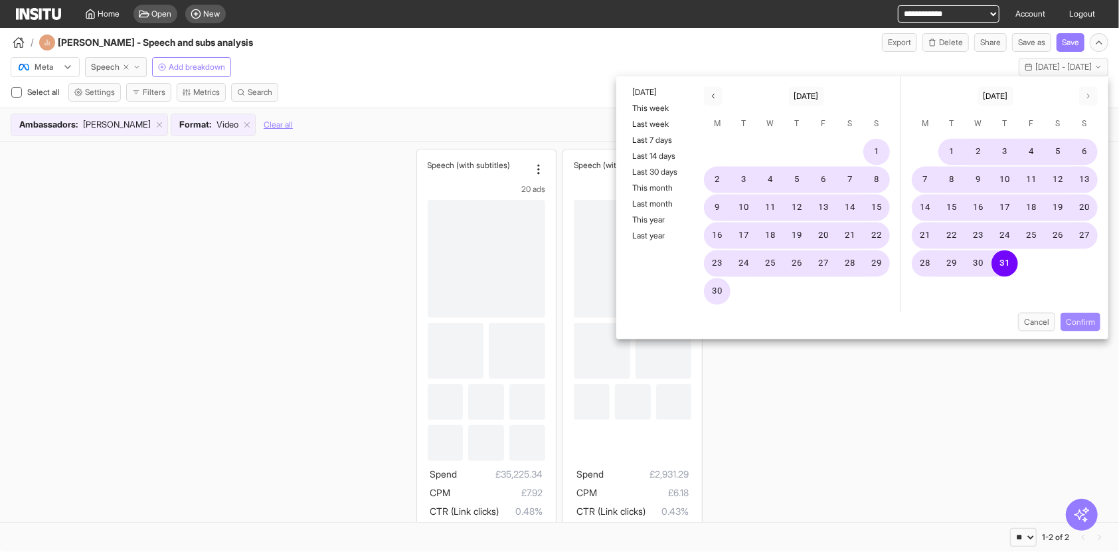
click at [1072, 325] on button "Confirm" at bounding box center [1080, 322] width 40 height 19
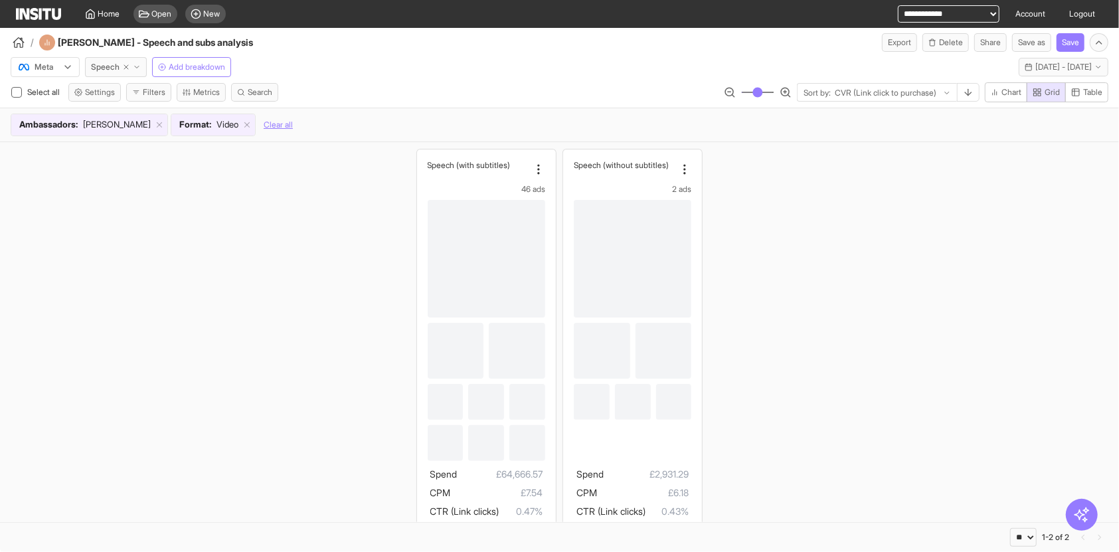
scroll to position [1, 0]
click at [1062, 47] on button "Save" at bounding box center [1070, 42] width 28 height 19
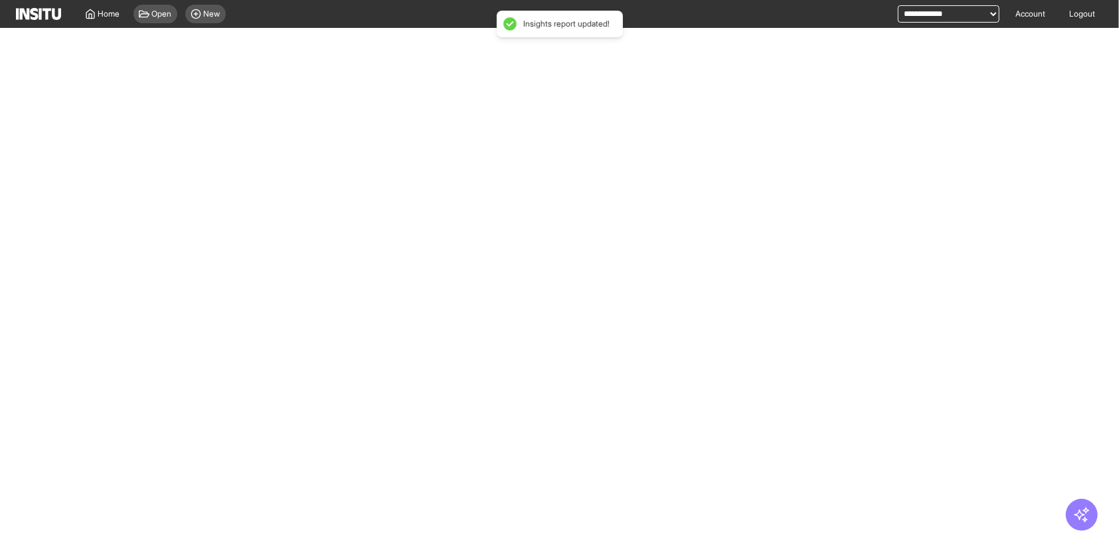
select select "**"
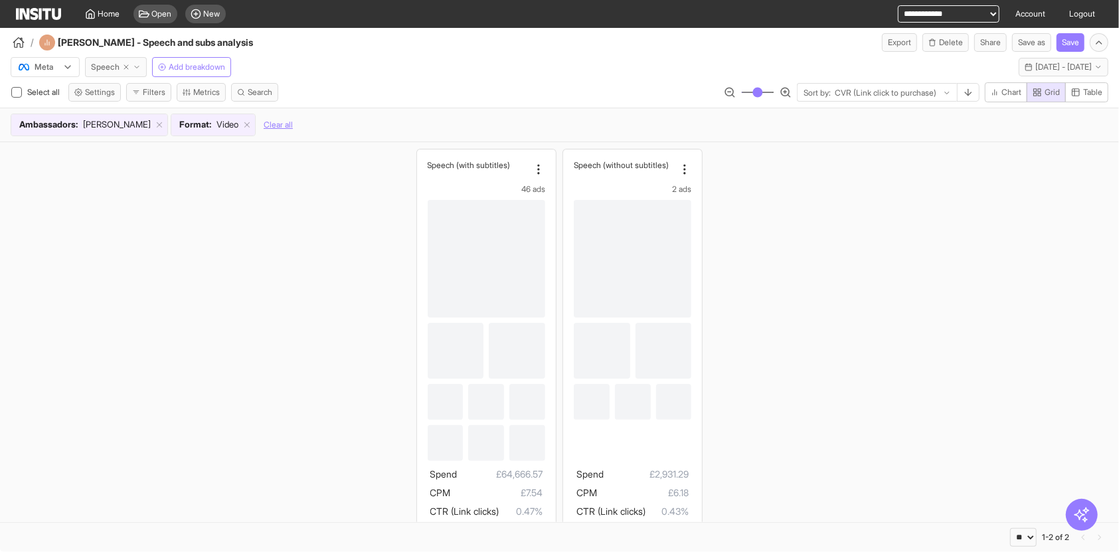
click at [112, 62] on span "Speech" at bounding box center [105, 67] width 29 height 11
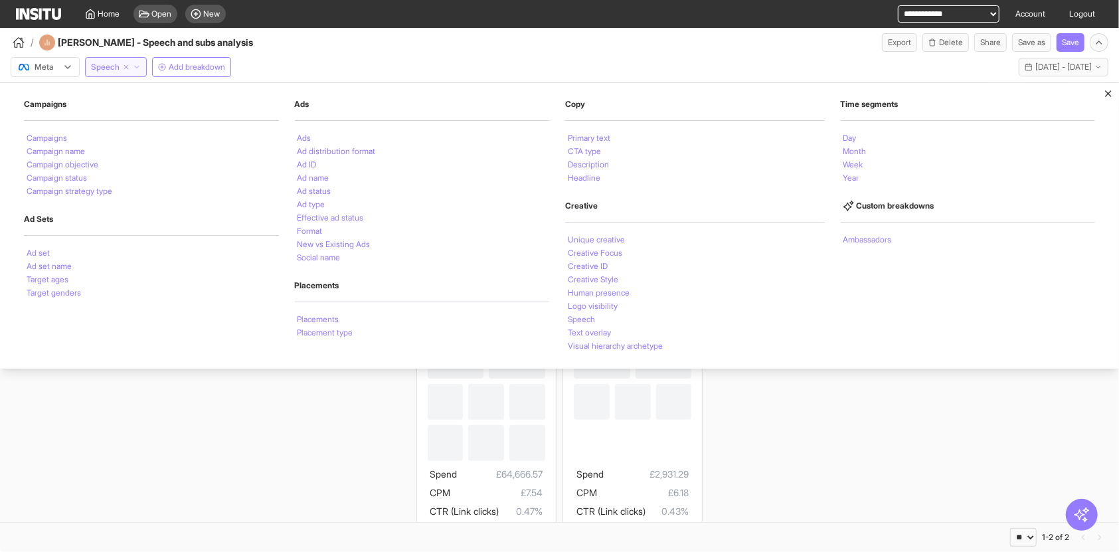
click at [112, 62] on span "Speech" at bounding box center [105, 67] width 29 height 11
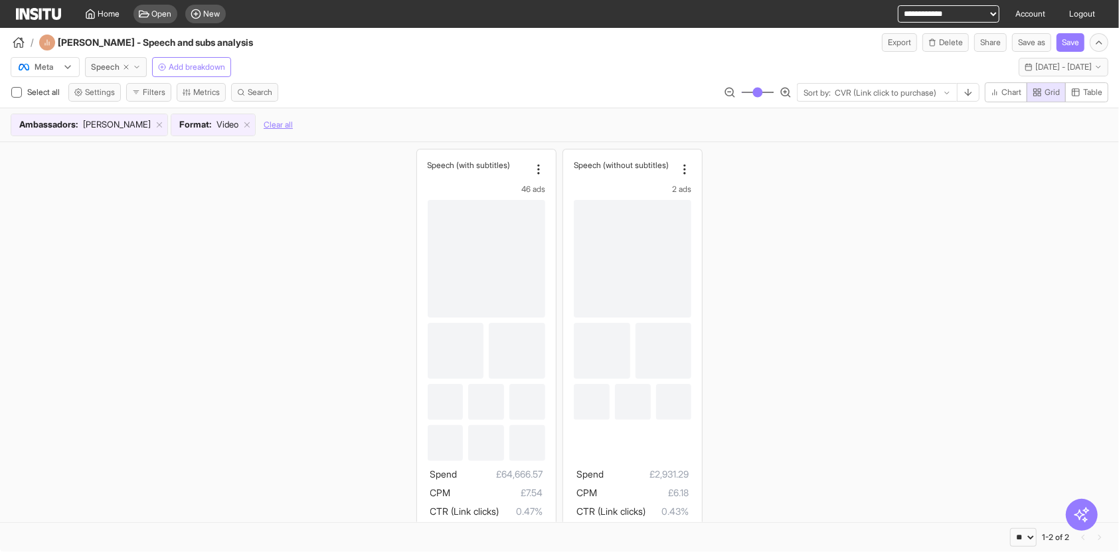
click at [313, 231] on div "Speech (with subtitles) 46 ads Spend £64,666.57 CPM £7.54 CTR (Link clicks) 0.4…" at bounding box center [559, 372] width 1119 height 461
click at [108, 68] on span "Speech" at bounding box center [105, 67] width 29 height 11
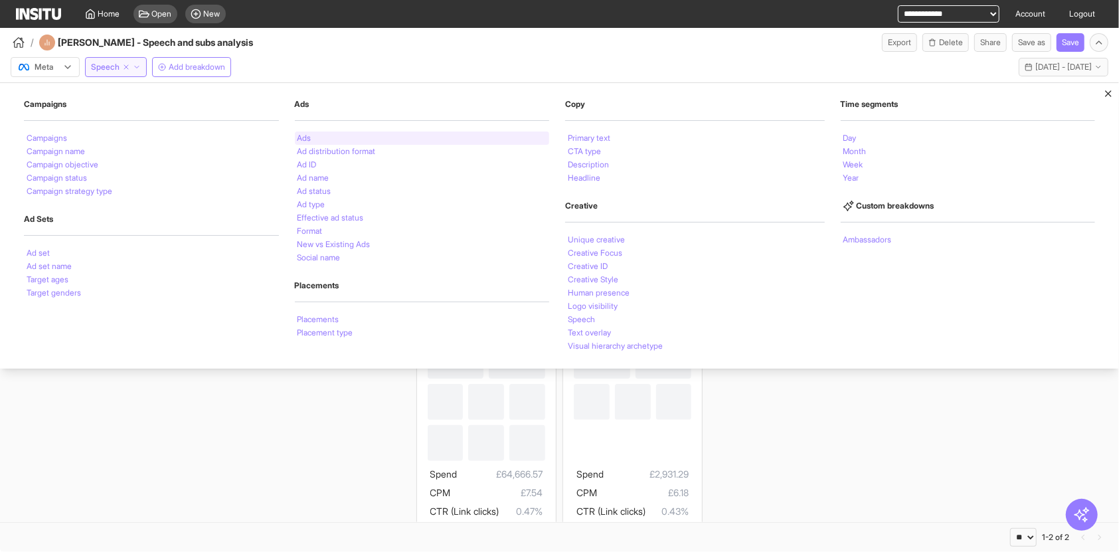
click at [325, 138] on div "Ads" at bounding box center [422, 137] width 255 height 13
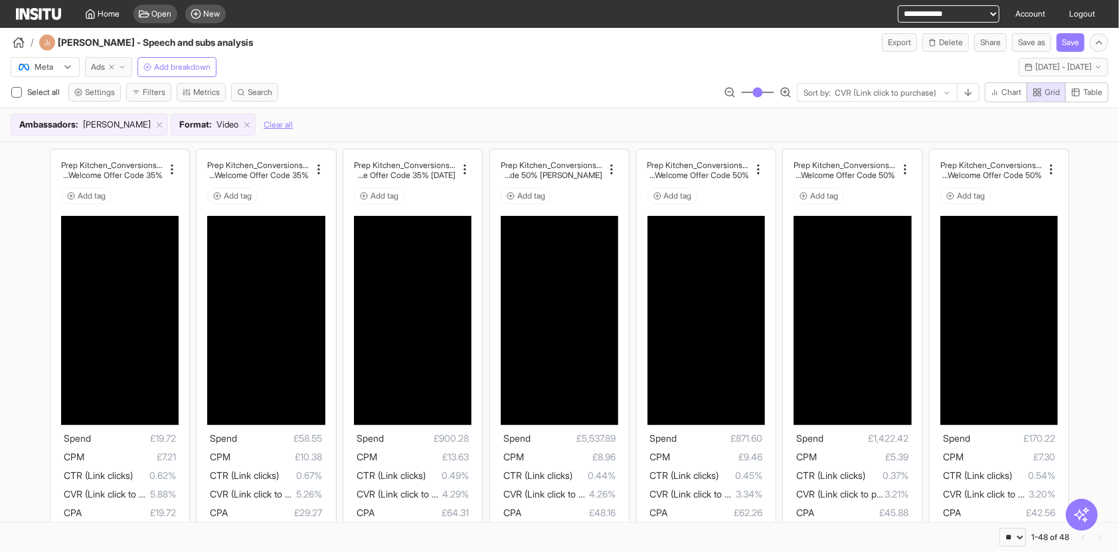
click at [92, 67] on span "Ads" at bounding box center [98, 67] width 14 height 11
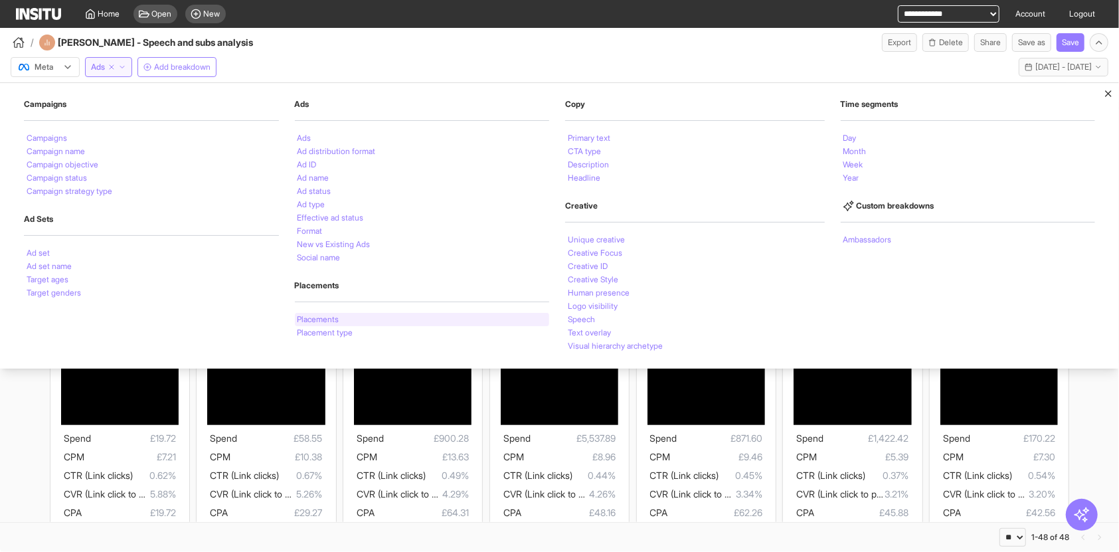
click at [365, 316] on div "Placements" at bounding box center [422, 319] width 255 height 13
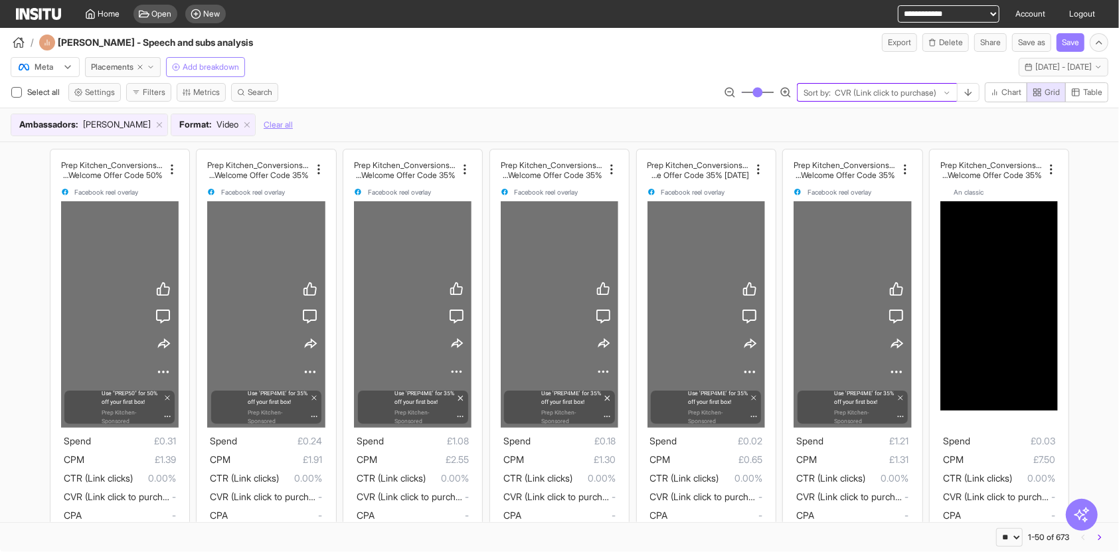
click at [814, 98] on div "Sort by: CVR (Link click to purchase)" at bounding box center [876, 93] width 159 height 19
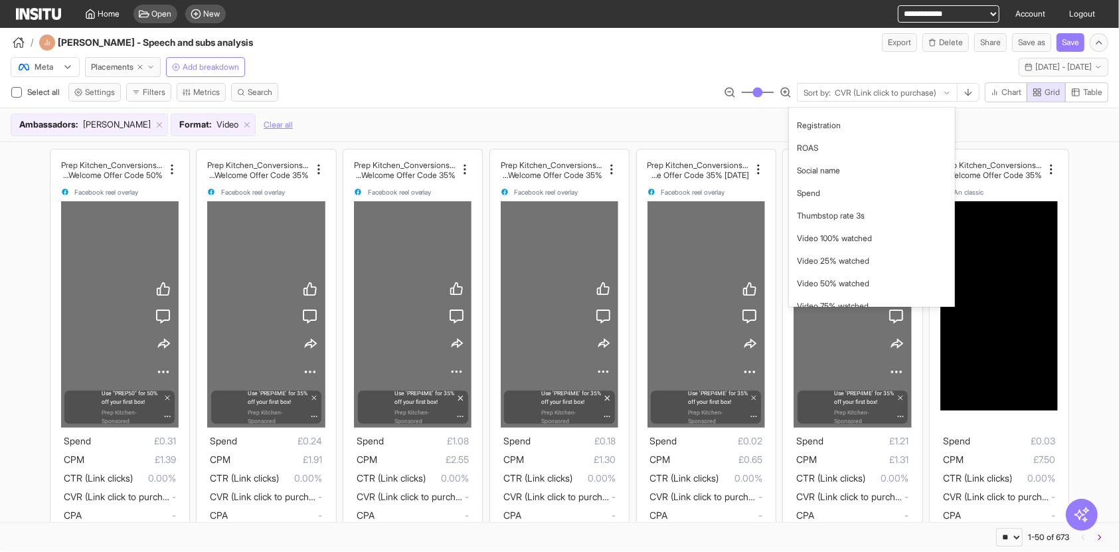
scroll to position [740, 0]
click at [825, 189] on span "Spend" at bounding box center [872, 195] width 150 height 12
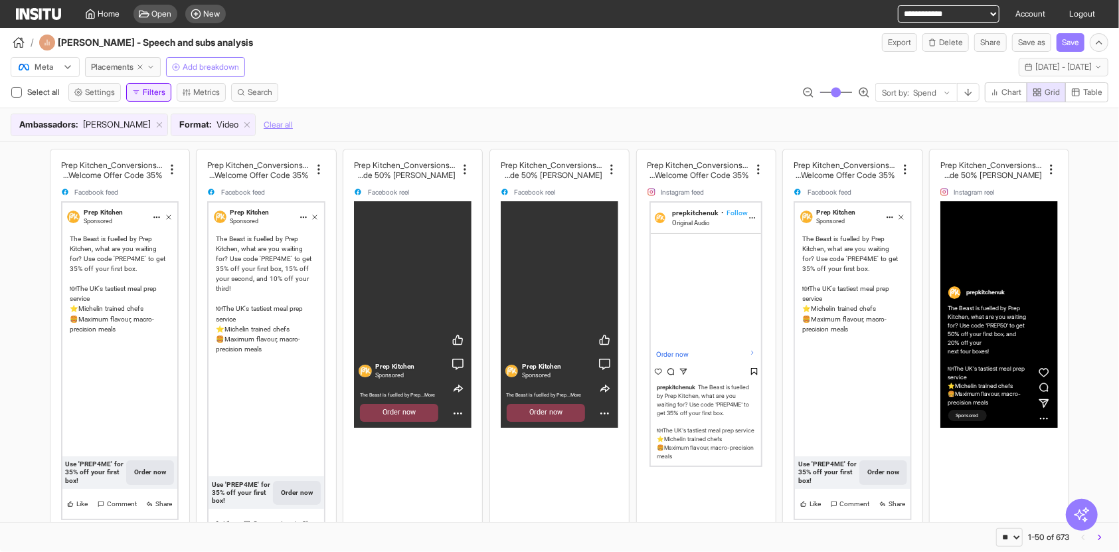
click at [153, 99] on button "Filters" at bounding box center [148, 92] width 45 height 19
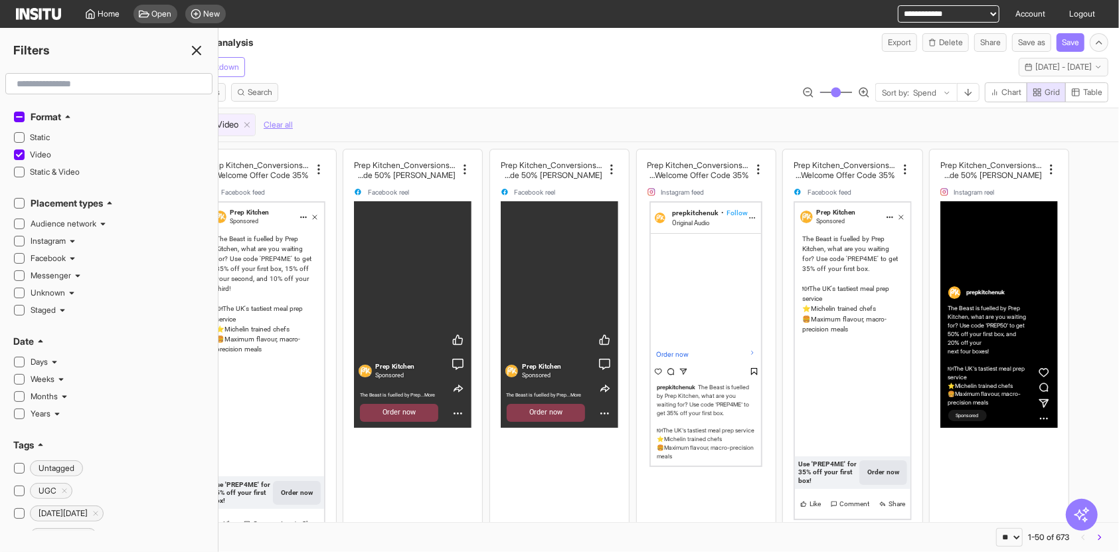
click at [108, 89] on input "text" at bounding box center [108, 84] width 195 height 24
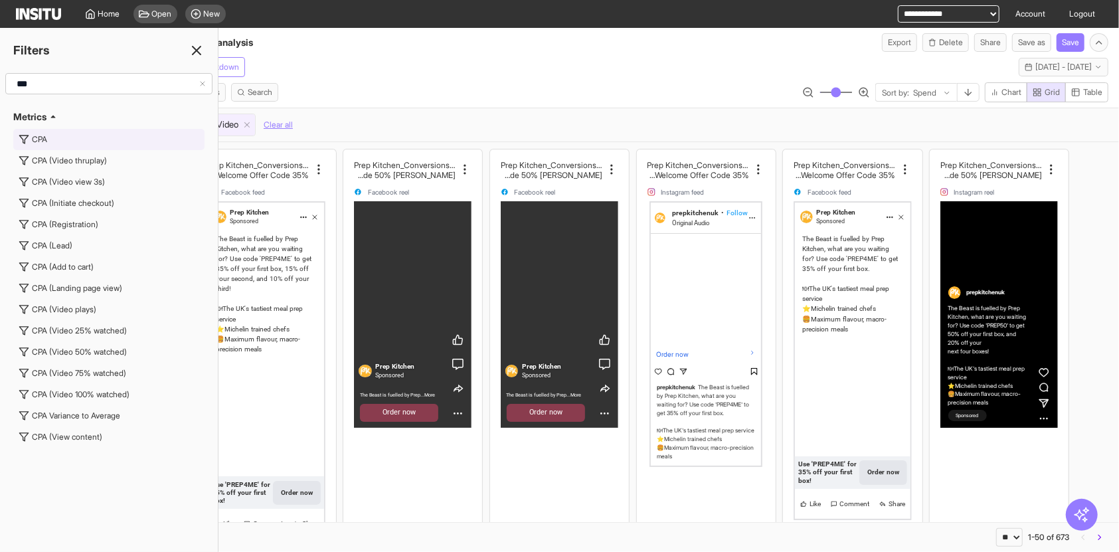
type input "***"
click at [50, 141] on button "CPA" at bounding box center [108, 139] width 191 height 21
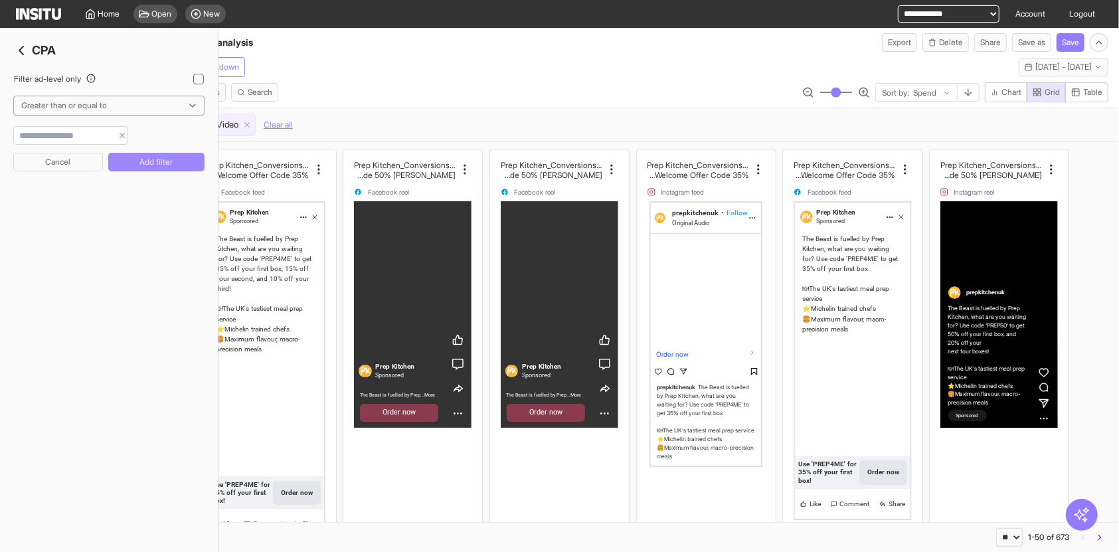
type input "**"
click at [125, 167] on button "Add filter" at bounding box center [156, 162] width 96 height 19
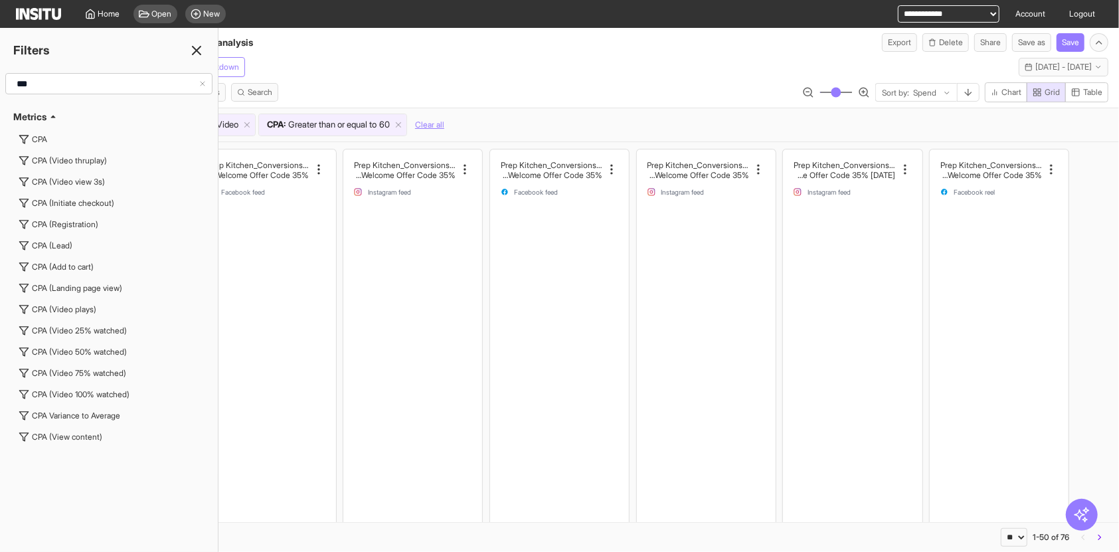
click at [196, 55] on icon at bounding box center [197, 50] width 16 height 16
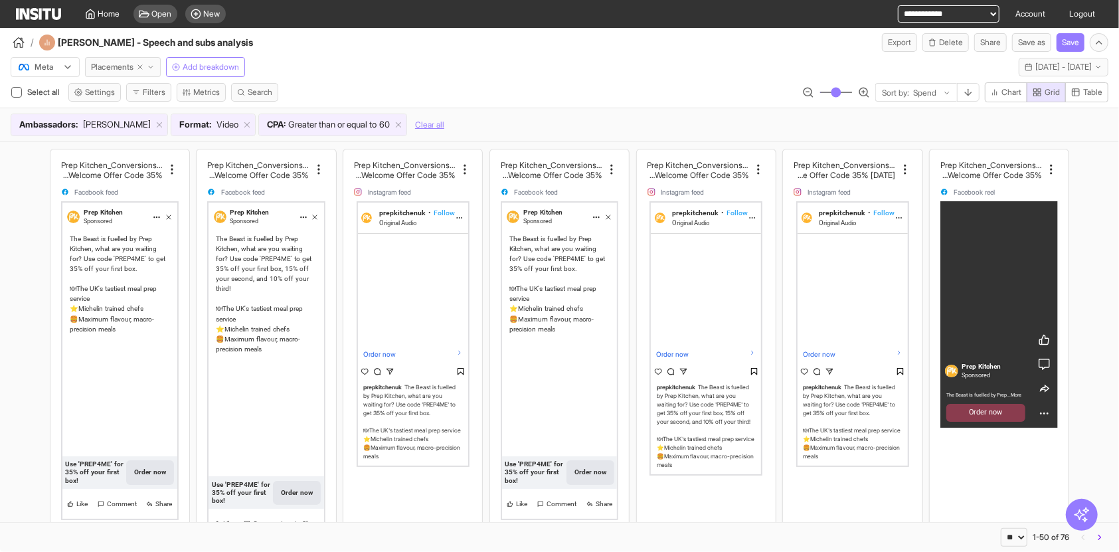
click at [115, 62] on span "Placements" at bounding box center [112, 67] width 42 height 11
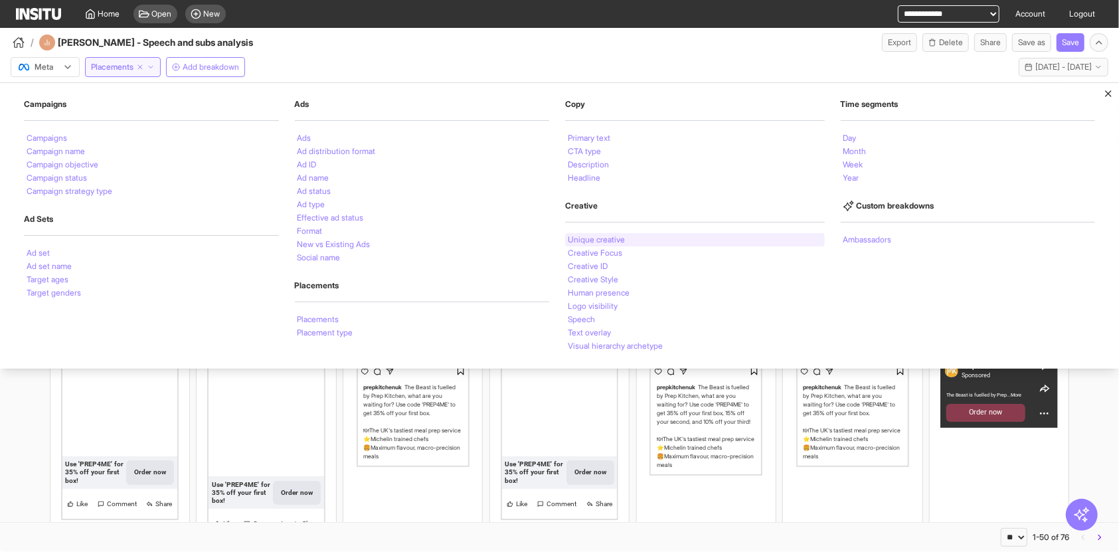
click at [575, 242] on li "Unique creative" at bounding box center [596, 240] width 57 height 8
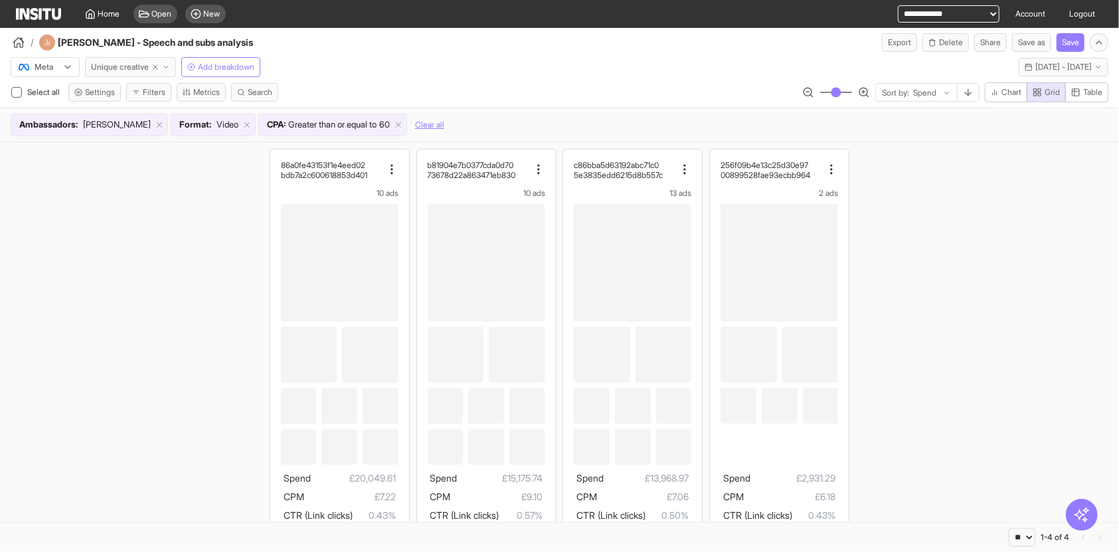
click at [118, 66] on span "Unique creative" at bounding box center [120, 67] width 58 height 11
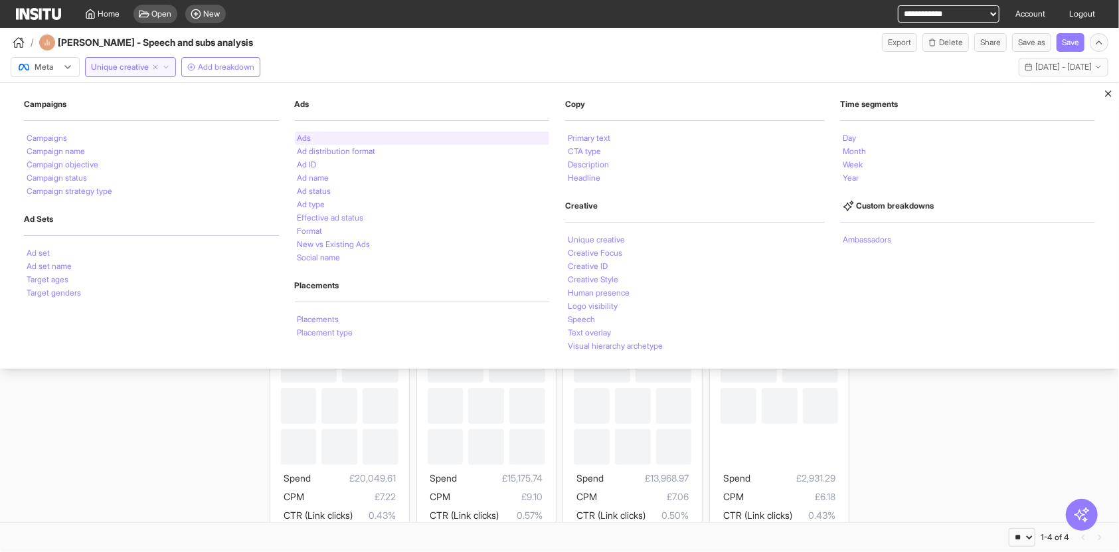
click at [357, 138] on div "Ads" at bounding box center [422, 137] width 255 height 13
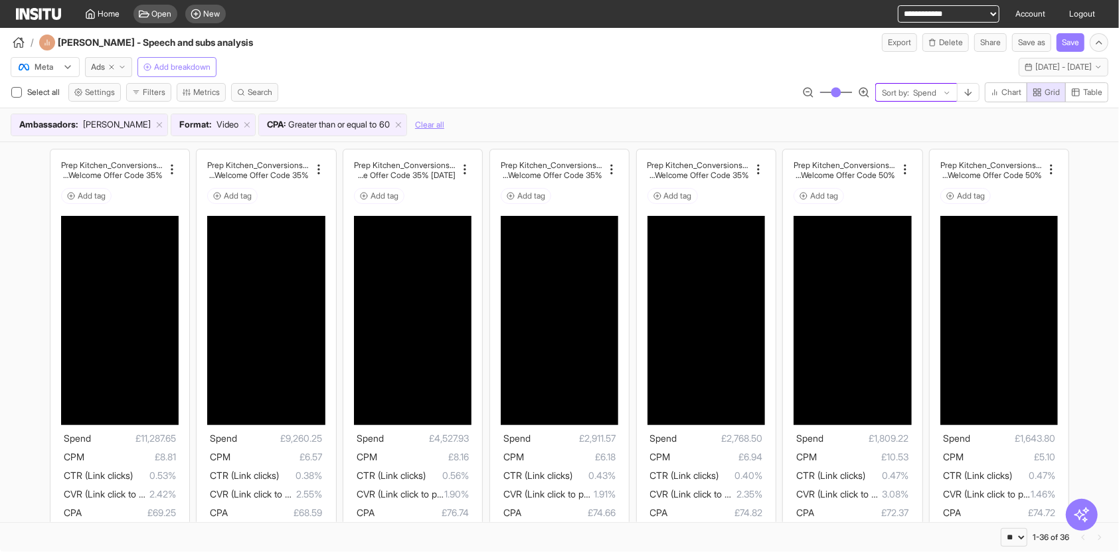
click at [934, 98] on div at bounding box center [925, 92] width 26 height 13
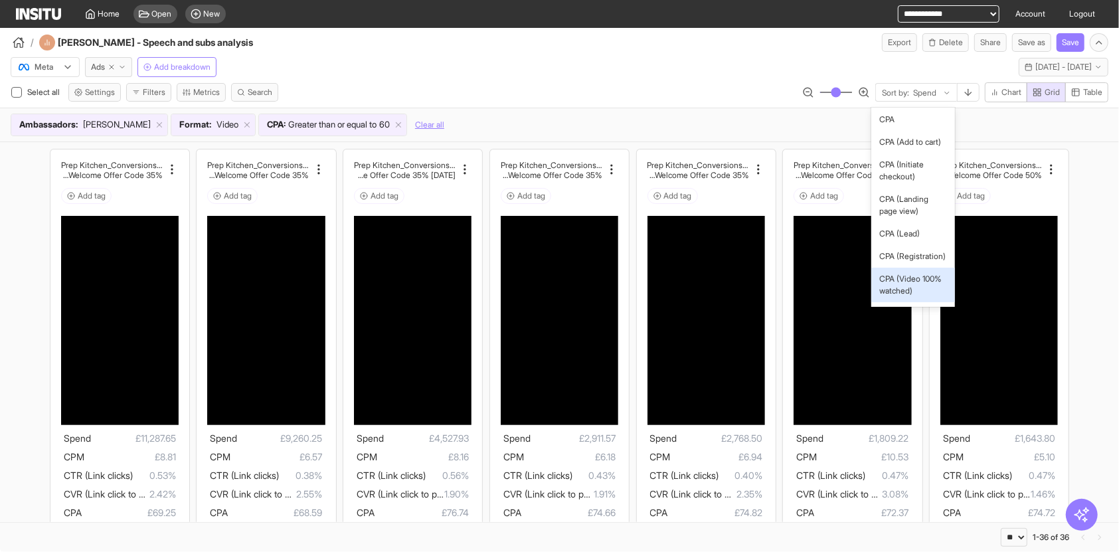
scroll to position [32, 0]
click at [904, 175] on span "CPA" at bounding box center [913, 169] width 68 height 12
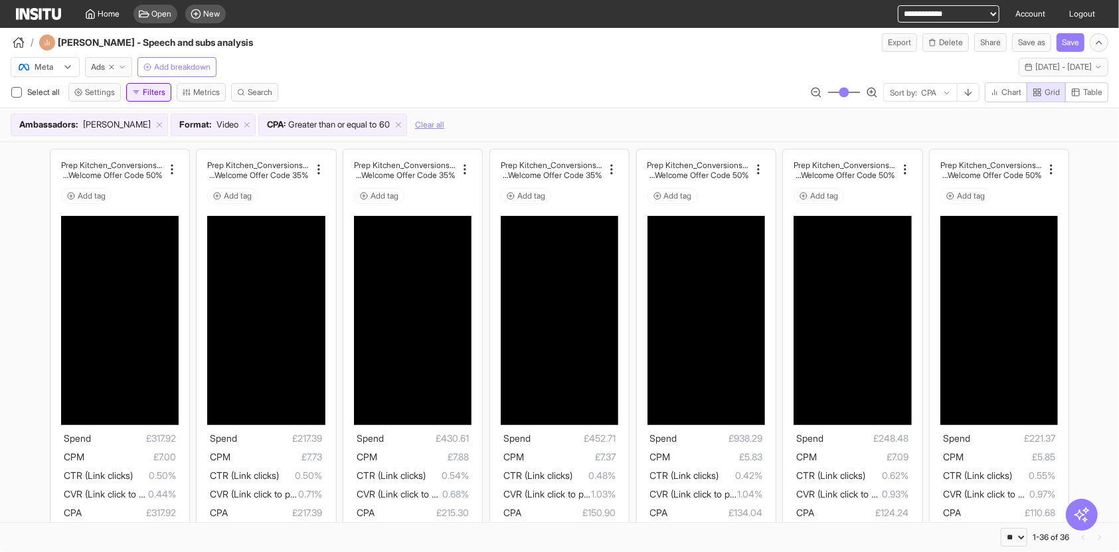
click at [165, 88] on button "Filters" at bounding box center [148, 92] width 45 height 19
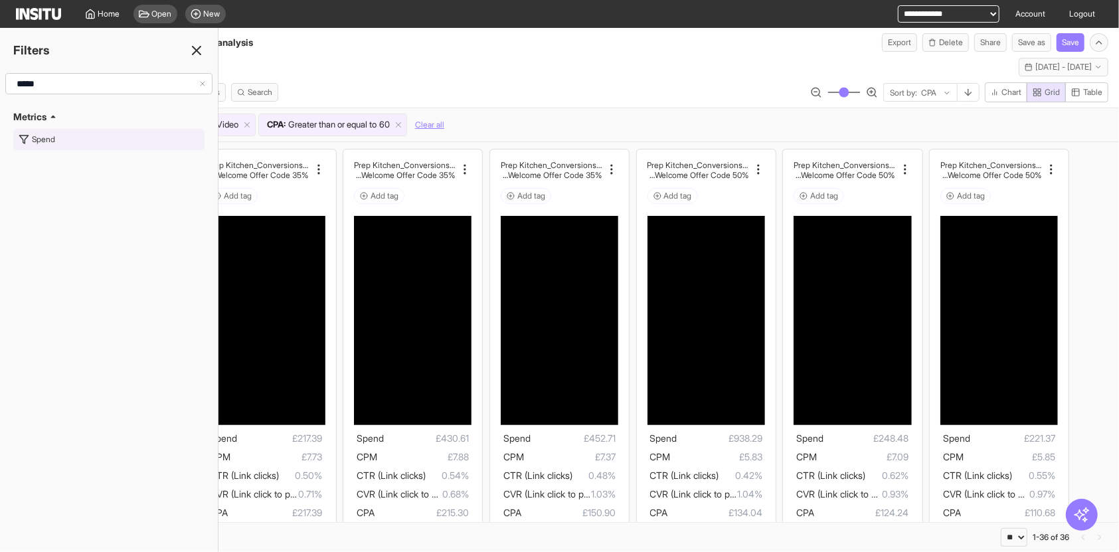
type input "*****"
click at [82, 141] on button "Spend" at bounding box center [108, 139] width 191 height 21
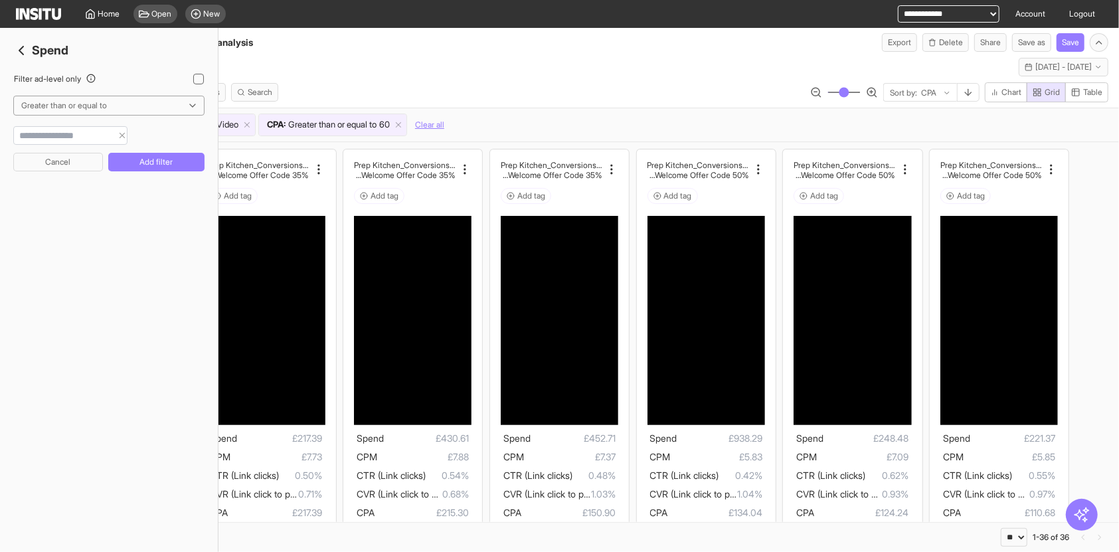
click at [80, 139] on input "number" at bounding box center [63, 135] width 98 height 13
type input "****"
click at [136, 160] on button "Add filter" at bounding box center [156, 162] width 96 height 19
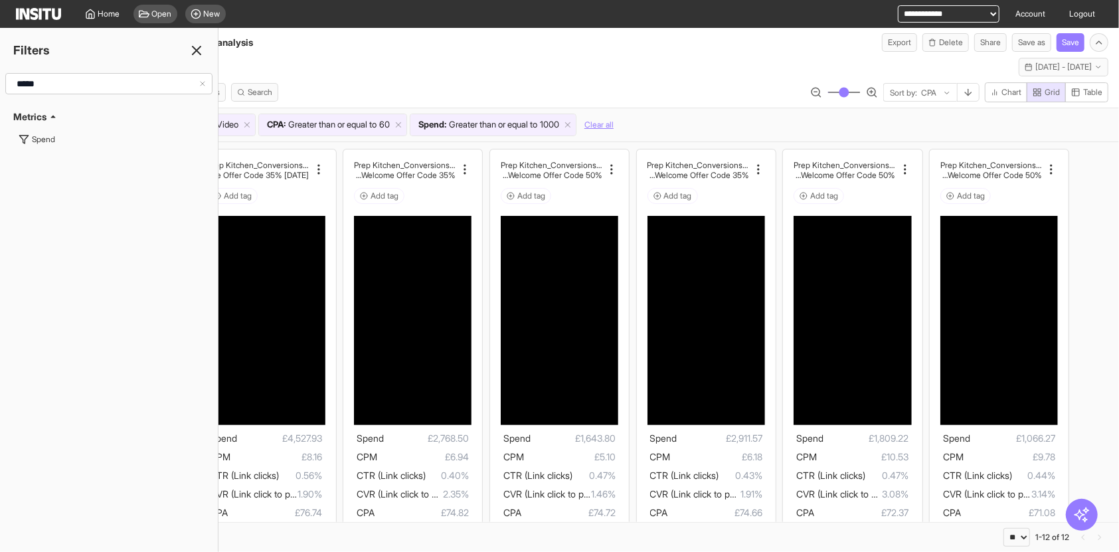
click at [193, 54] on line at bounding box center [197, 50] width 8 height 8
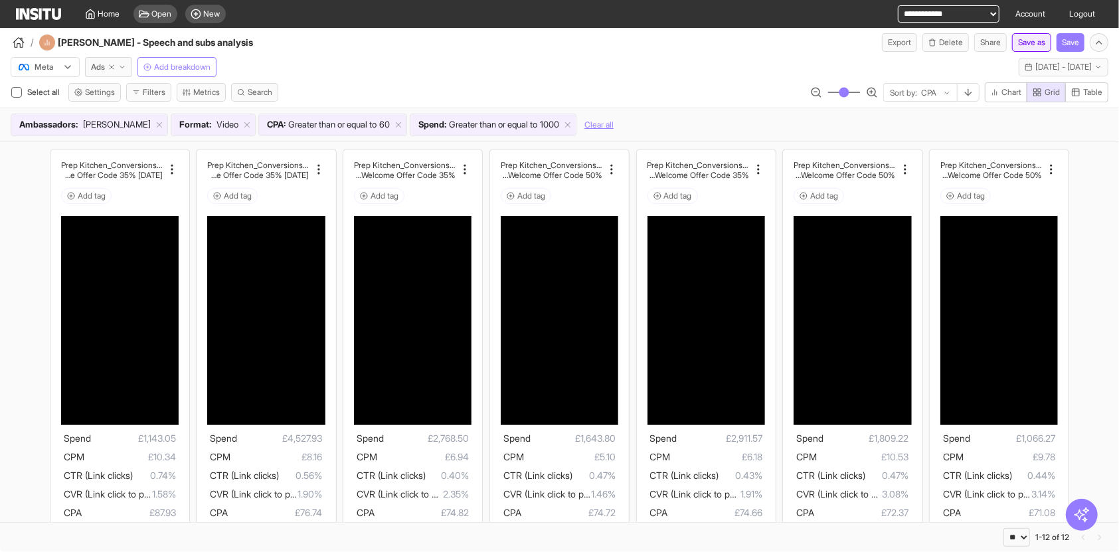
click at [1032, 40] on button "Save as" at bounding box center [1031, 42] width 39 height 19
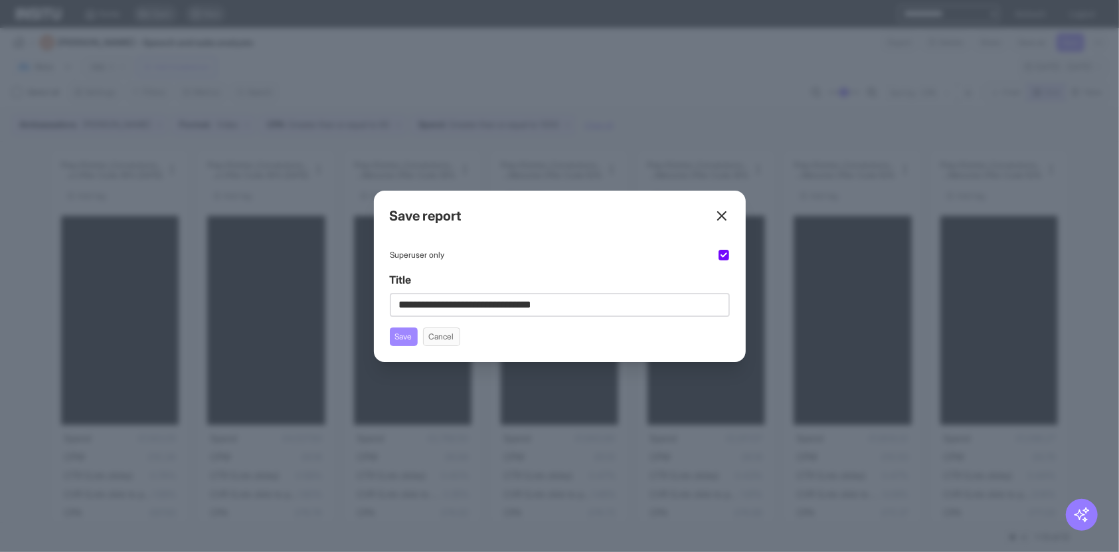
type input "**********"
click at [408, 341] on button "Save" at bounding box center [404, 336] width 28 height 19
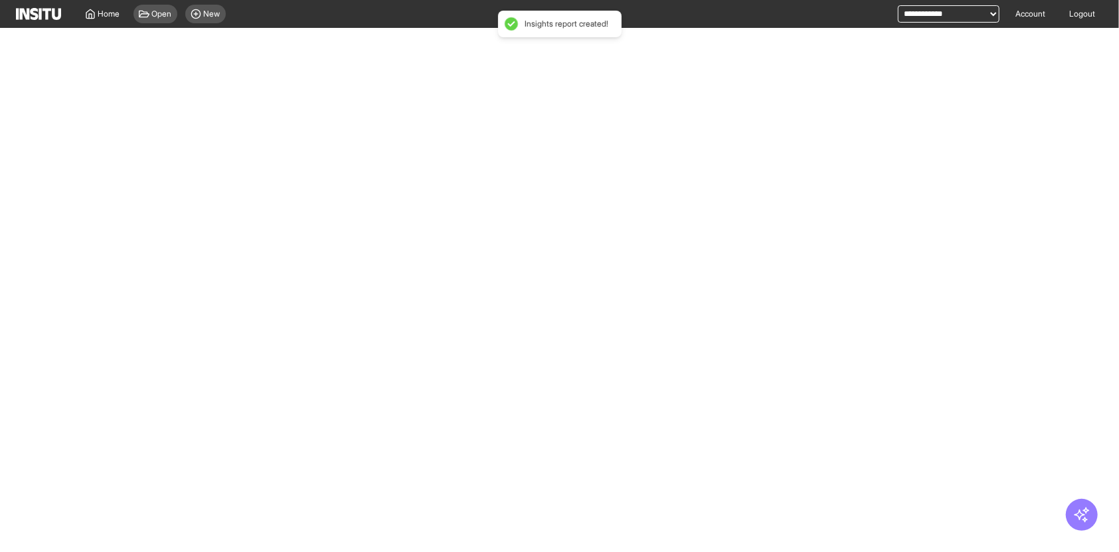
select select "**"
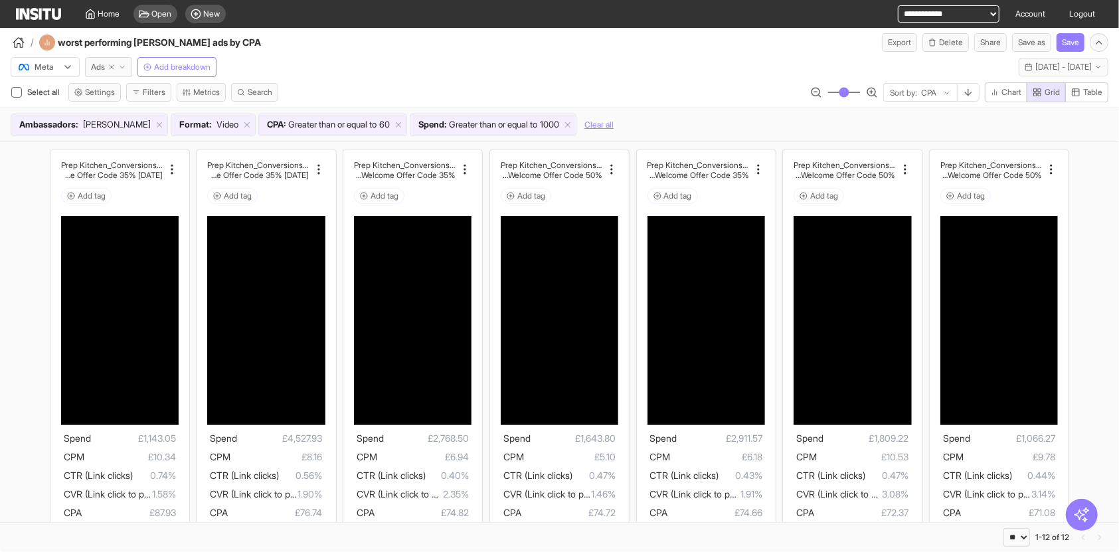
click at [94, 71] on span "Ads" at bounding box center [98, 67] width 14 height 11
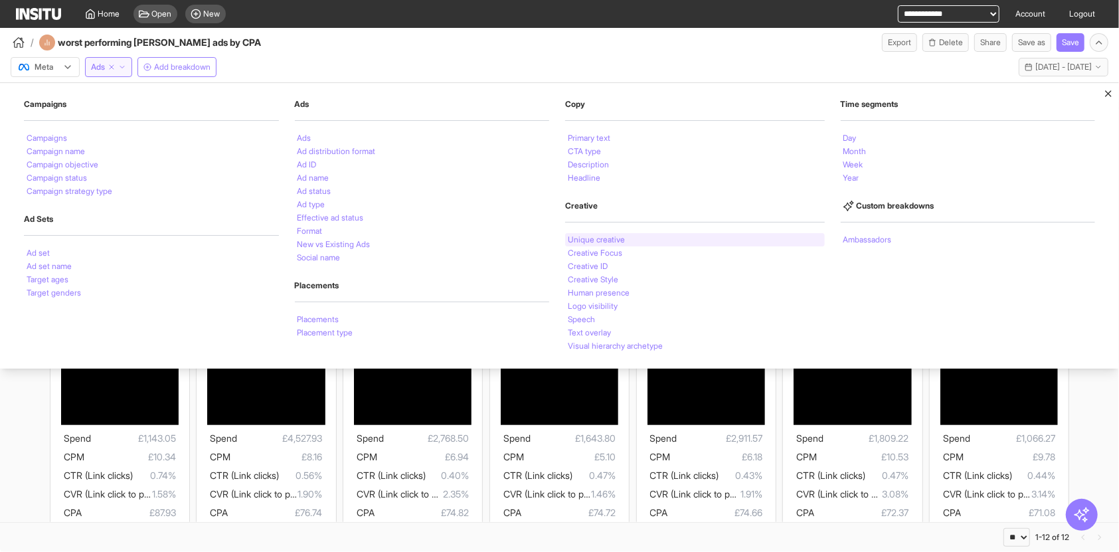
click at [629, 244] on div "Unique creative" at bounding box center [695, 239] width 260 height 13
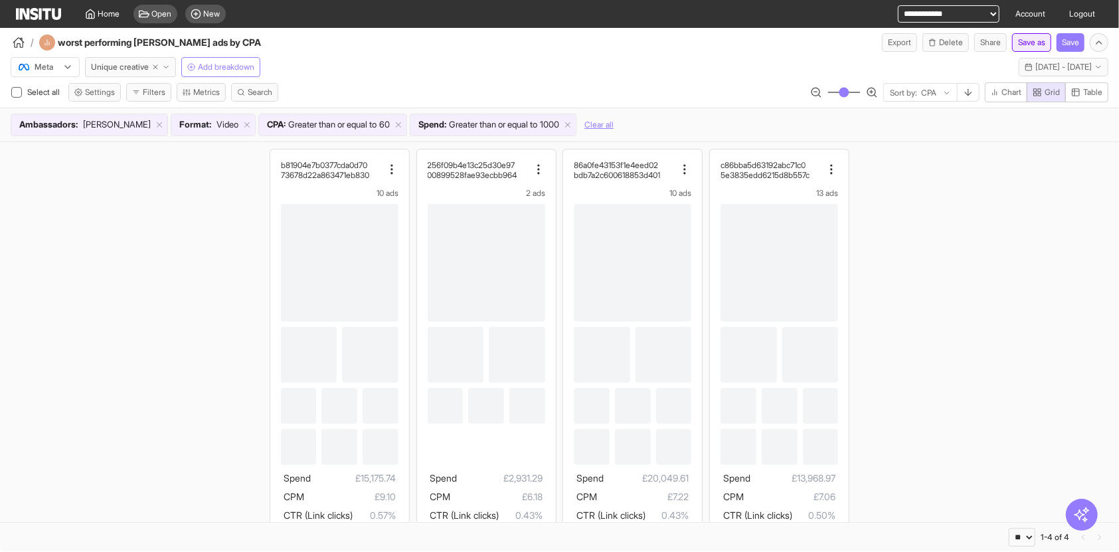
click at [1022, 48] on button "Save as" at bounding box center [1031, 42] width 39 height 19
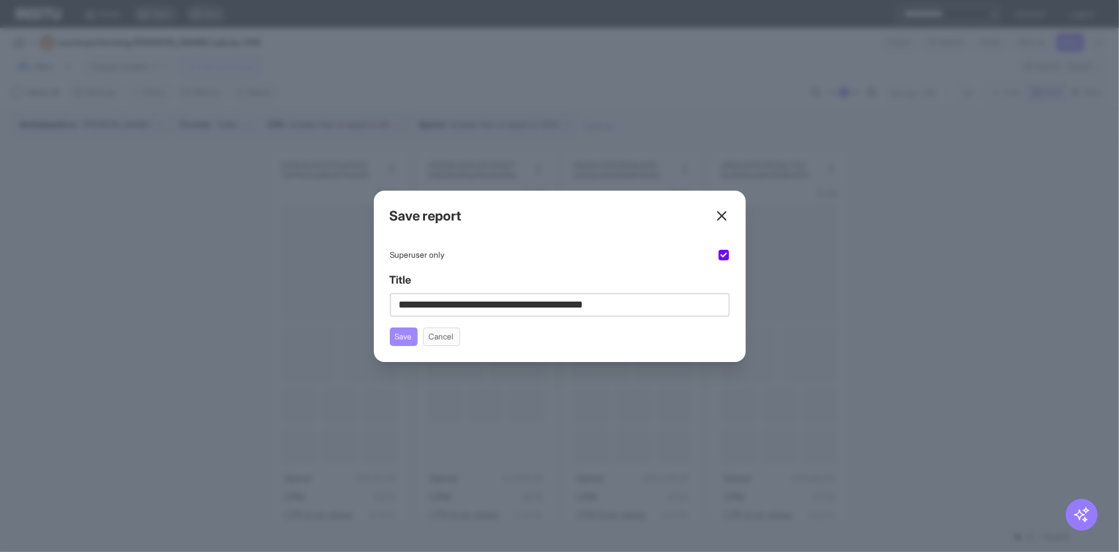
type input "**********"
click at [396, 335] on button "Save" at bounding box center [404, 336] width 28 height 19
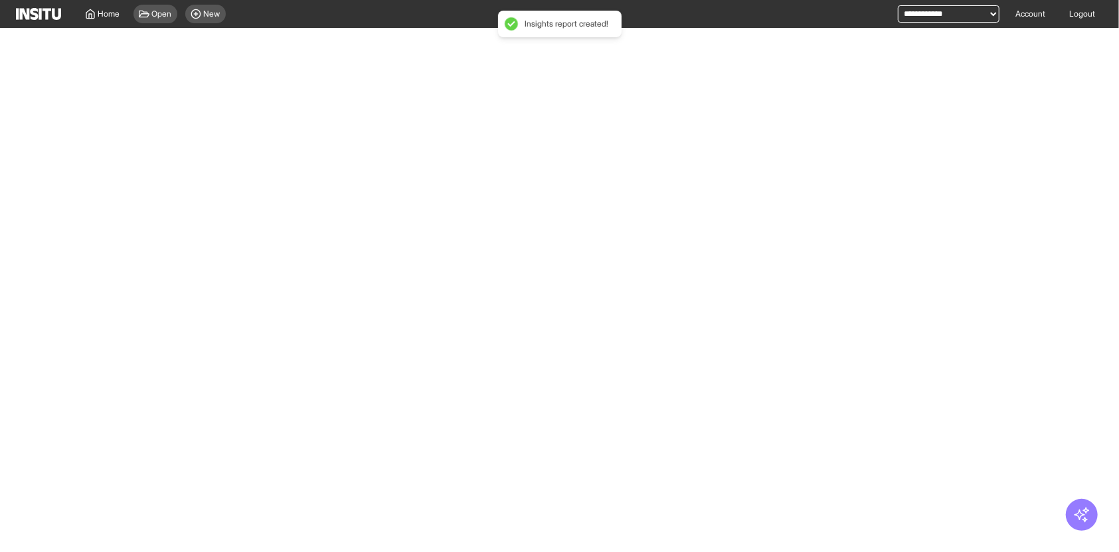
select select "**"
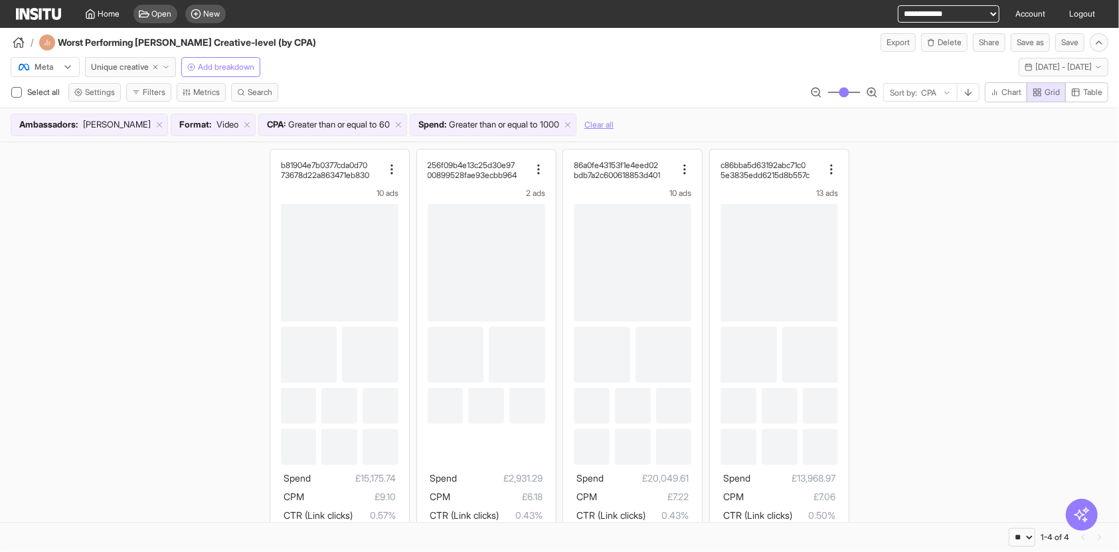
click at [436, 70] on div "Meta Unique creative Add breakdown [DATE] - [DATE] [DATE] - [DATE]" at bounding box center [559, 64] width 1119 height 25
click at [161, 18] on span "Open" at bounding box center [162, 14] width 20 height 11
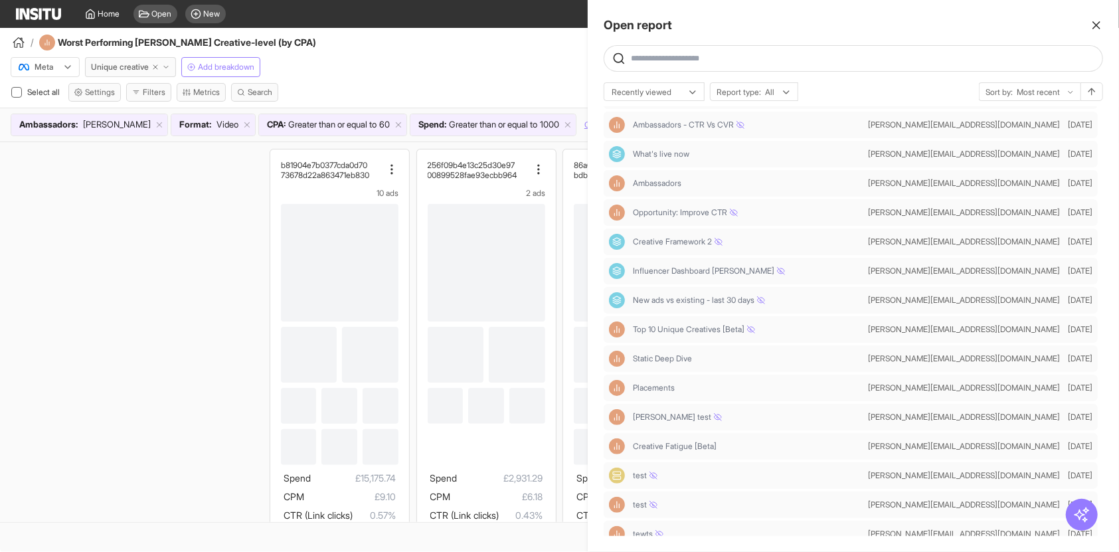
scroll to position [407, 0]
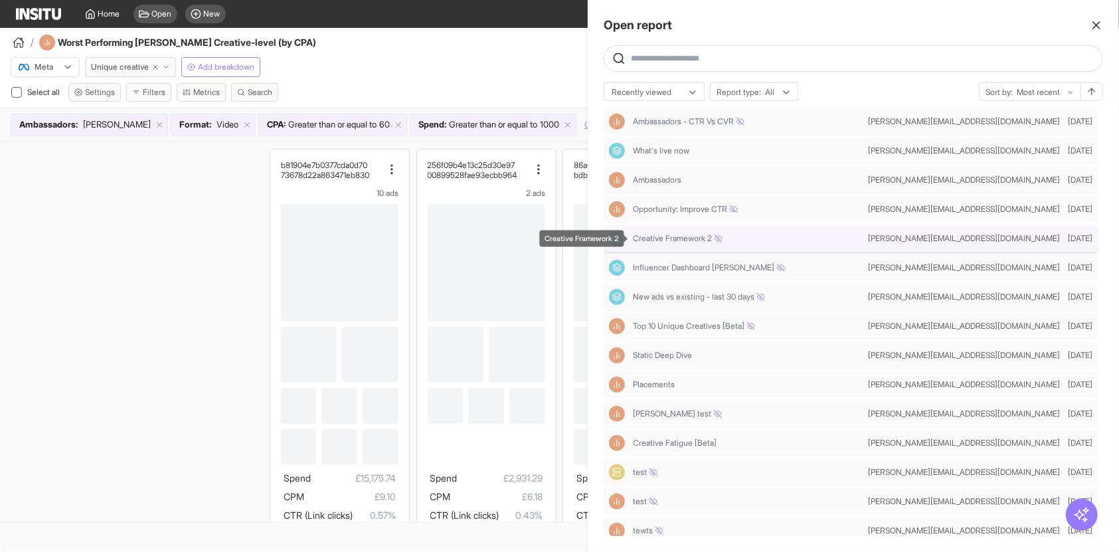
click at [644, 236] on span "Creative Framework 2" at bounding box center [678, 238] width 90 height 11
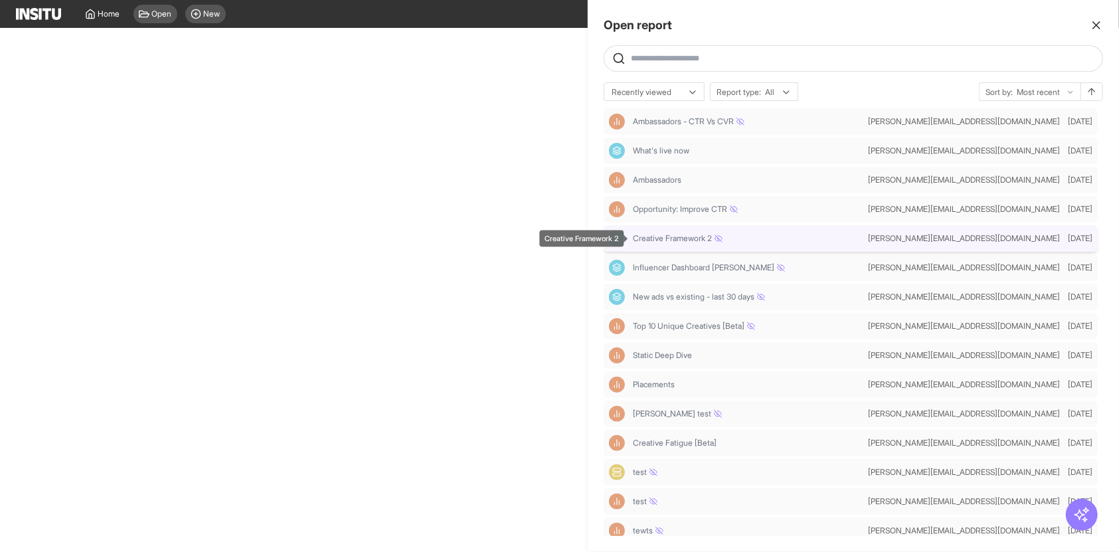
select select "**"
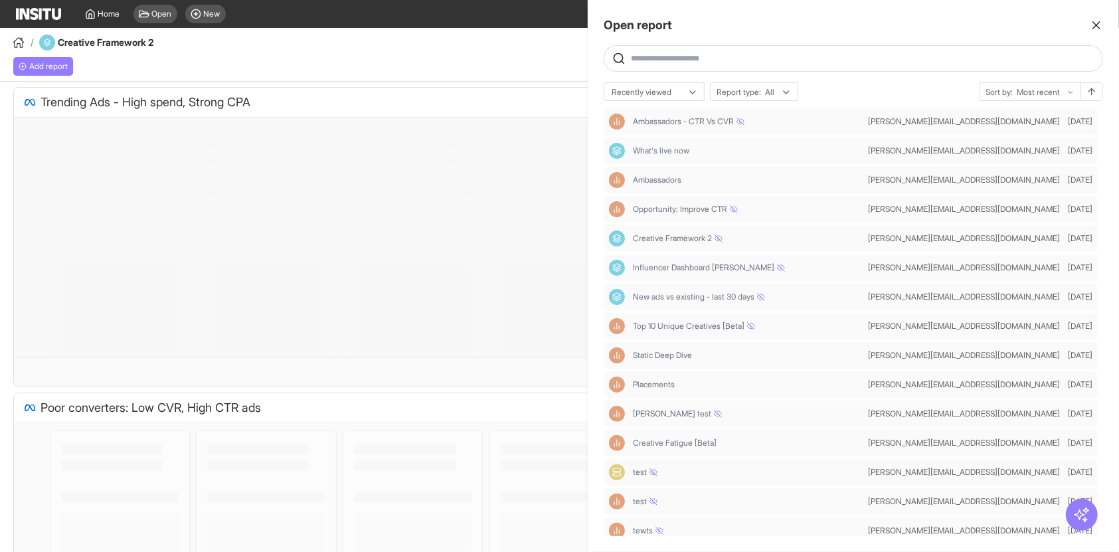
click at [439, 33] on div at bounding box center [559, 276] width 1119 height 552
